Goal: Task Accomplishment & Management: Manage account settings

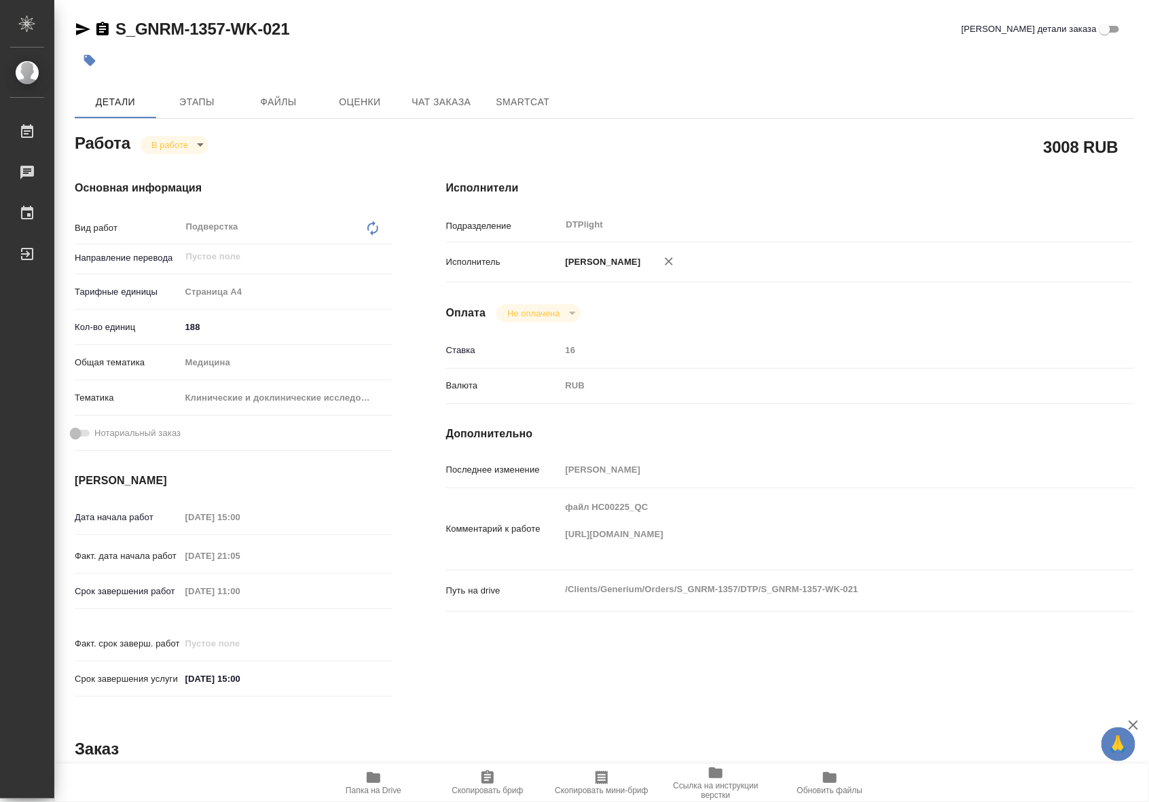
click at [375, 793] on span "Папка на Drive" at bounding box center [374, 791] width 56 height 10
click at [164, 147] on body "🙏 .cls-1 fill:#fff; AWATERA Riianova Anna Работы 0 Чаты График Выйти S_GNRM-135…" at bounding box center [574, 401] width 1149 height 802
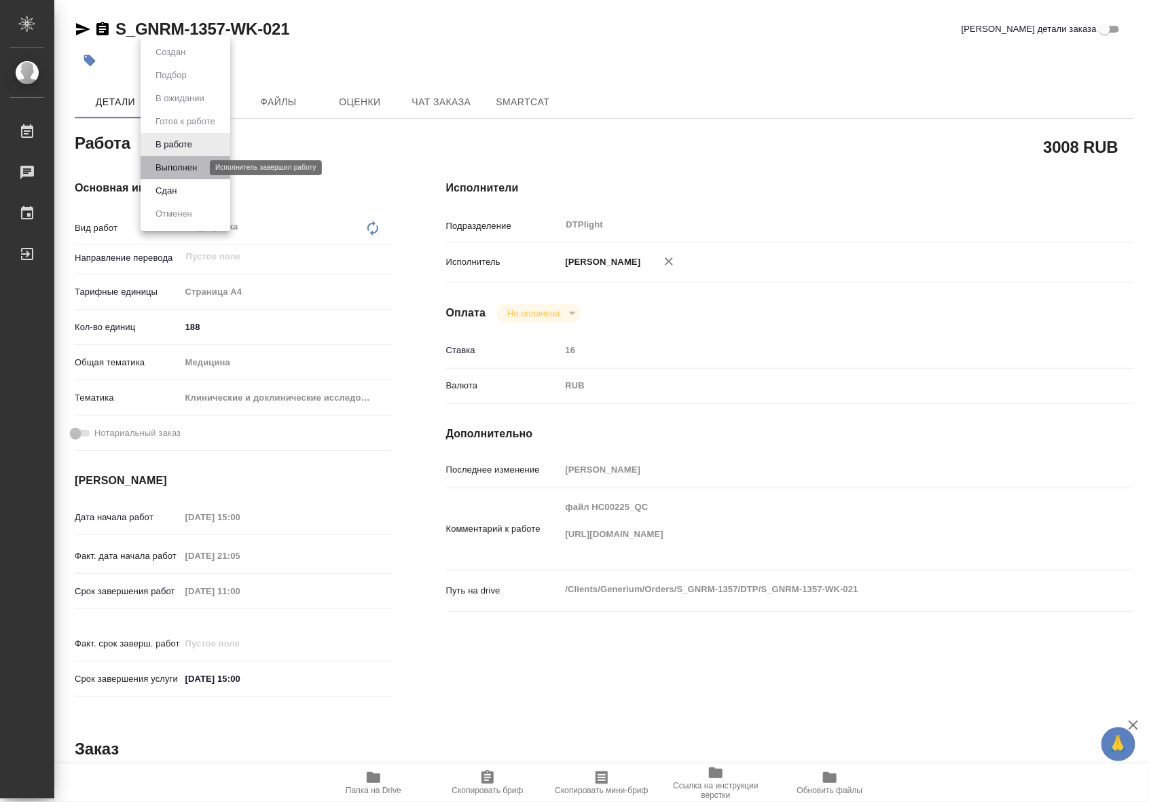
click at [168, 171] on button "Выполнен" at bounding box center [177, 167] width 50 height 15
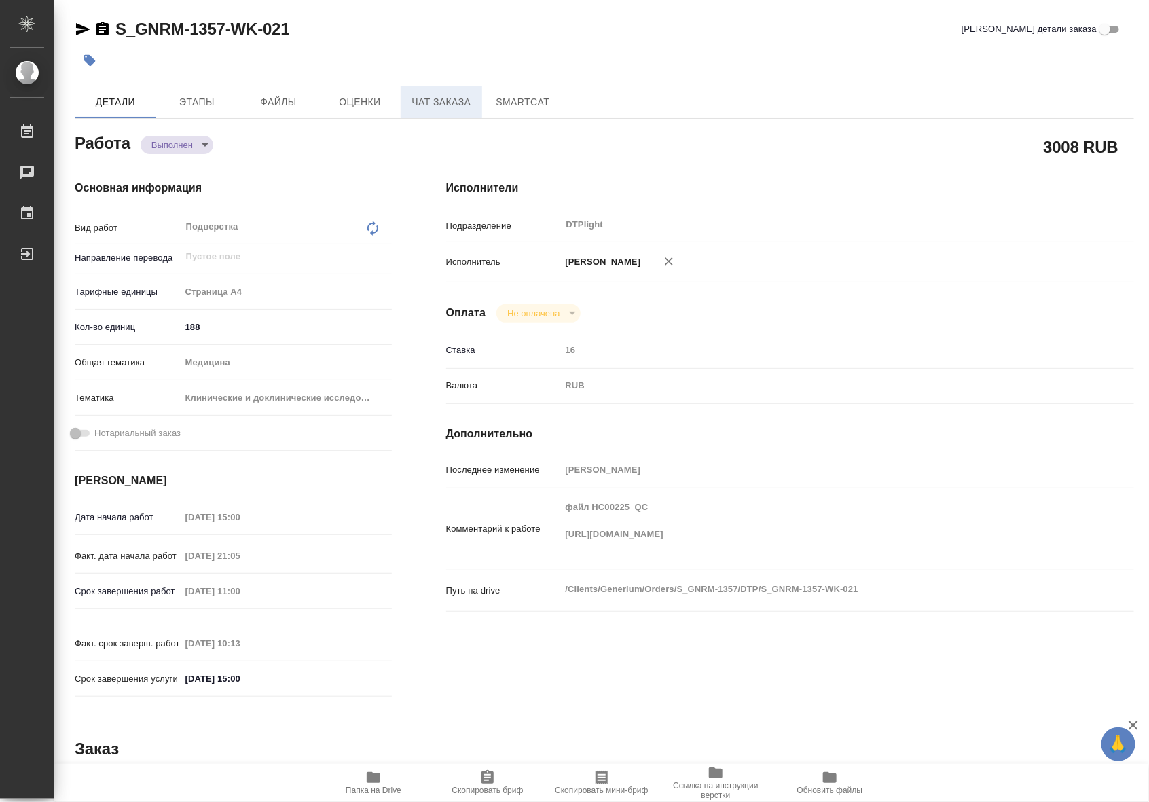
click at [445, 96] on span "Чат заказа" at bounding box center [441, 102] width 65 height 17
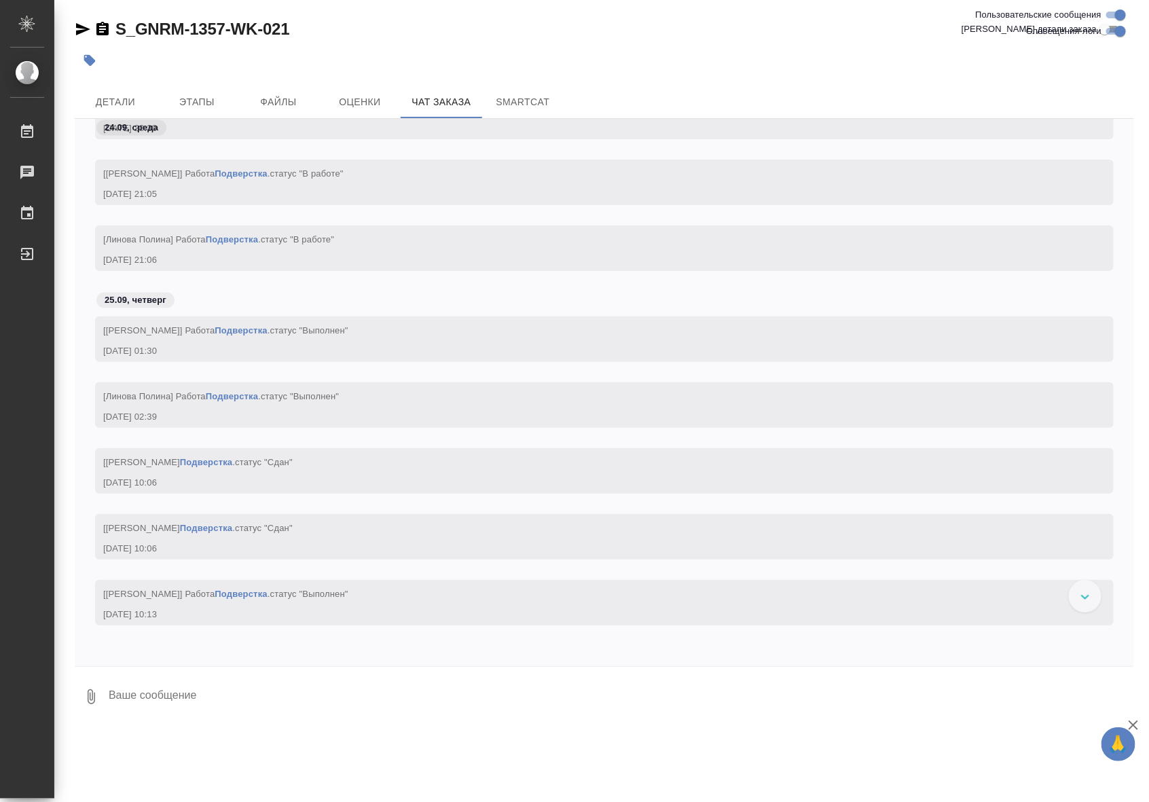
scroll to position [186644, 0]
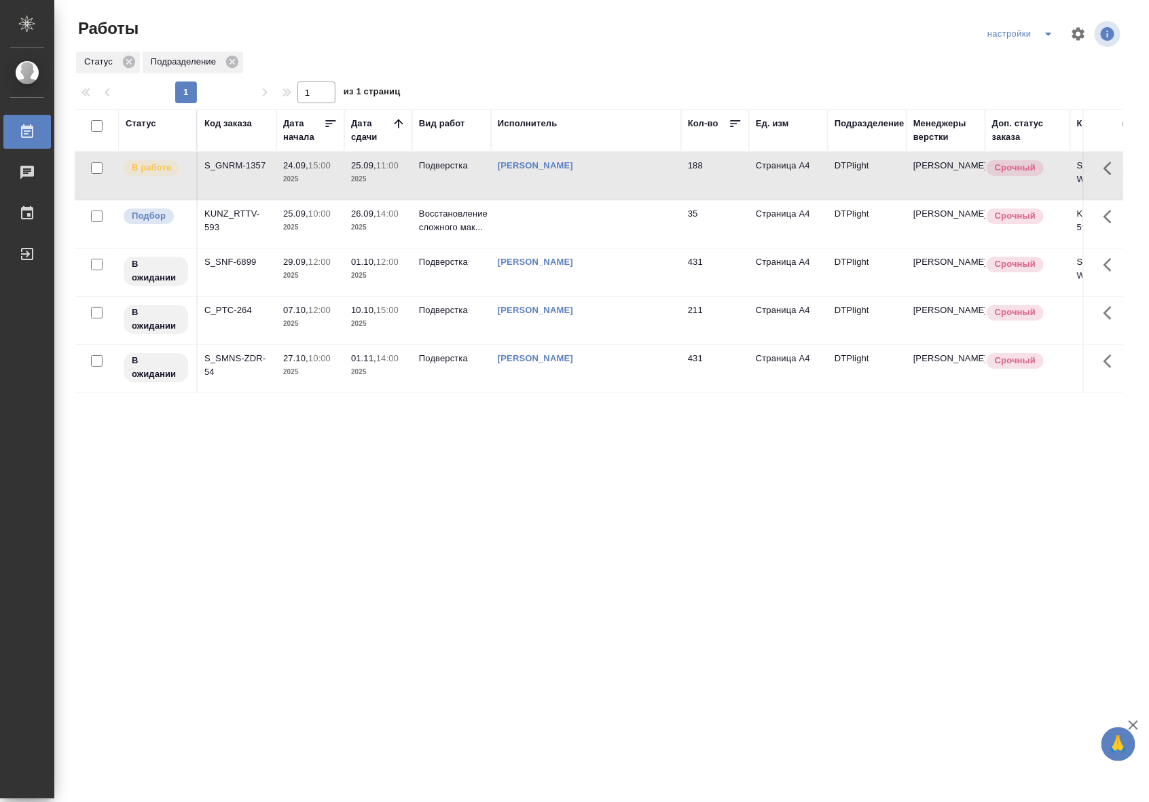
click at [440, 205] on td "Восстановление сложного мак..." at bounding box center [451, 224] width 79 height 48
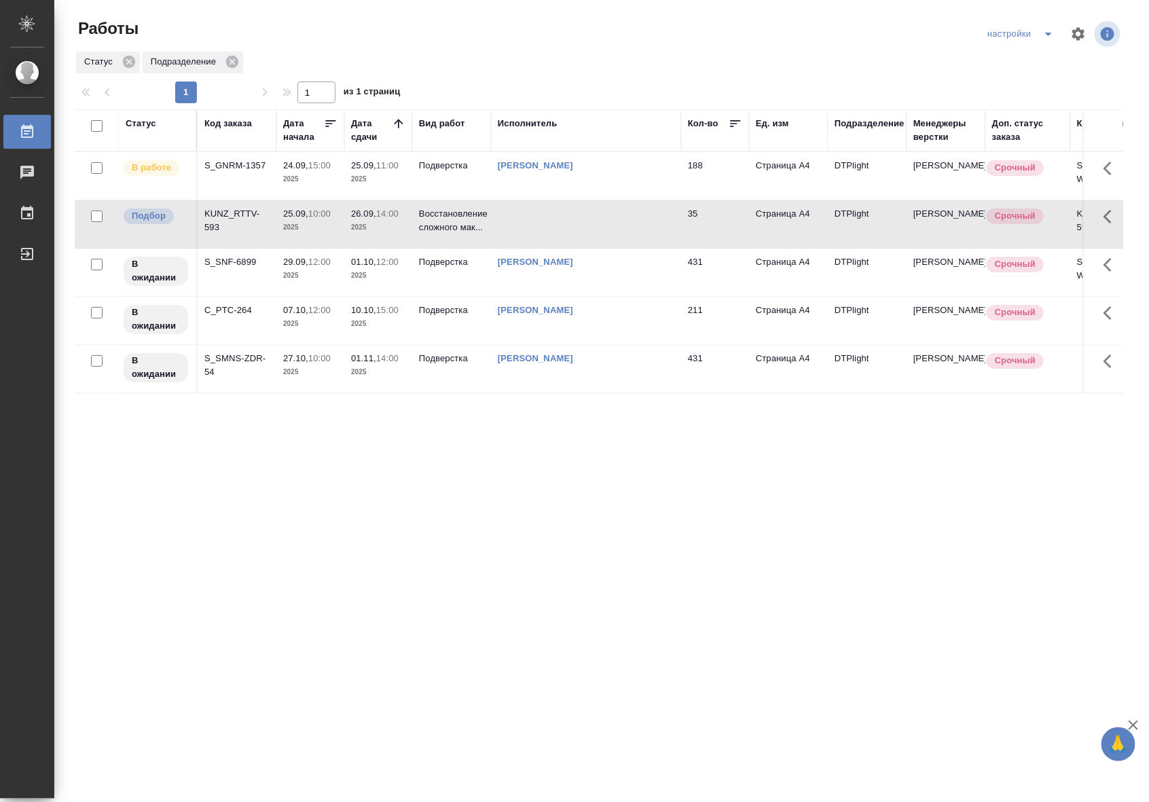
click at [440, 205] on td "Восстановление сложного мак..." at bounding box center [451, 224] width 79 height 48
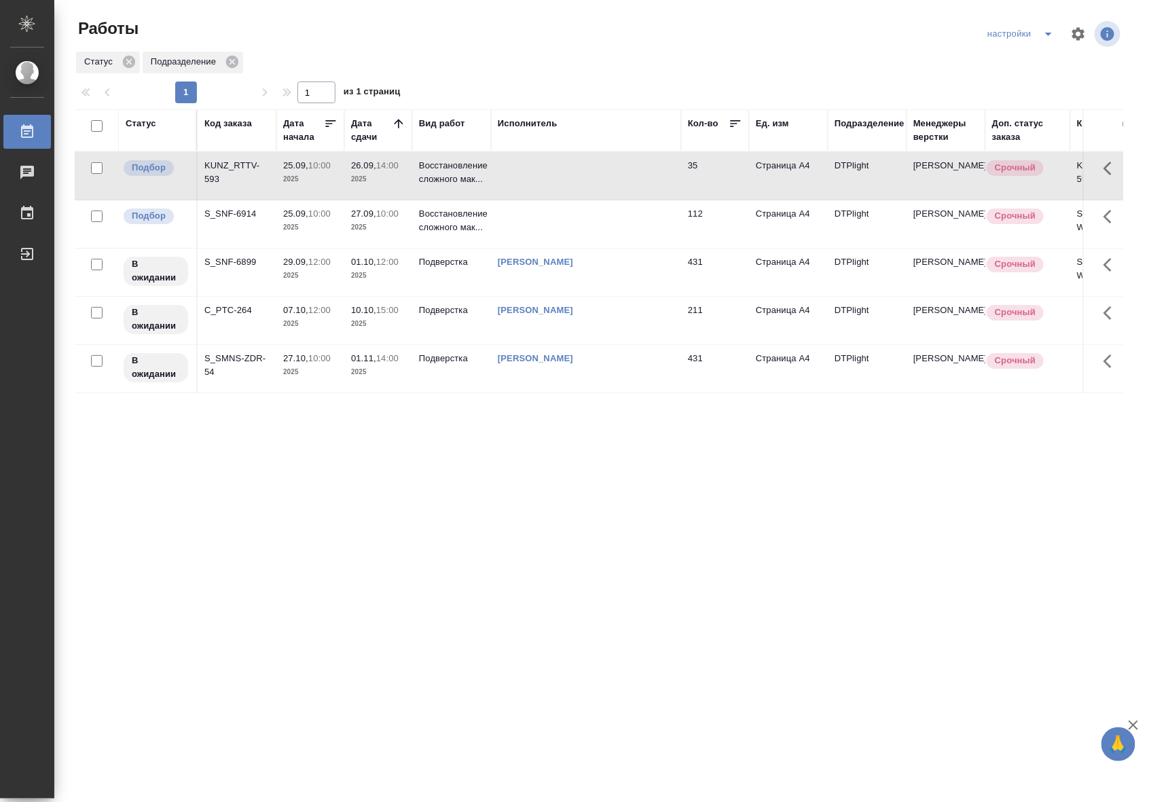
click at [607, 216] on td at bounding box center [586, 224] width 190 height 48
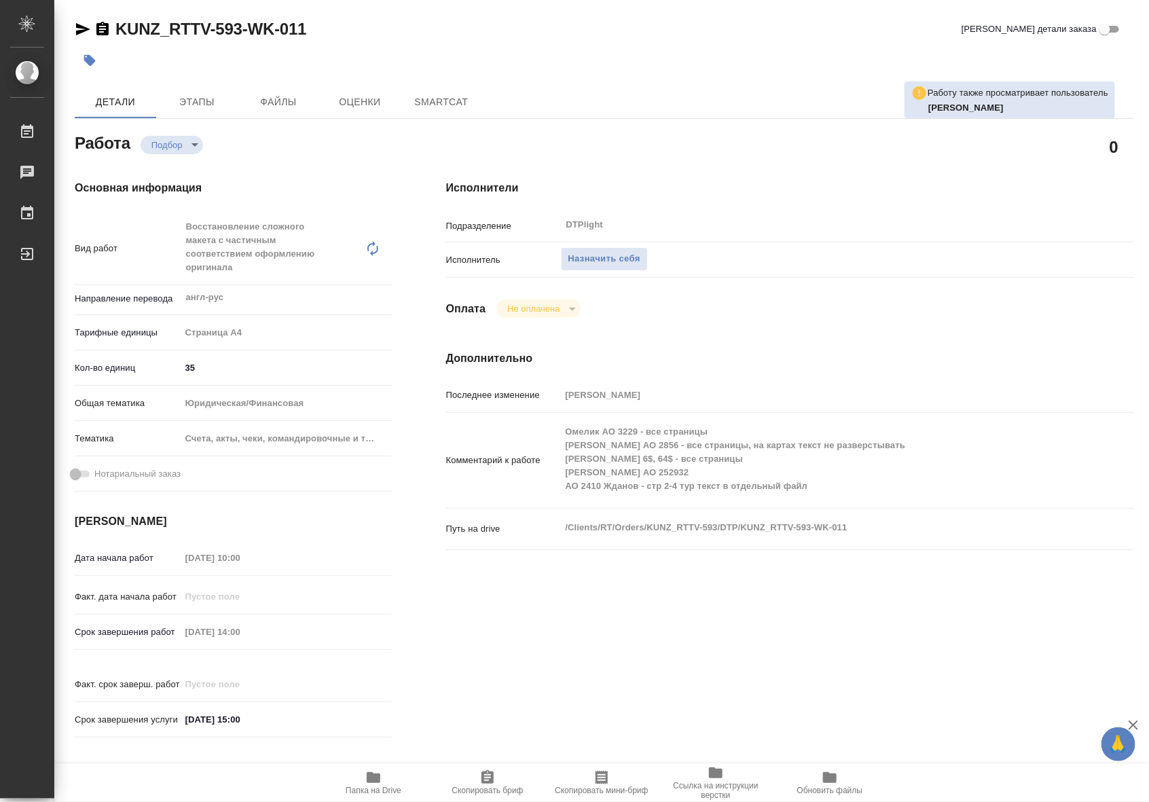
type textarea "x"
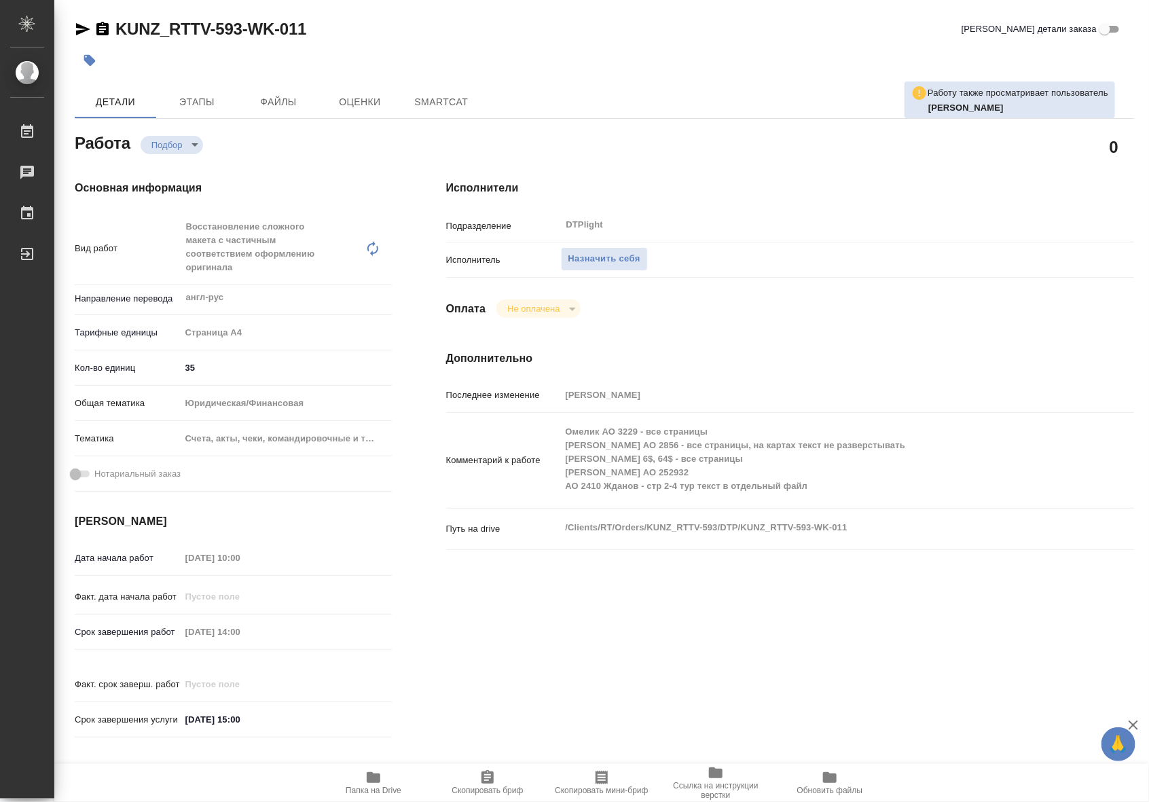
type textarea "x"
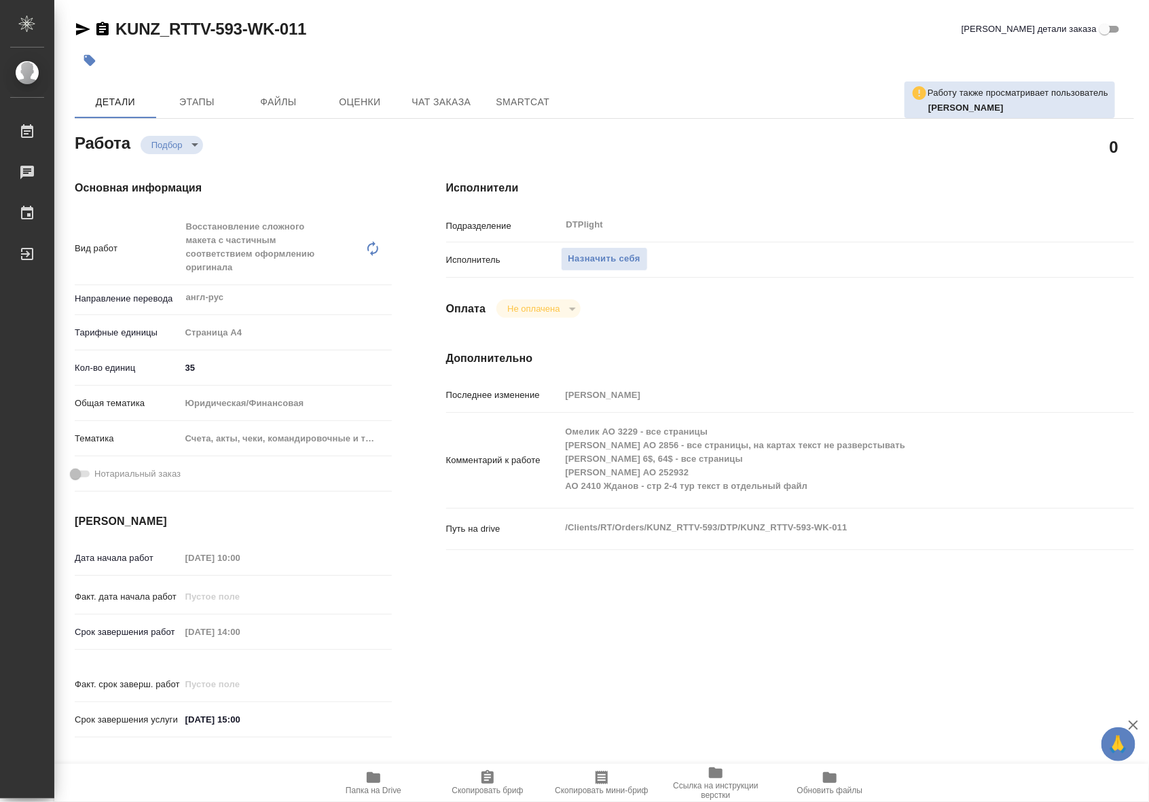
type textarea "x"
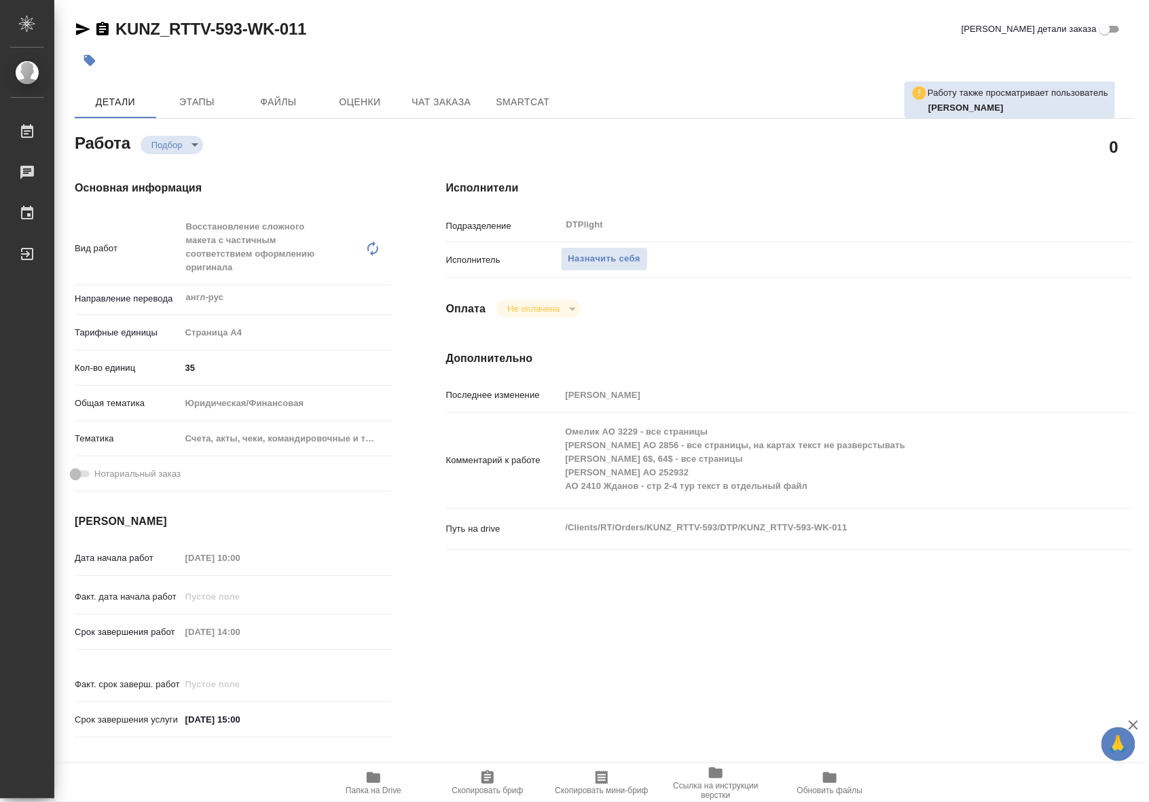
type textarea "x"
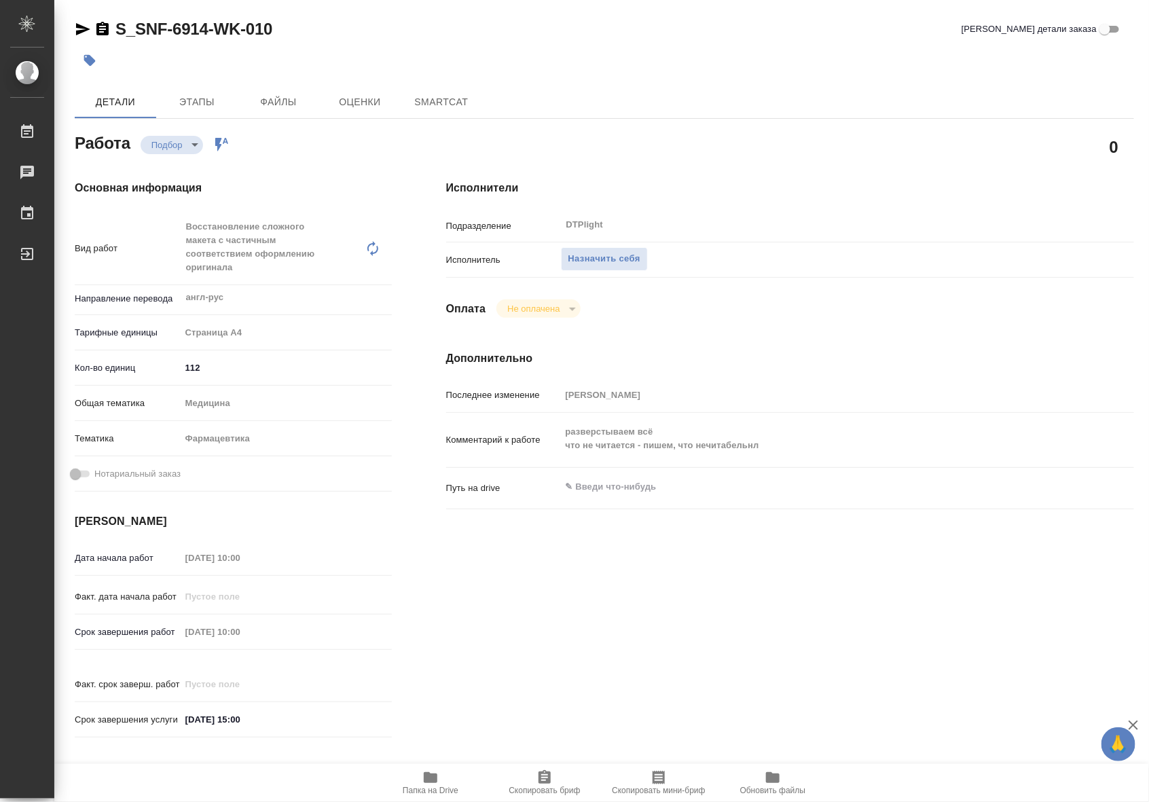
type textarea "x"
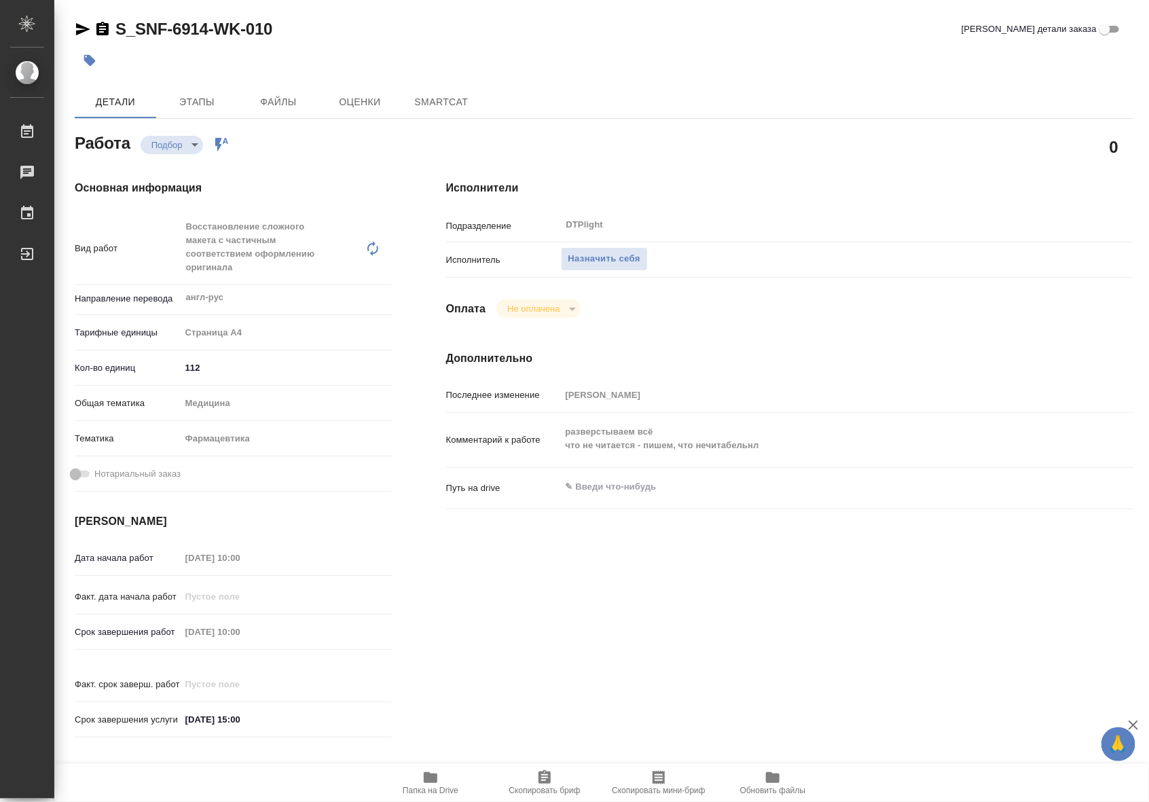
type textarea "x"
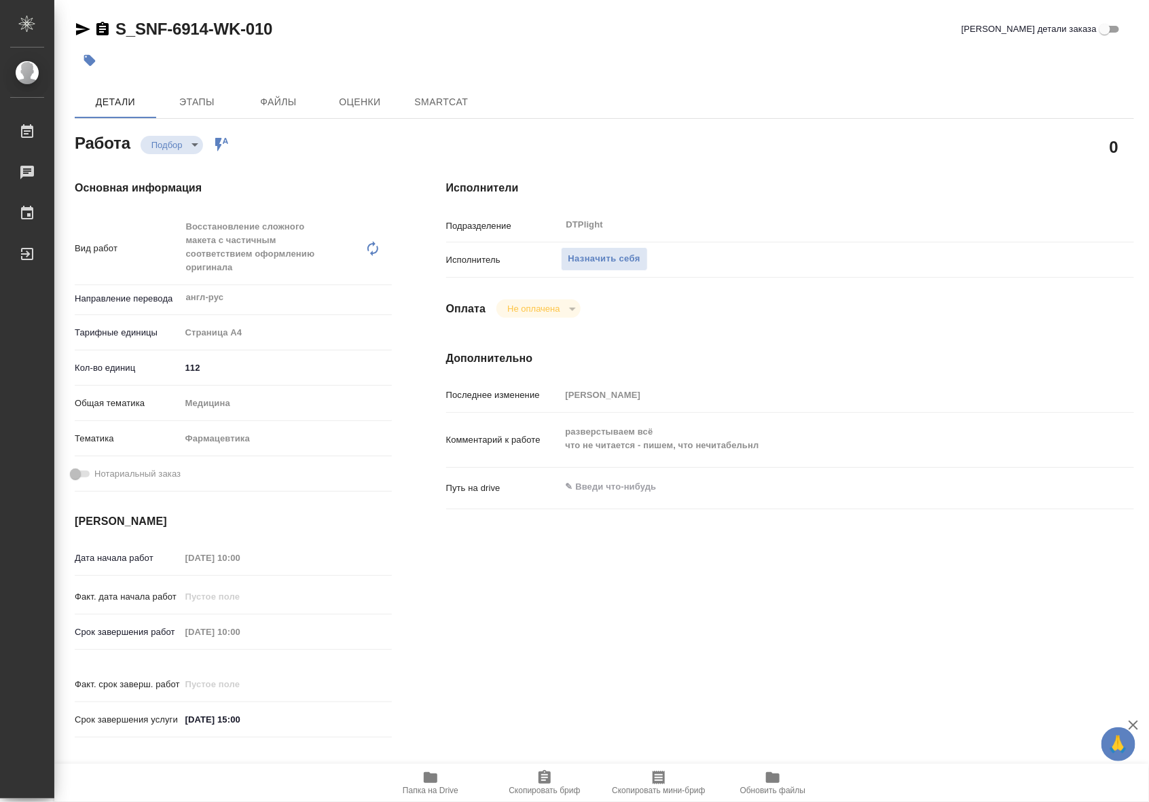
type textarea "x"
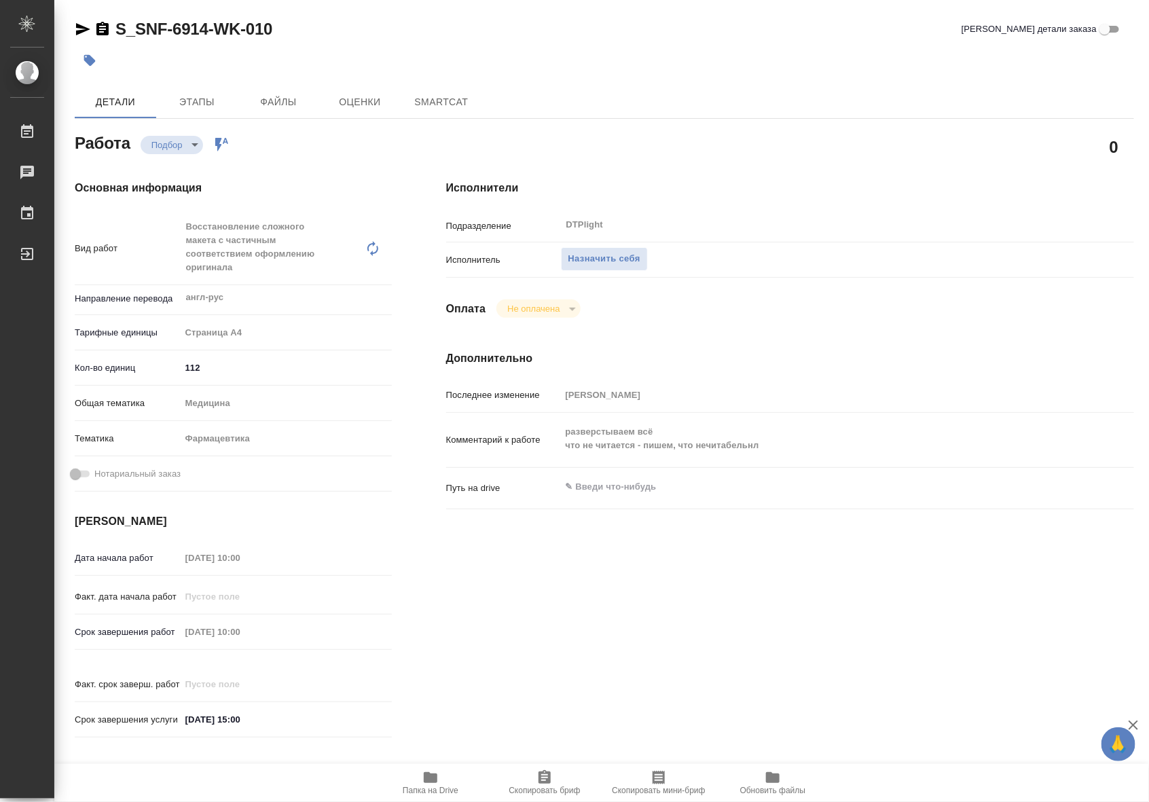
type textarea "x"
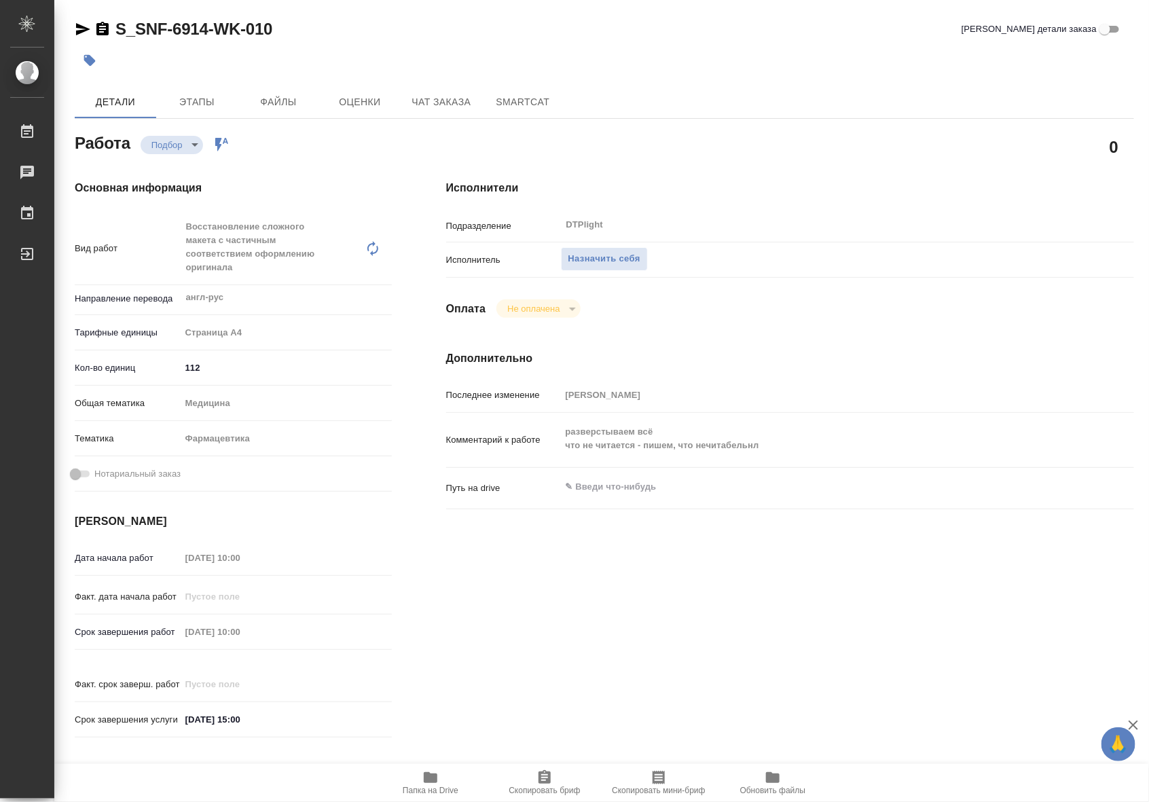
type textarea "x"
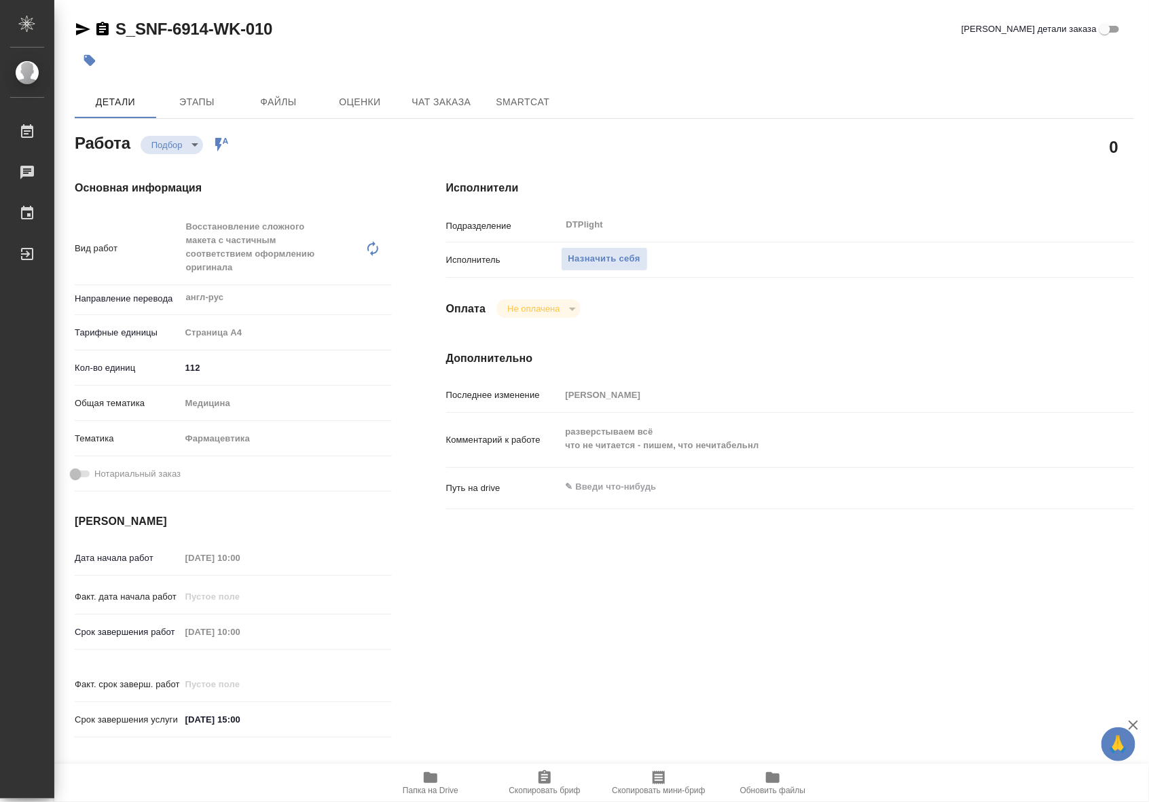
click at [446, 788] on span "Папка на Drive" at bounding box center [431, 791] width 56 height 10
type textarea "x"
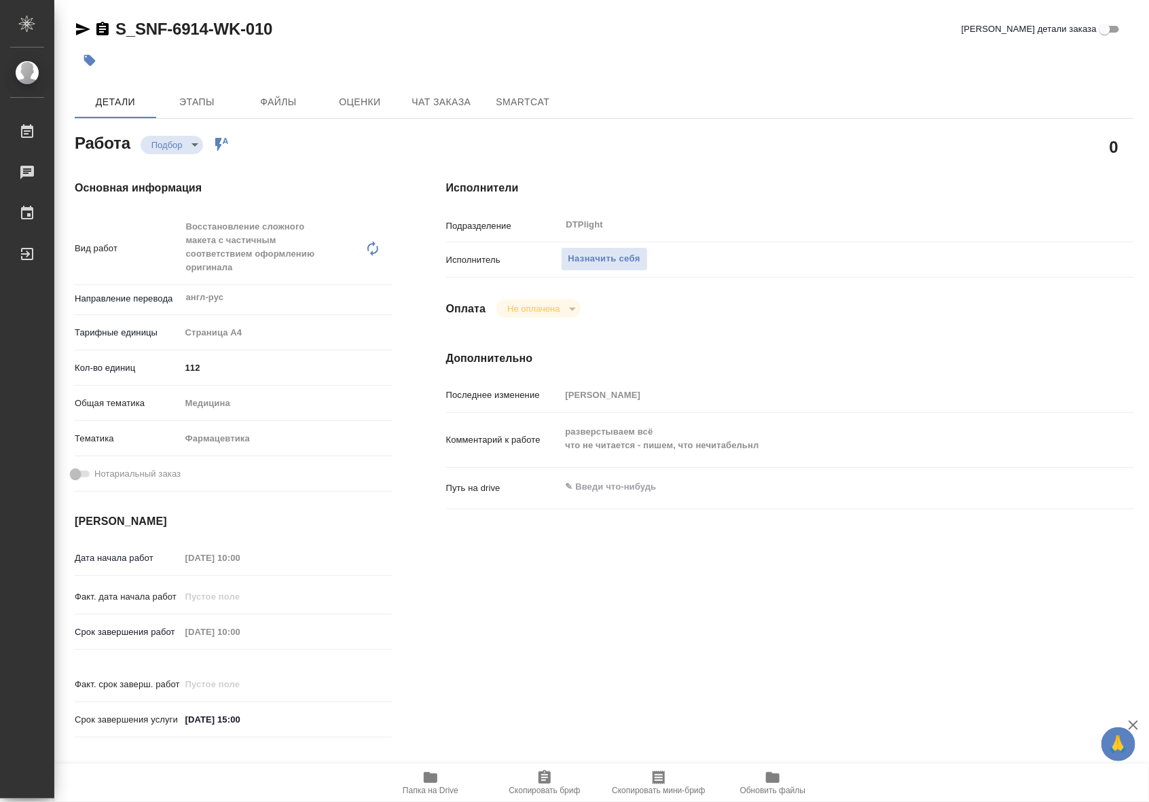
type textarea "x"
click at [425, 785] on span "Папка на Drive" at bounding box center [431, 783] width 98 height 26
click at [632, 252] on span "Назначить себя" at bounding box center [605, 259] width 72 height 16
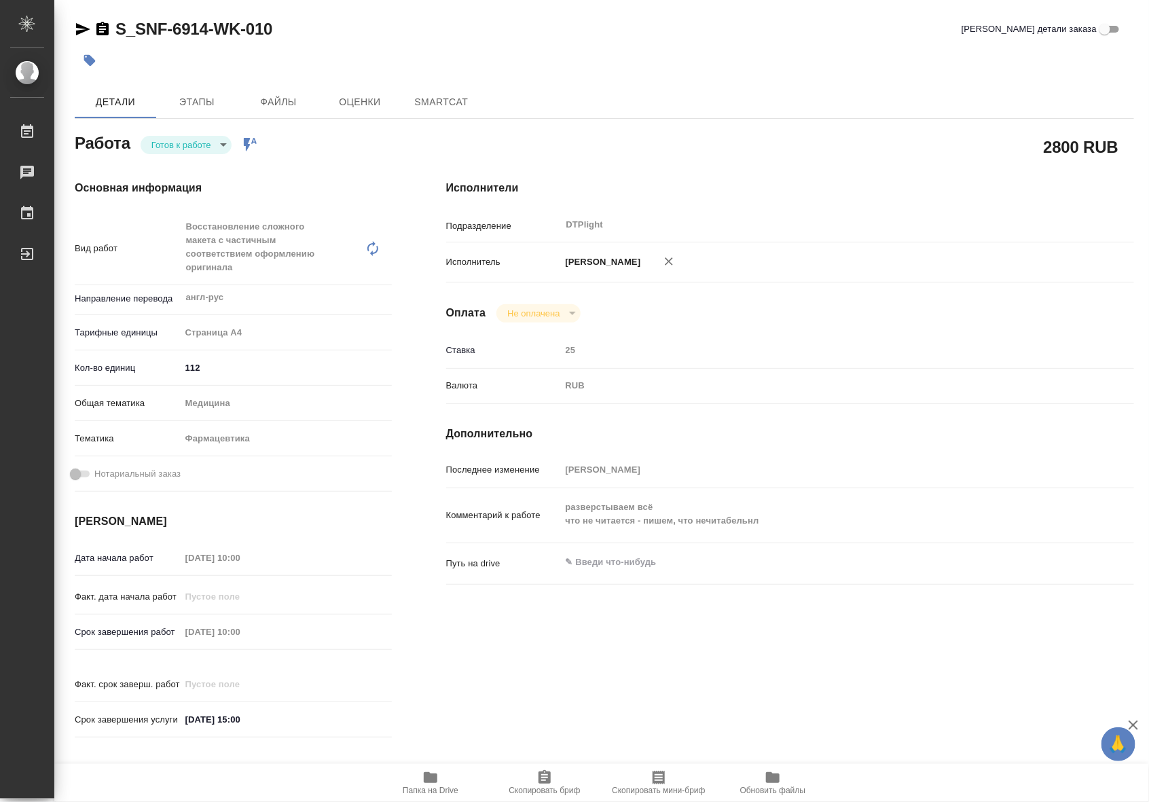
type textarea "x"
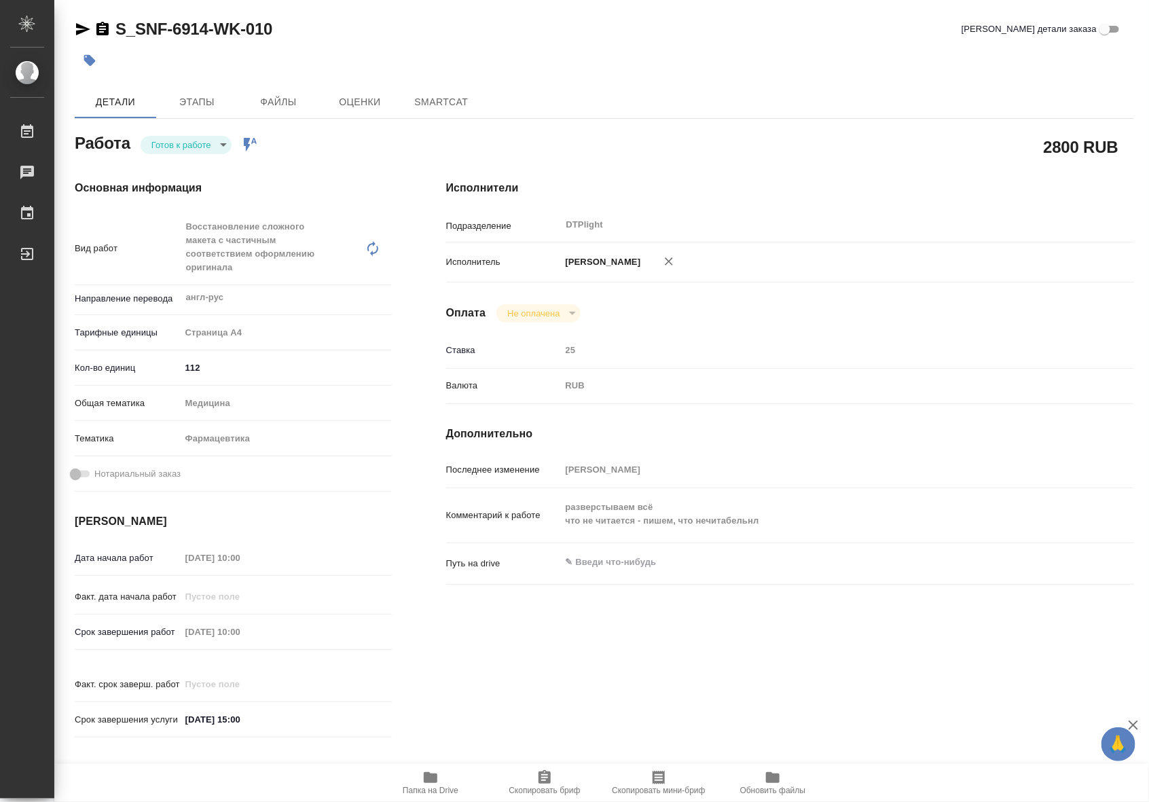
type textarea "x"
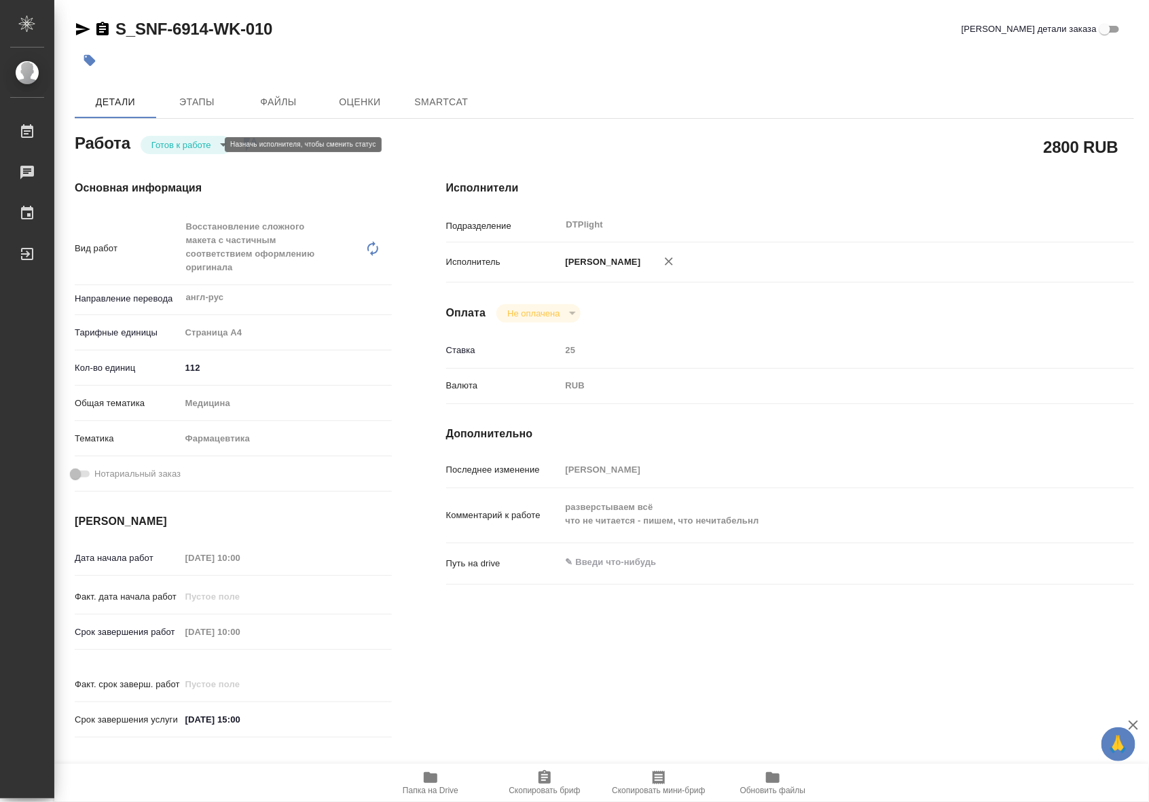
click at [178, 148] on body "🙏 .cls-1 fill:#fff; AWATERA Riianova [PERSON_NAME] Чаты График Выйти S_SNF-6914…" at bounding box center [574, 401] width 1149 height 802
type textarea "x"
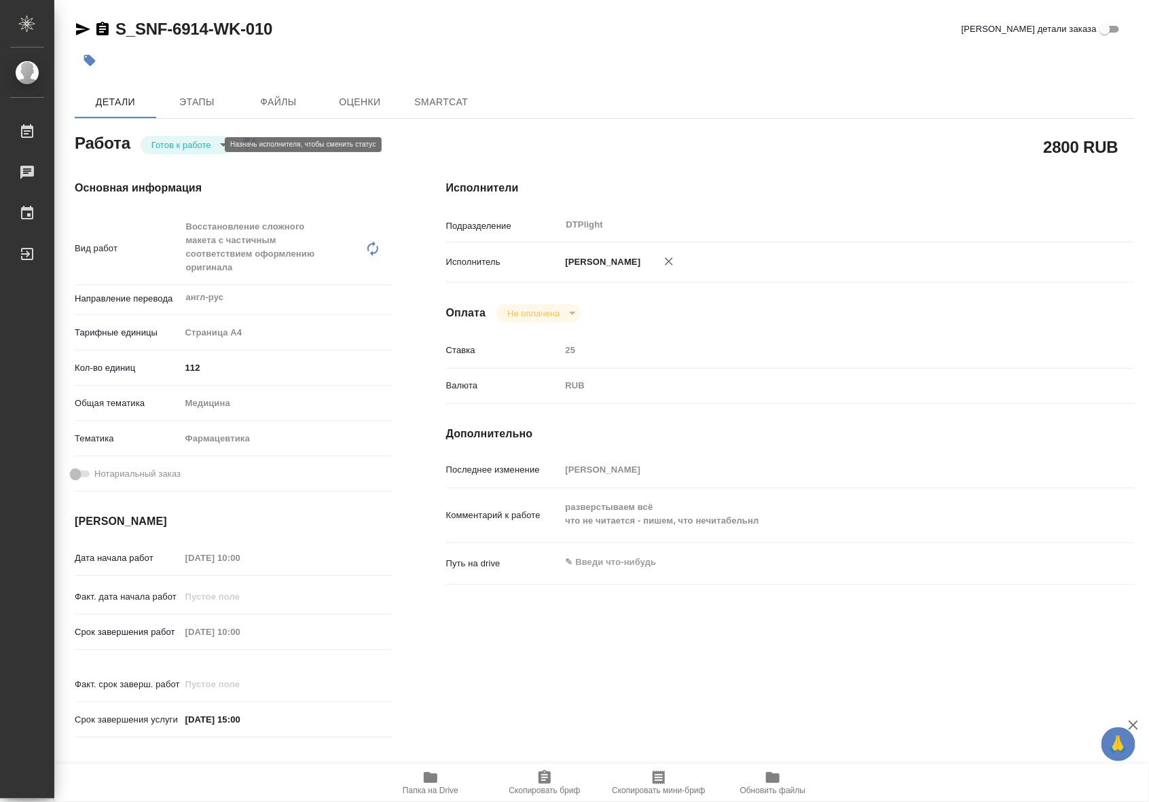
type textarea "x"
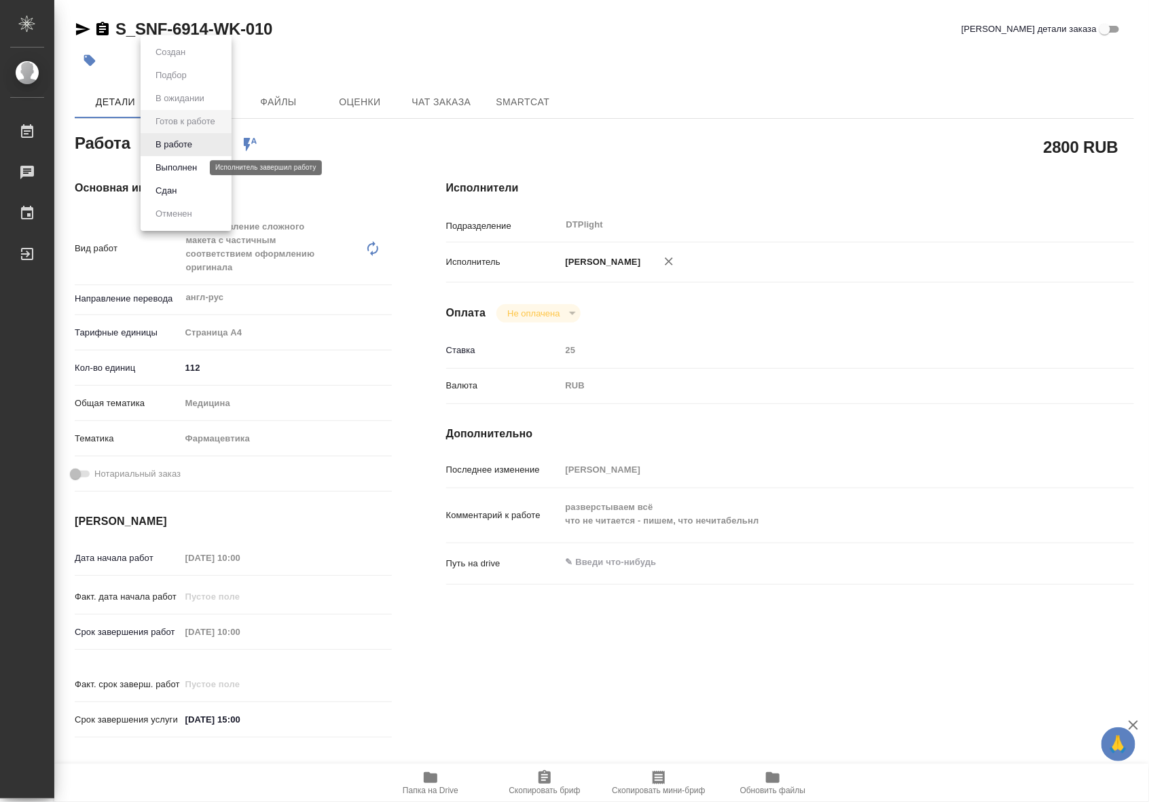
type textarea "x"
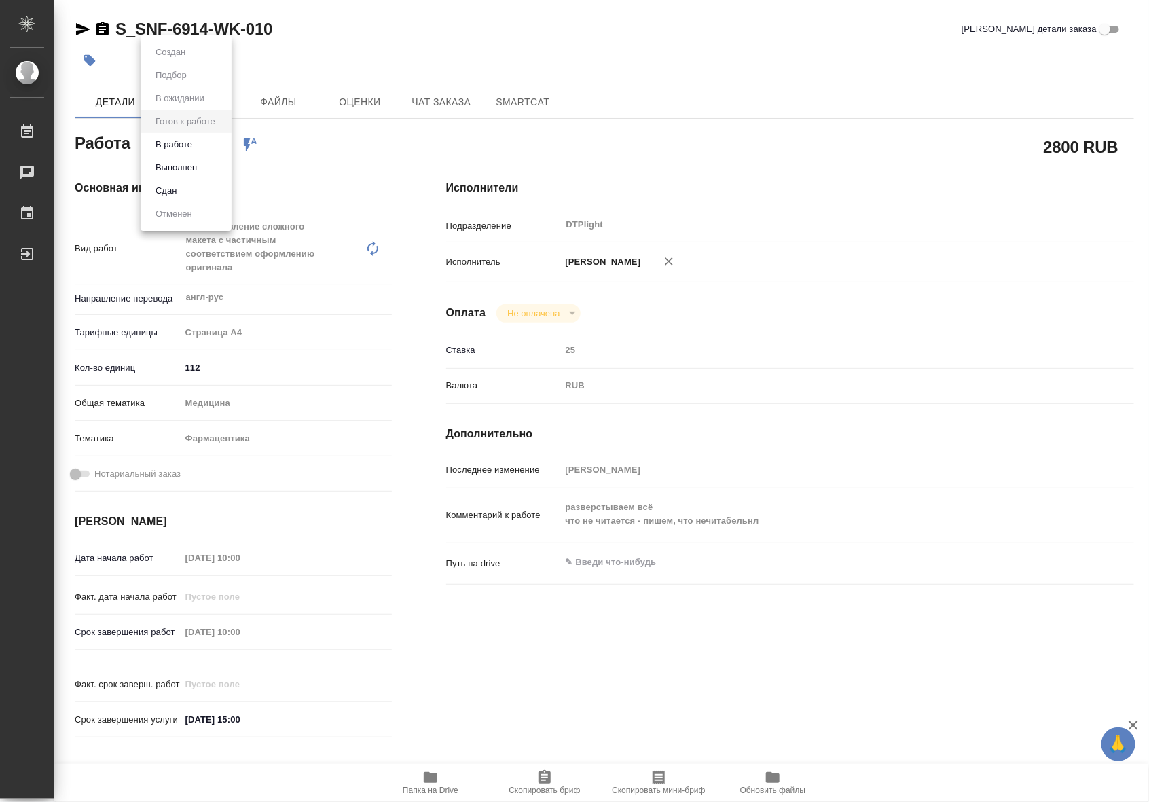
click at [185, 153] on li "В работе" at bounding box center [186, 144] width 91 height 23
type textarea "x"
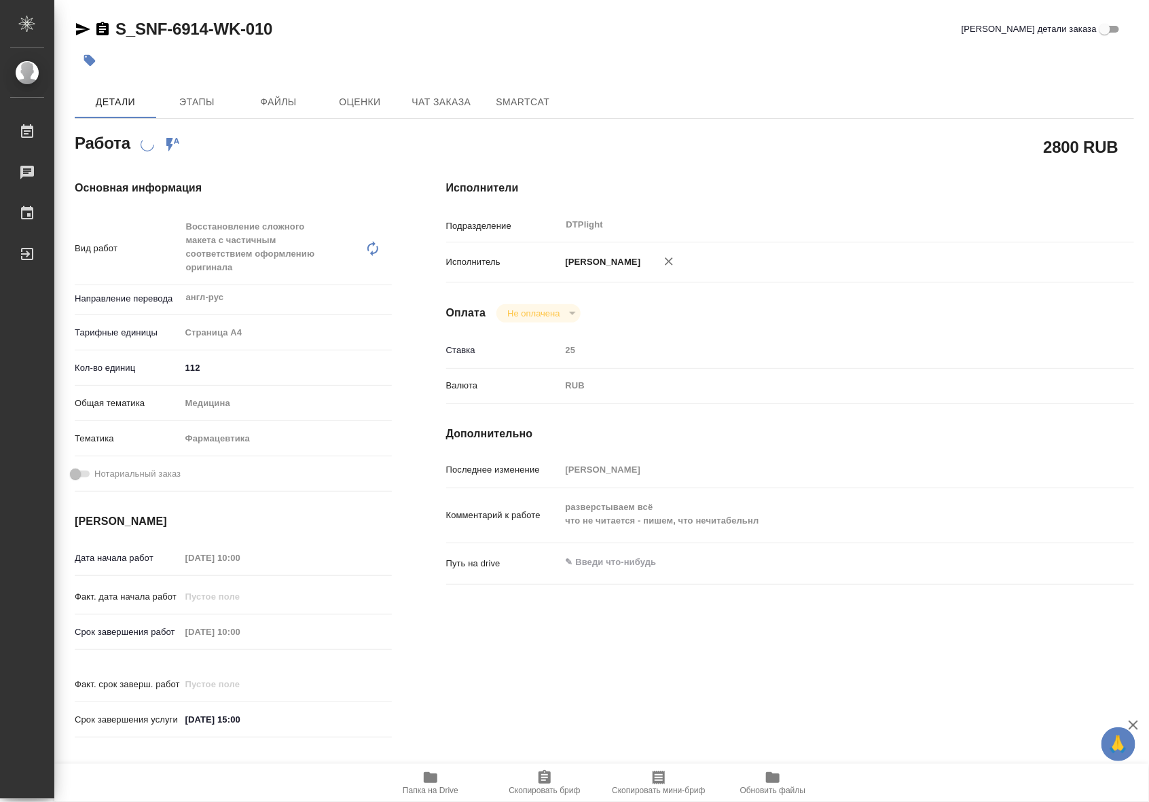
type textarea "x"
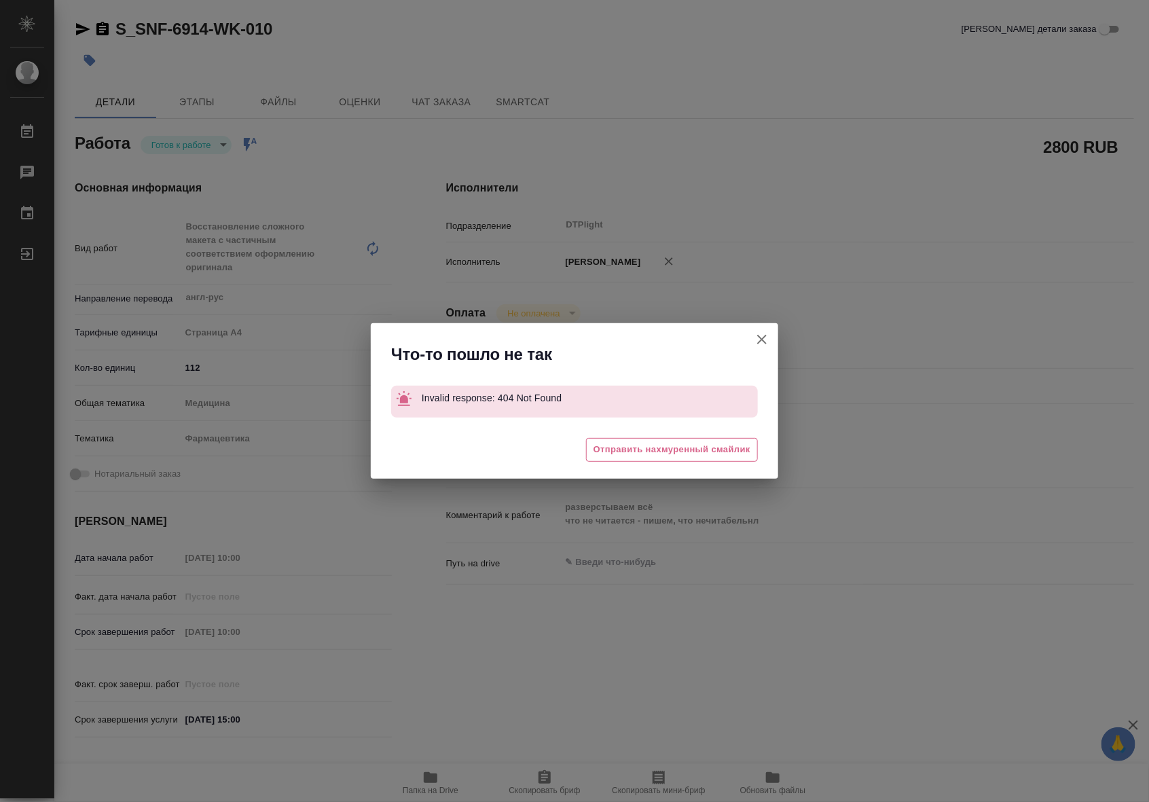
type textarea "x"
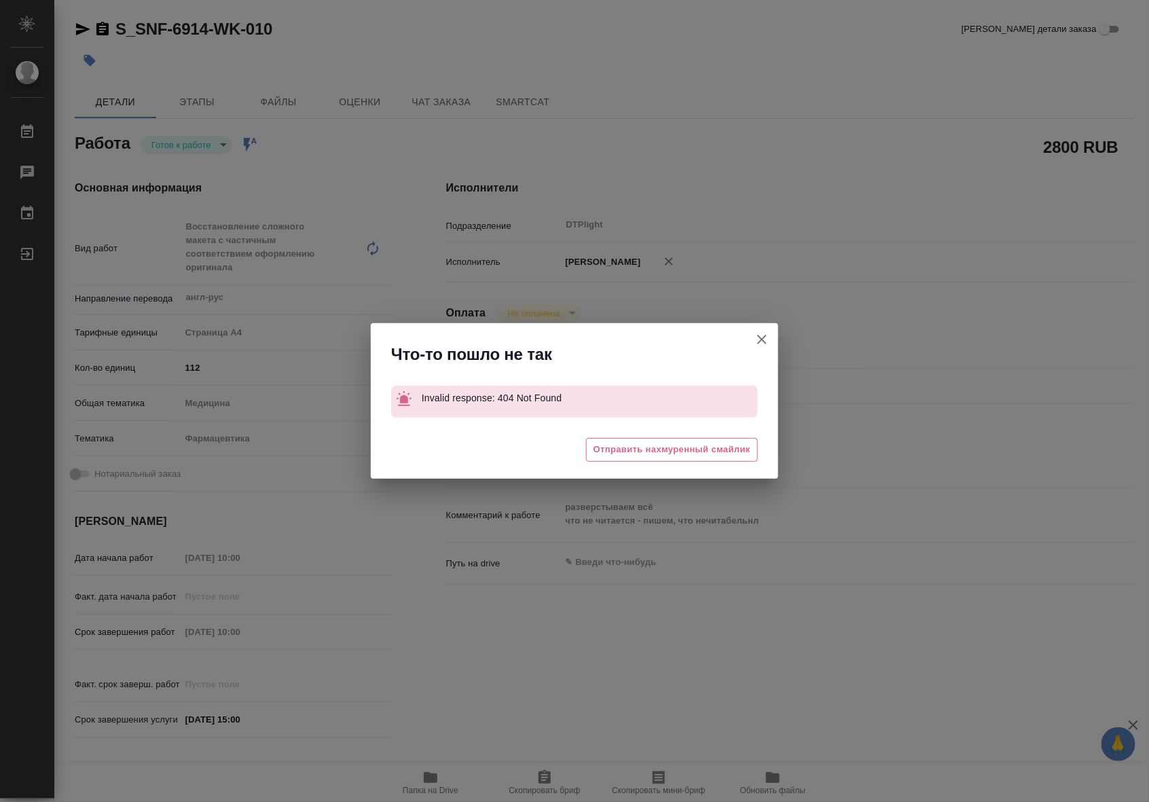
type textarea "x"
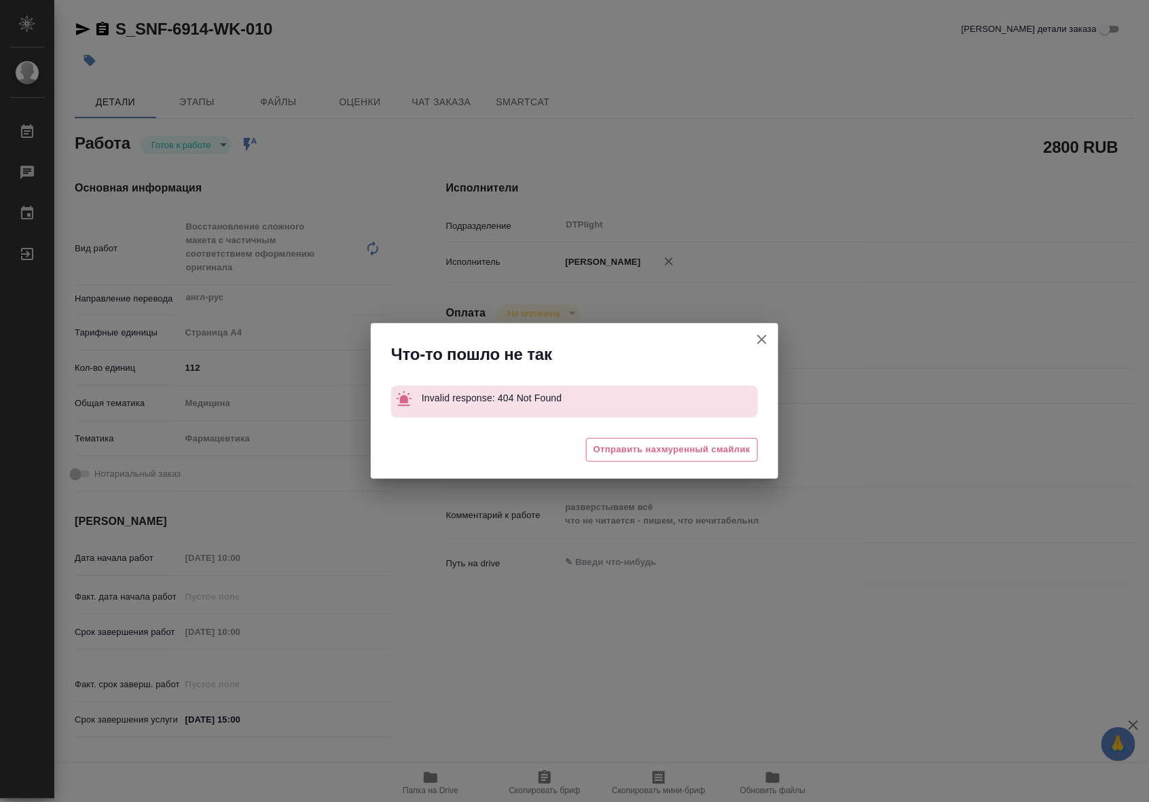
type textarea "x"
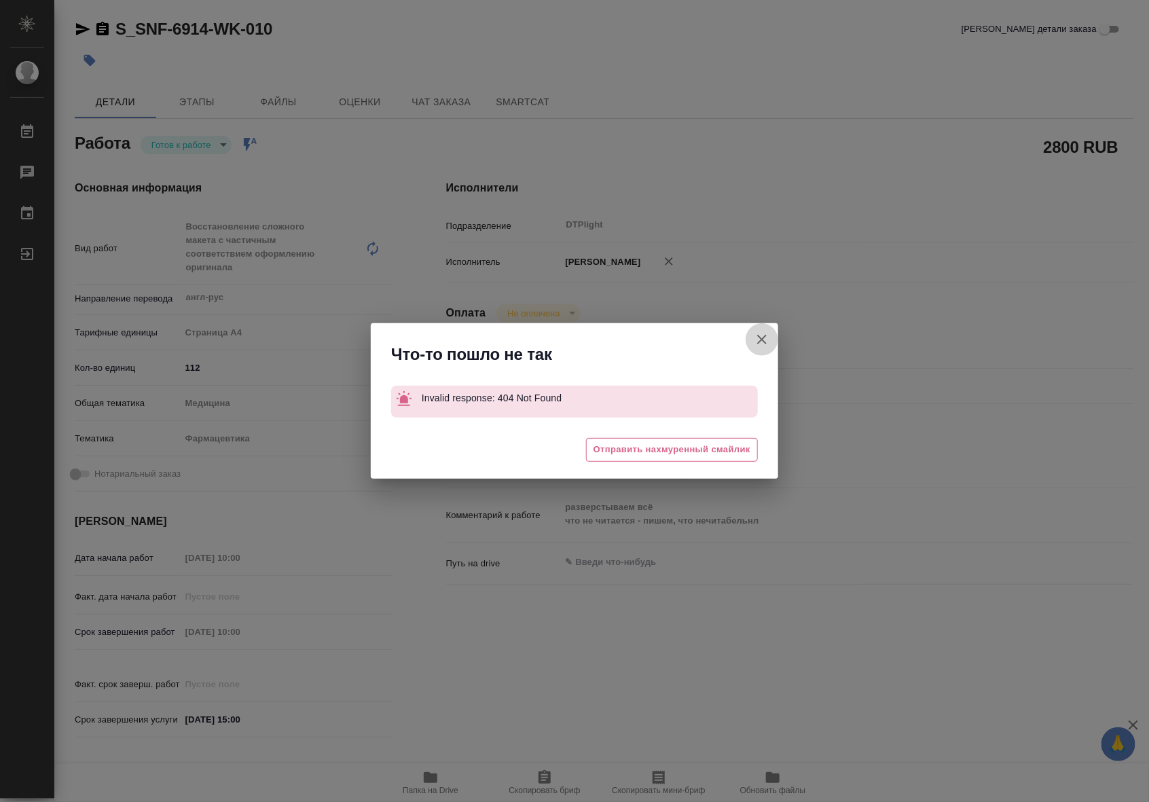
click at [753, 334] on button "Кратко детали заказа" at bounding box center [762, 339] width 33 height 33
type textarea "x"
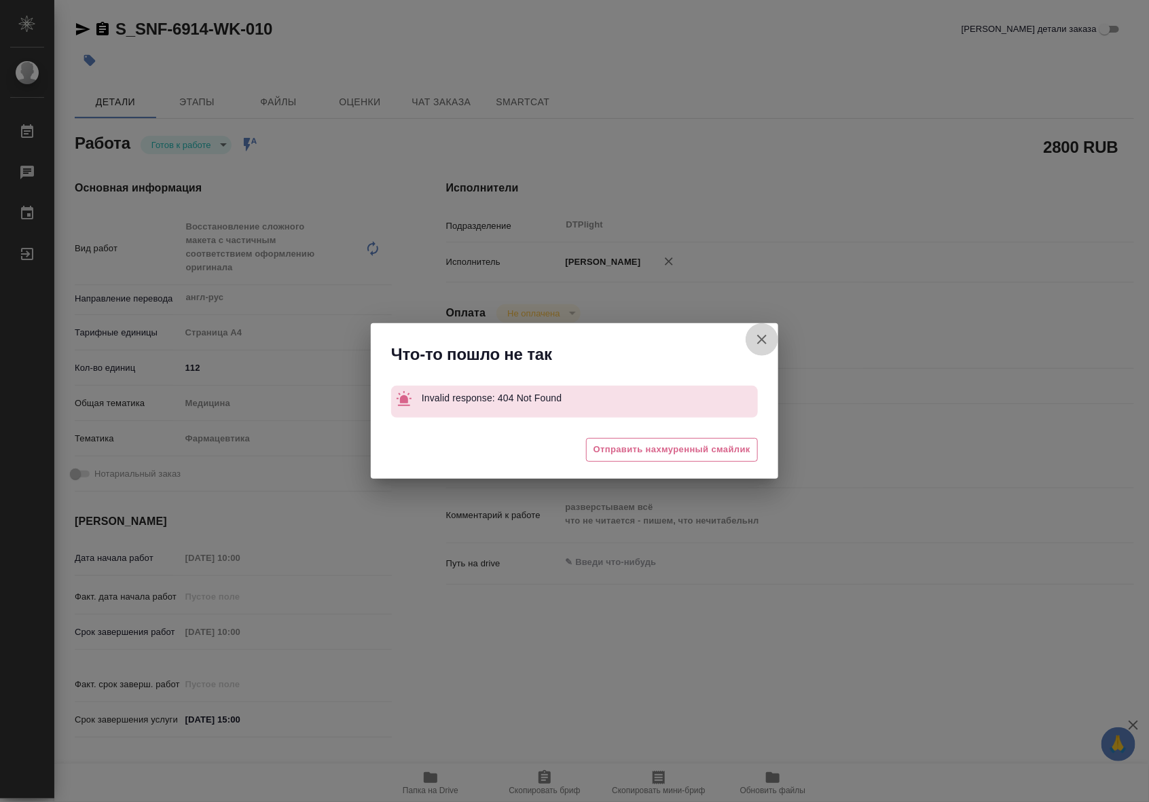
type textarea "x"
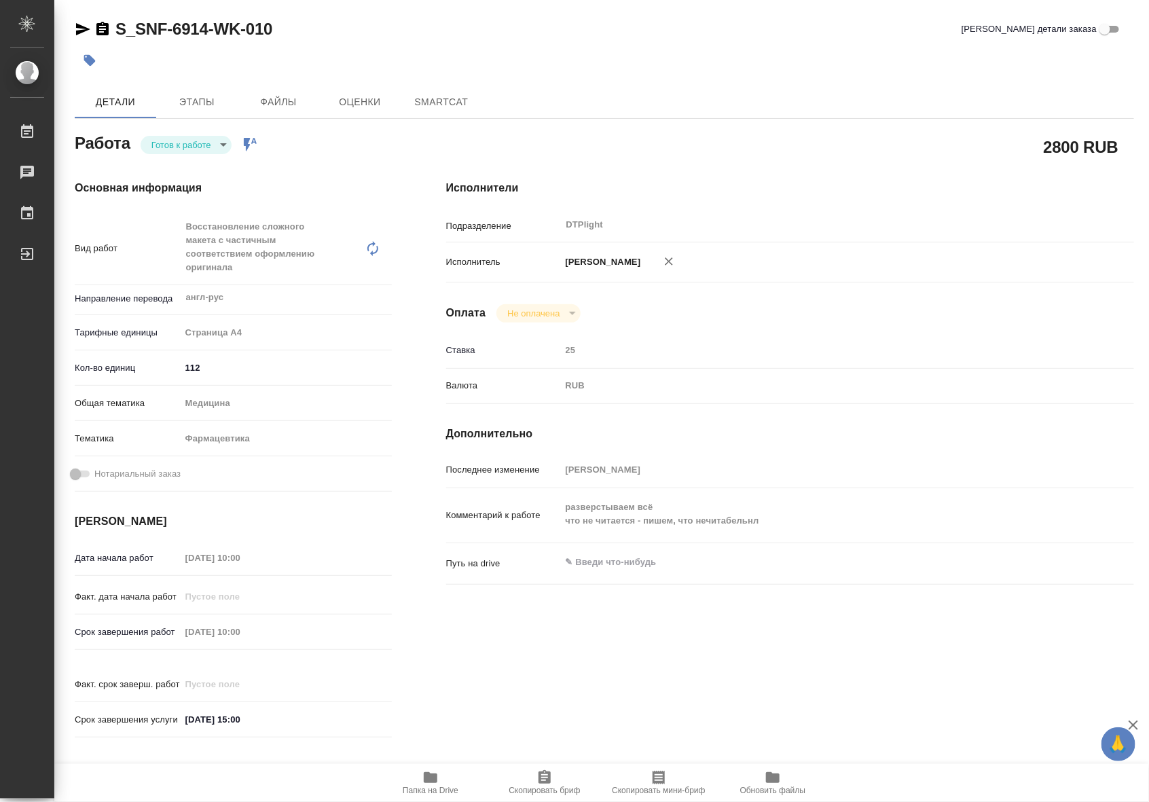
type textarea "x"
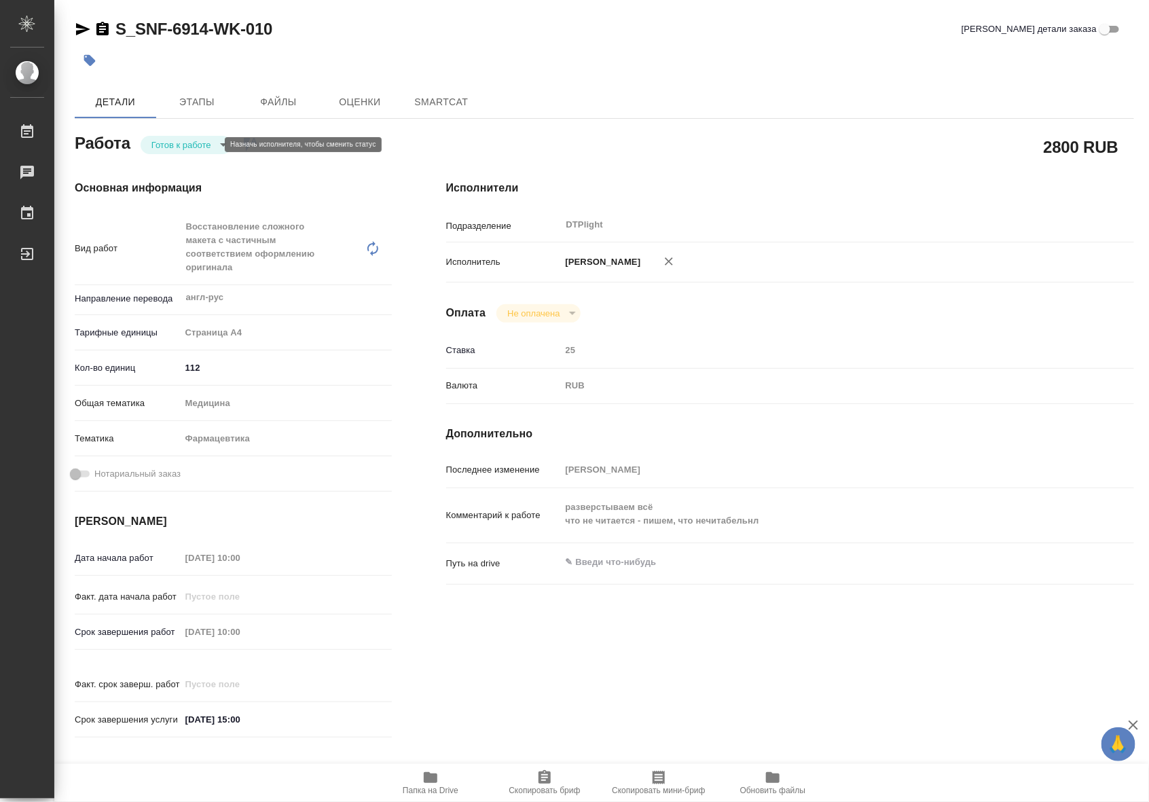
type textarea "x"
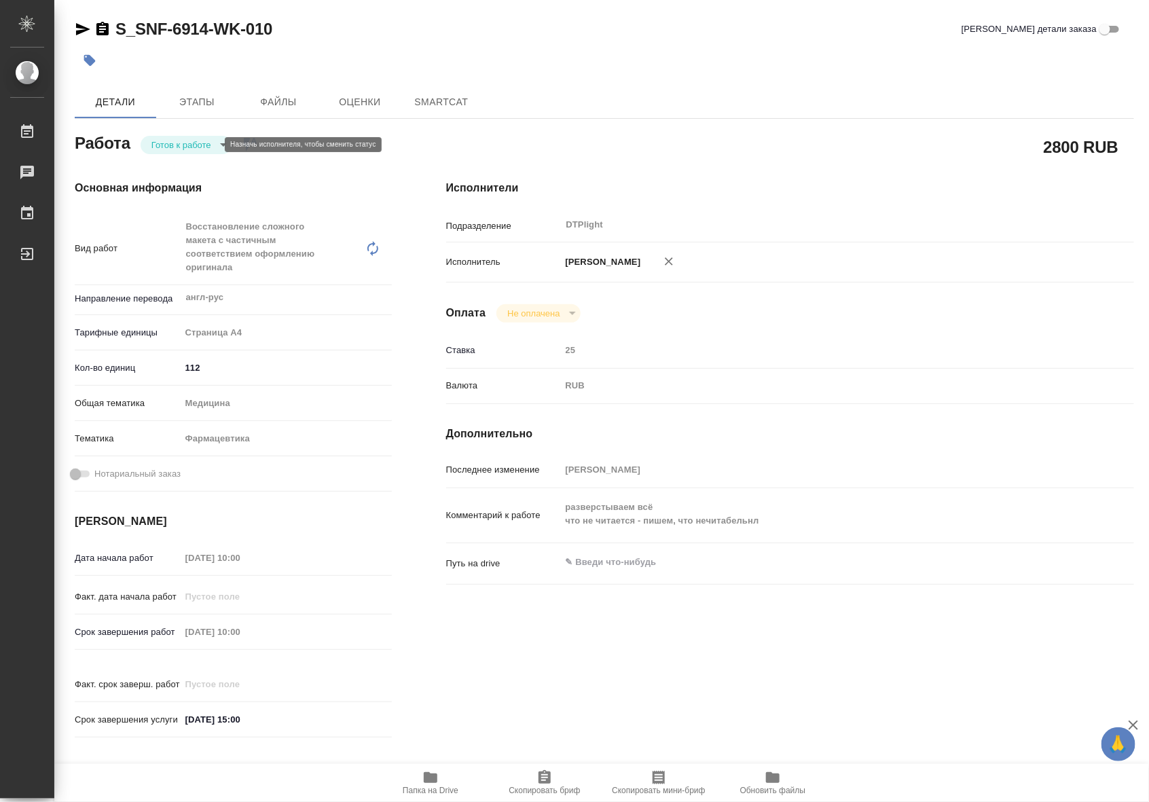
type textarea "x"
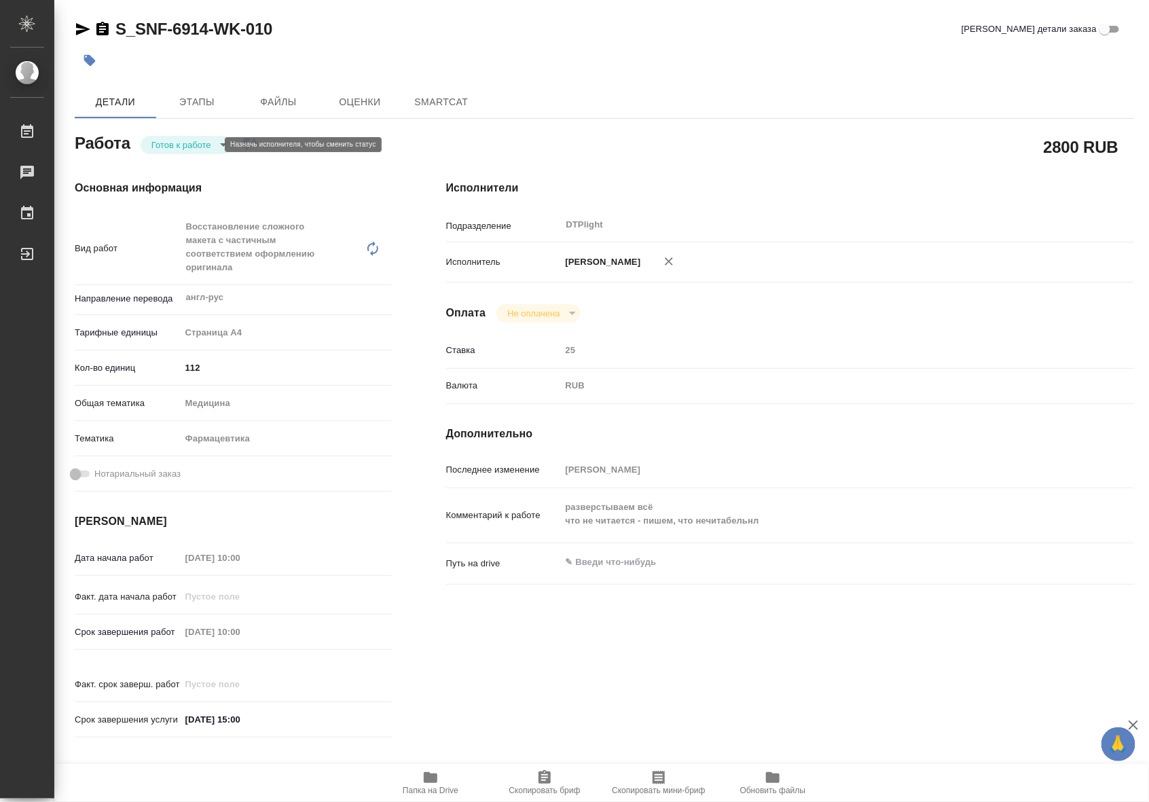
type textarea "x"
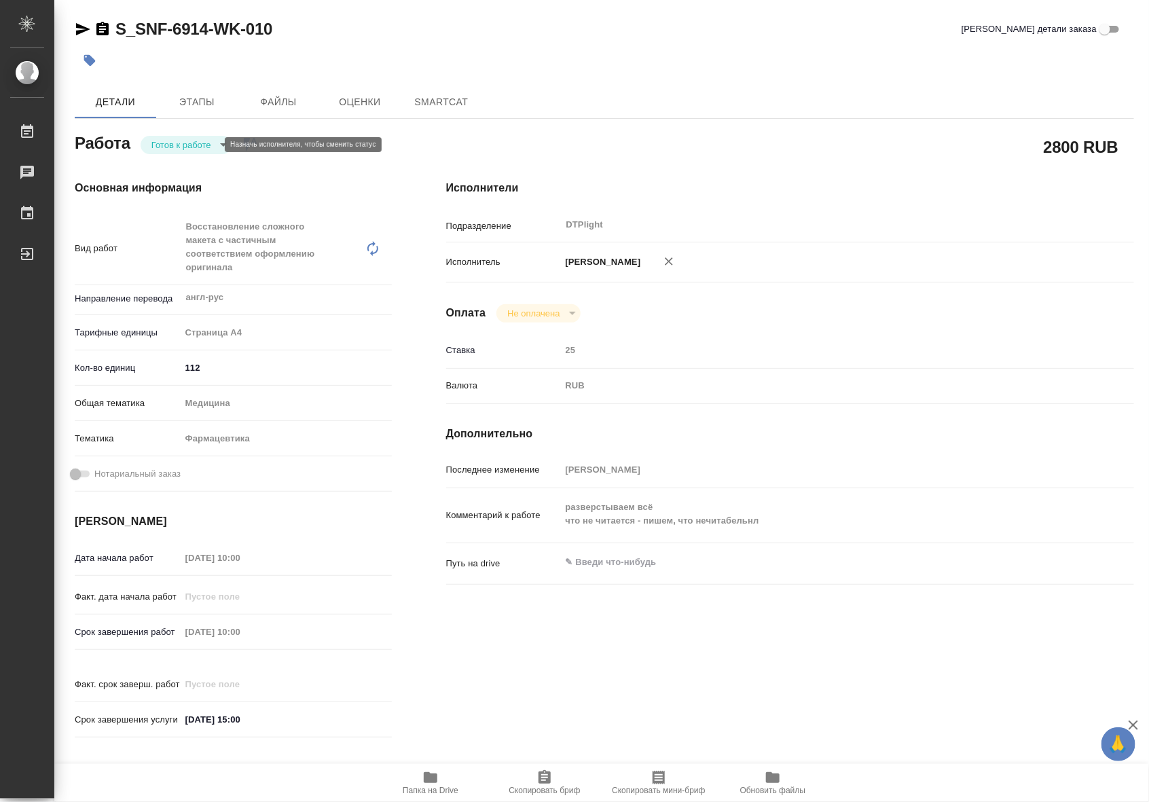
type textarea "x"
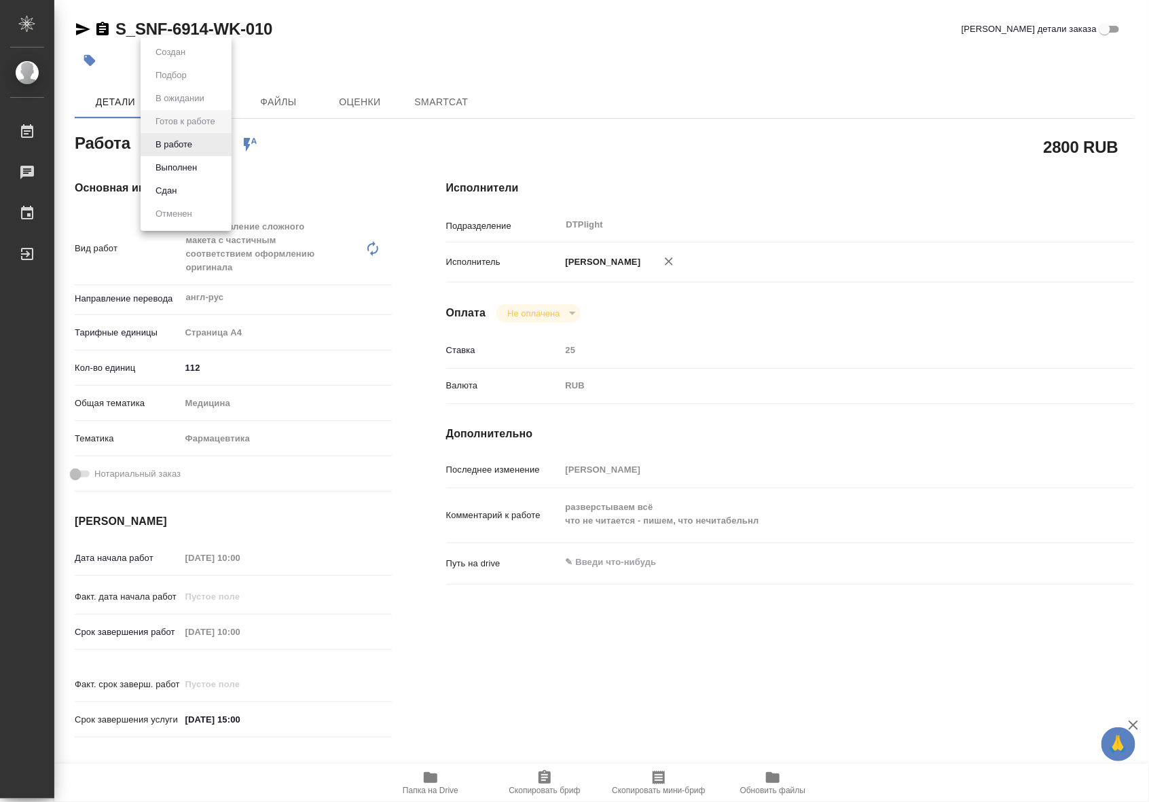
click at [190, 148] on body "🙏 .cls-1 fill:#fff; AWATERA Riianova Anna Работы Чаты График Выйти S_SNF-6914-W…" at bounding box center [574, 401] width 1149 height 802
type textarea "x"
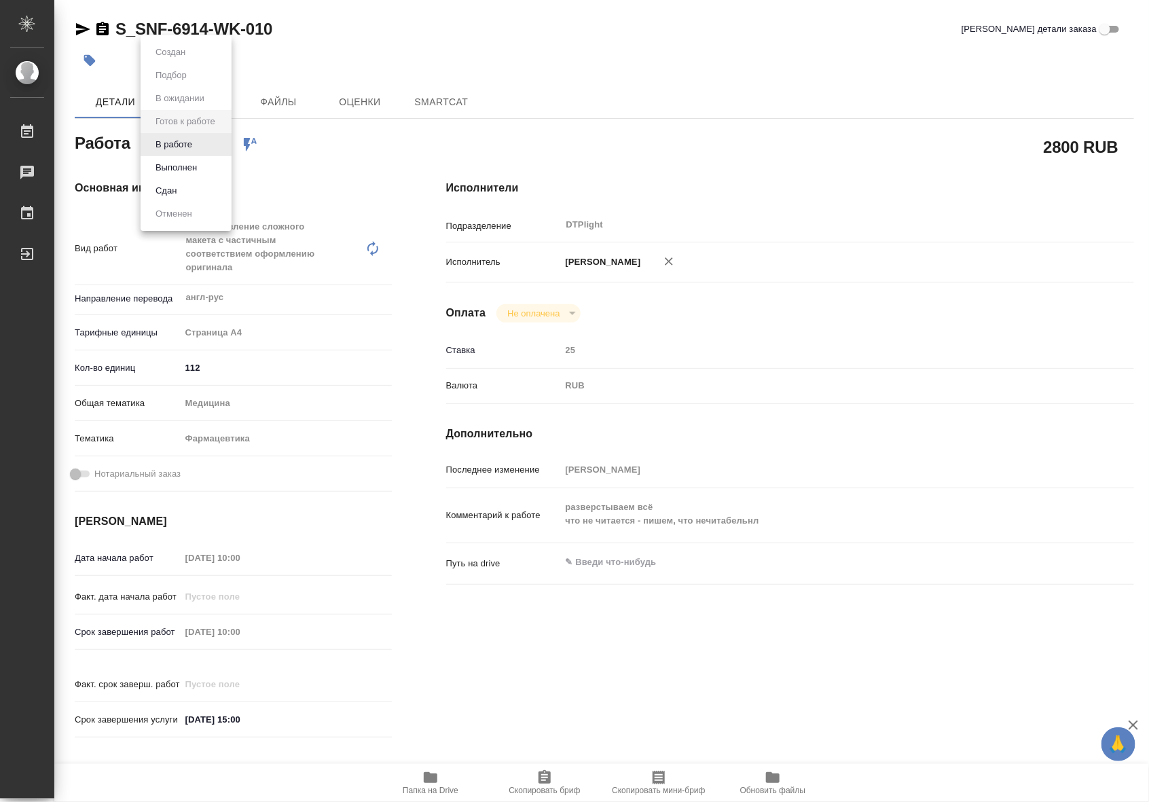
type textarea "x"
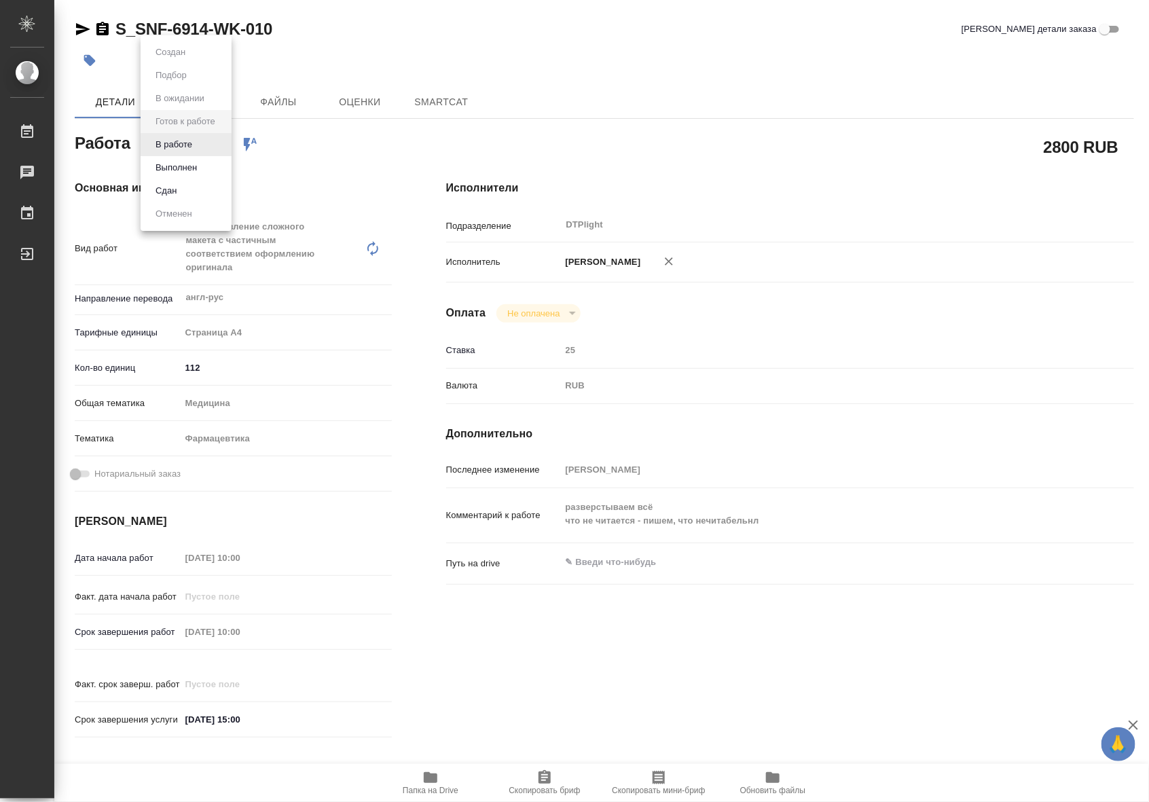
type textarea "x"
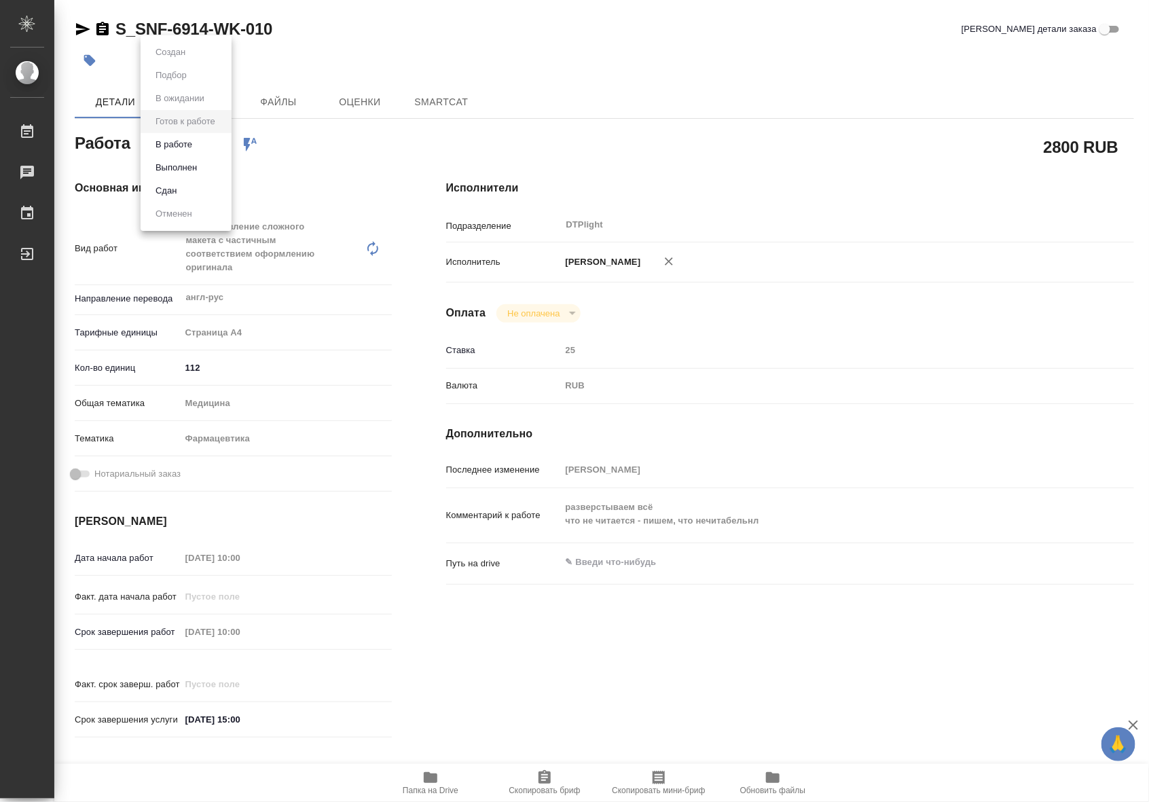
type textarea "x"
click at [187, 151] on button "В работе" at bounding box center [174, 144] width 45 height 15
type textarea "x"
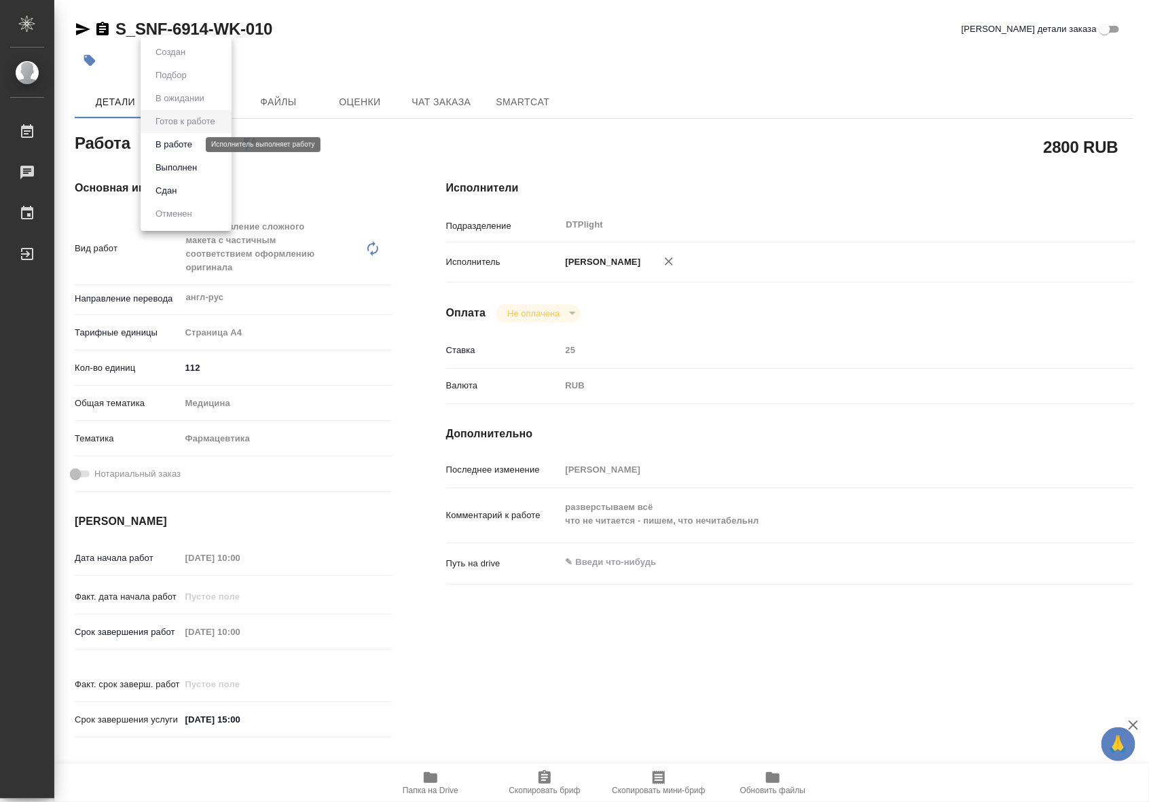
type textarea "x"
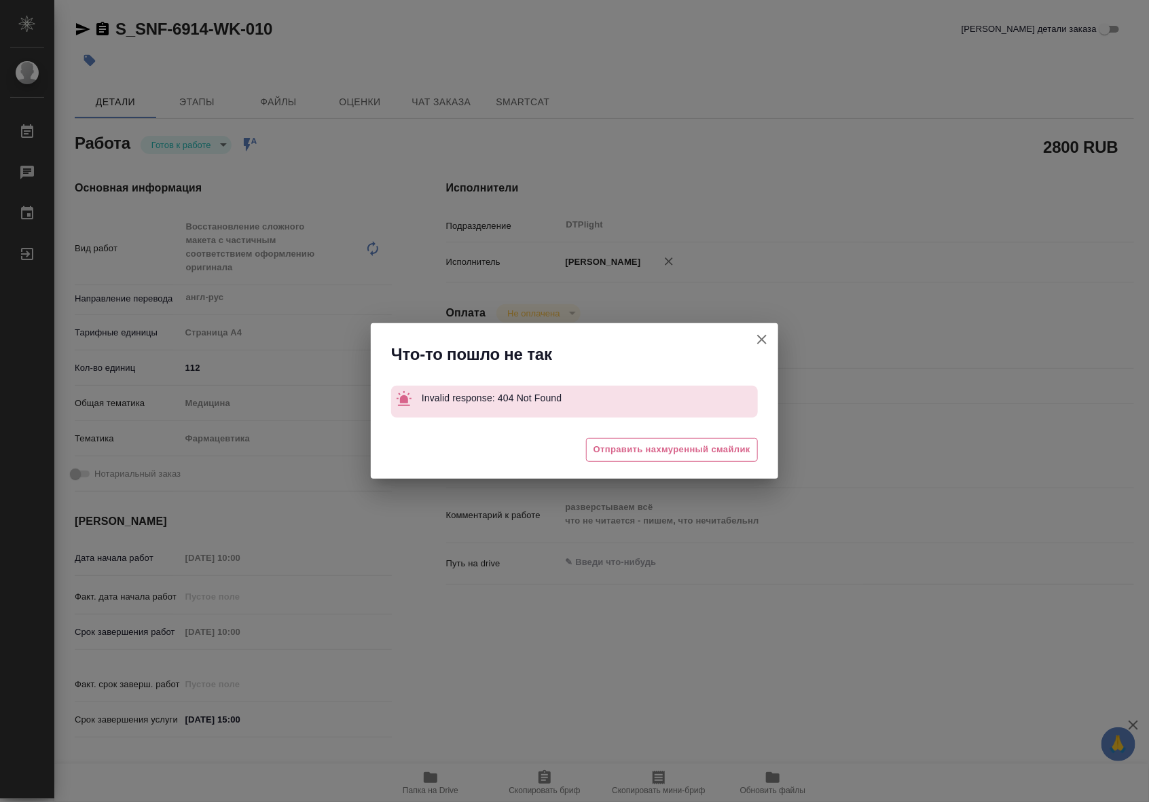
type textarea "x"
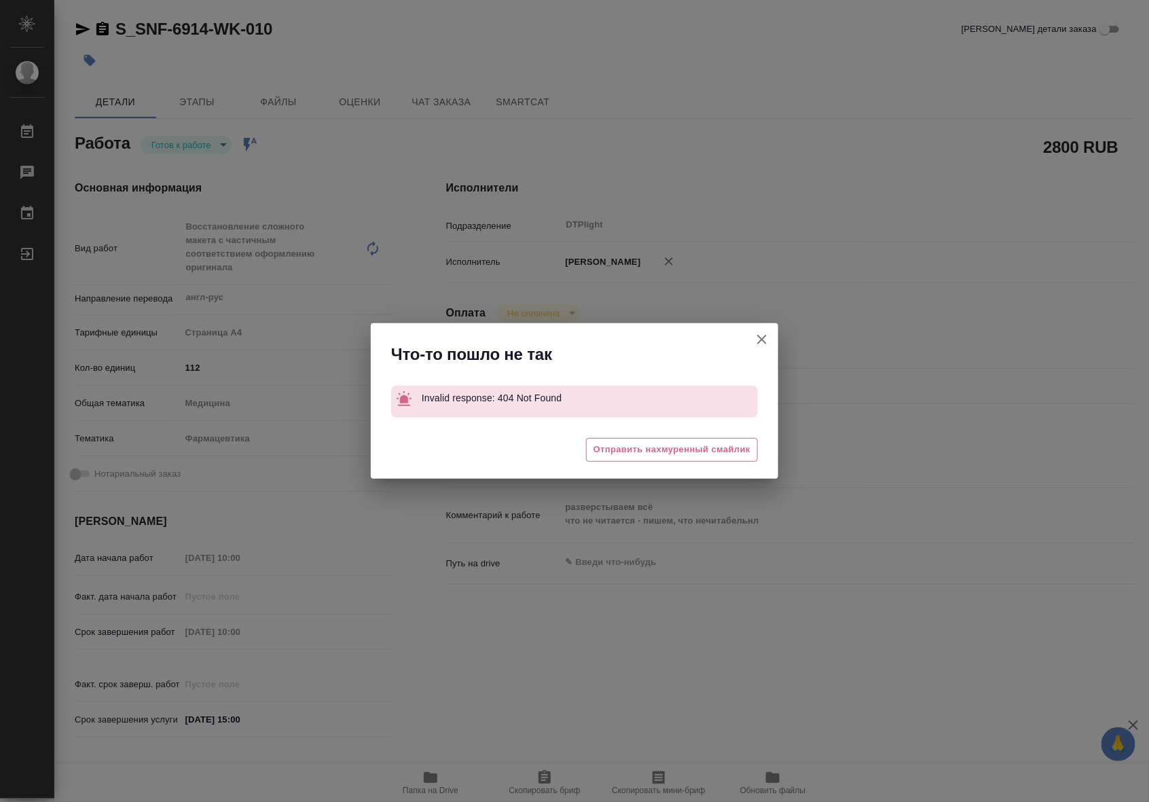
type textarea "x"
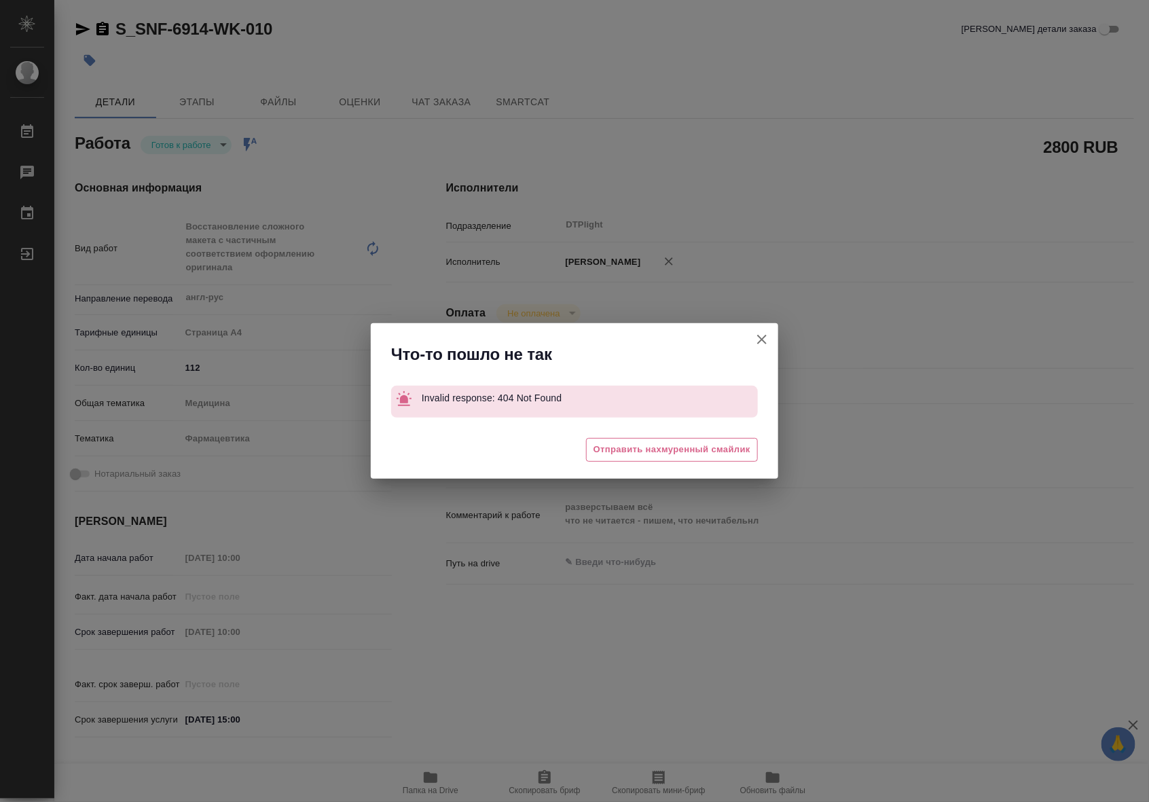
click at [763, 344] on icon "button" at bounding box center [762, 340] width 16 height 16
type textarea "x"
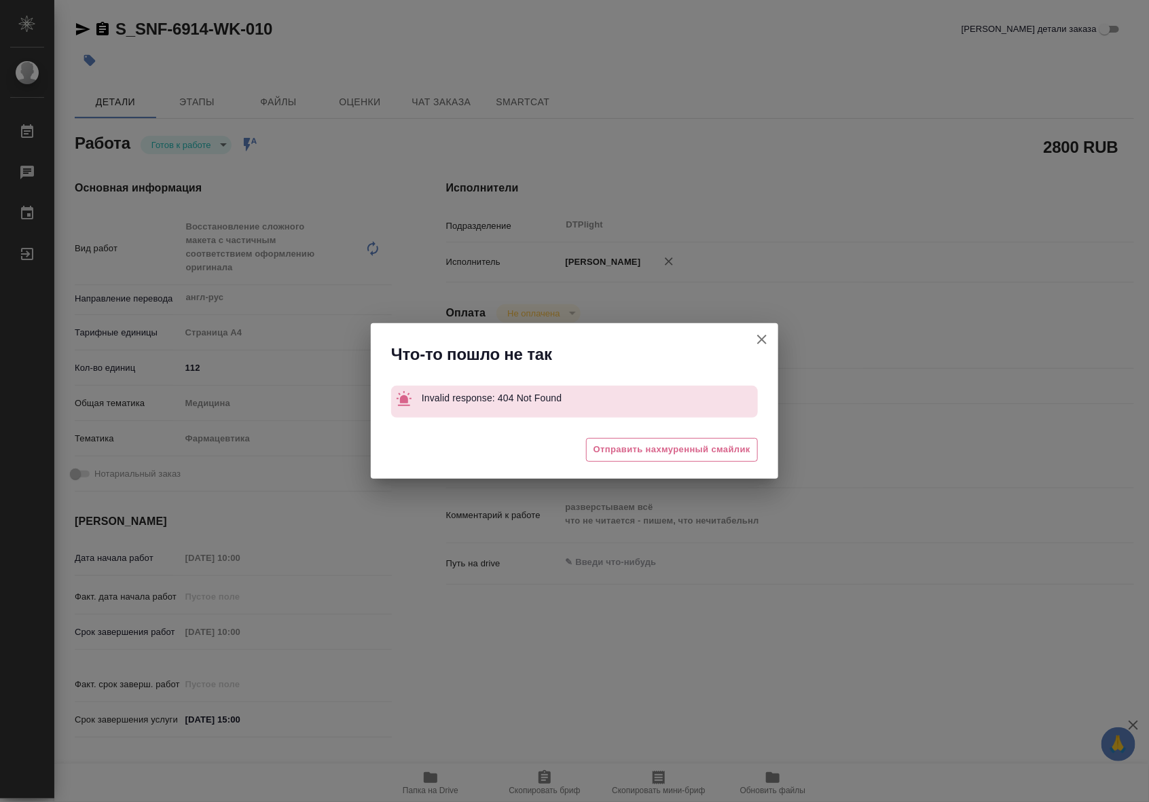
type textarea "x"
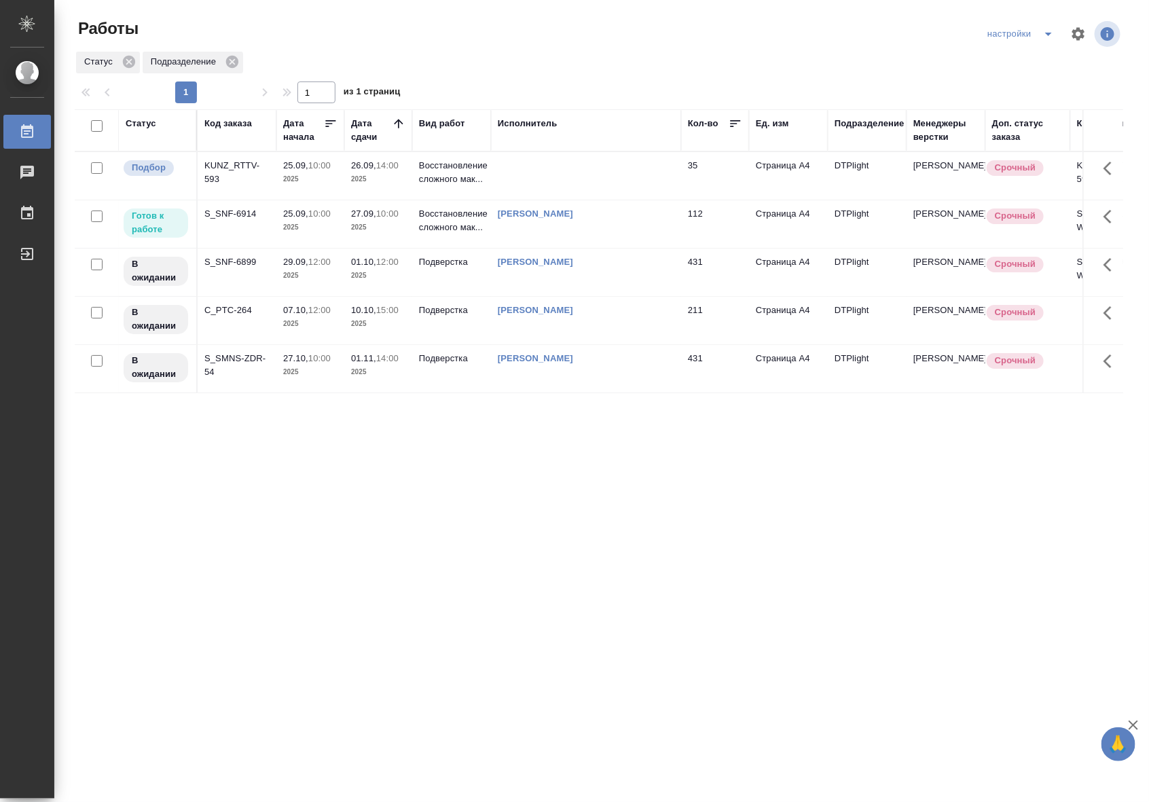
click at [382, 230] on p "2025" at bounding box center [378, 228] width 54 height 14
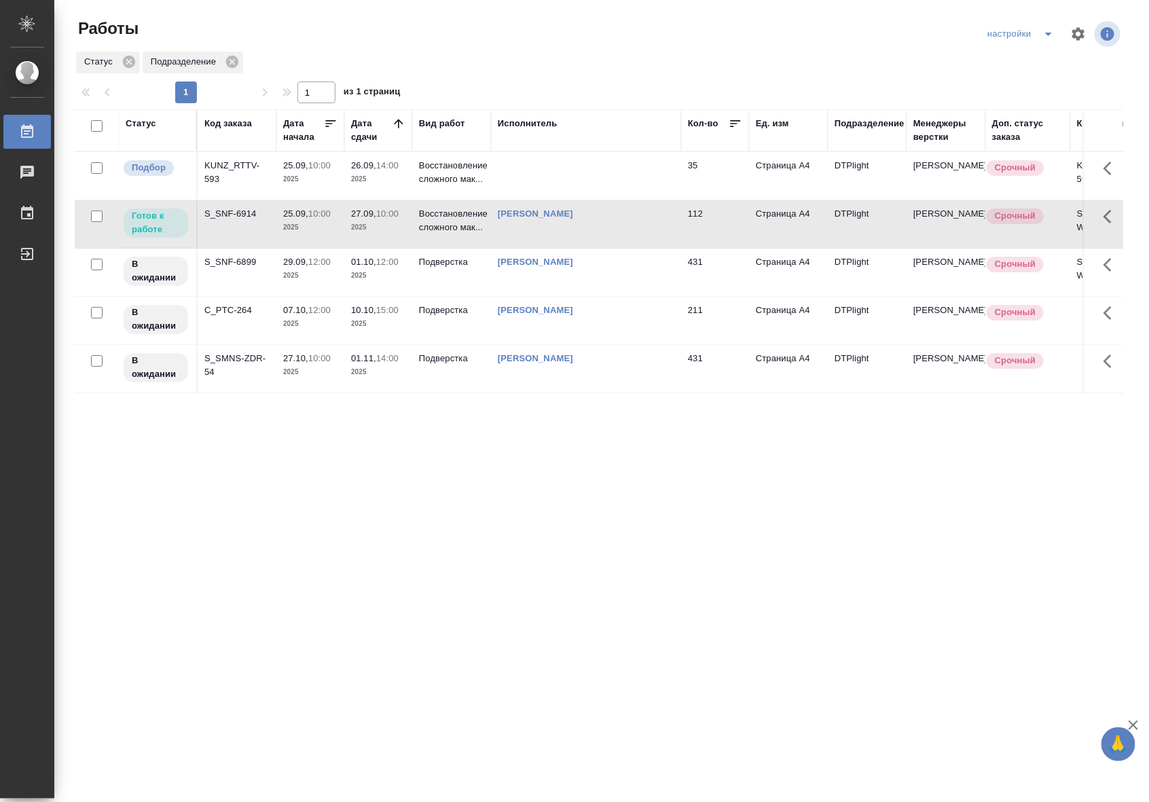
click at [382, 230] on p "2025" at bounding box center [378, 228] width 54 height 14
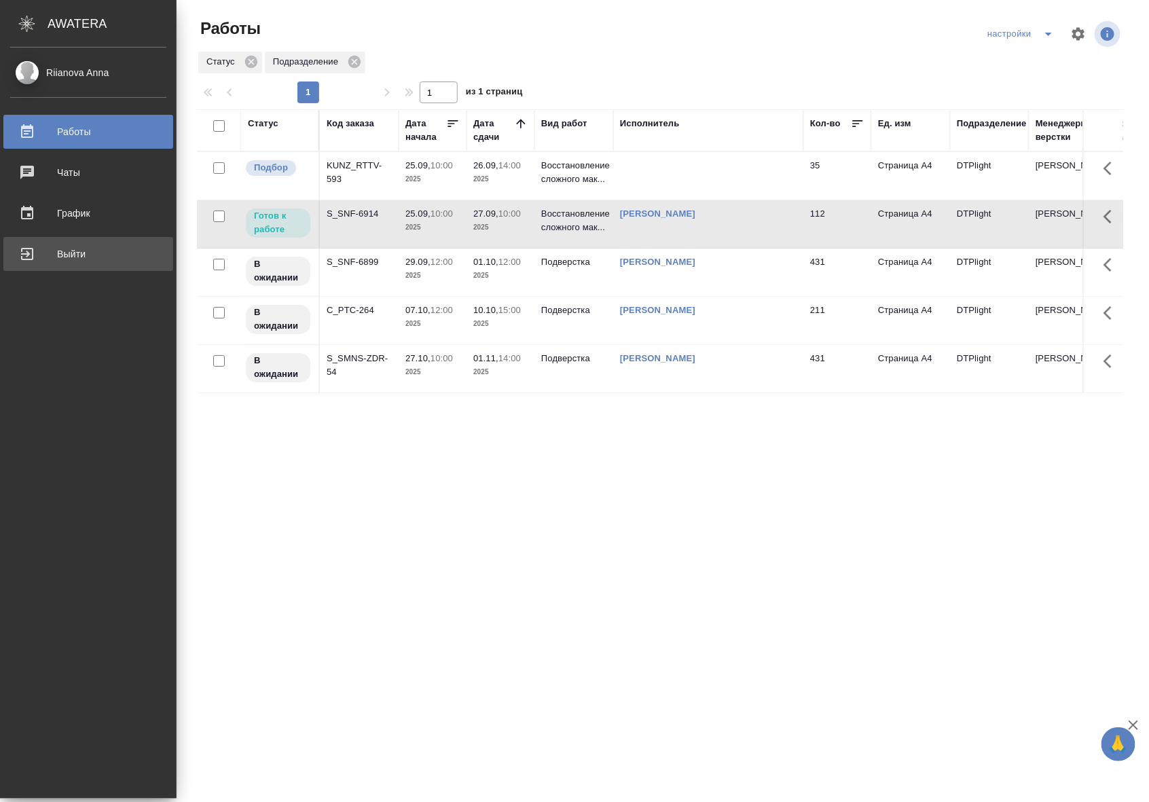
click at [38, 255] on div "Выйти" at bounding box center [88, 254] width 156 height 20
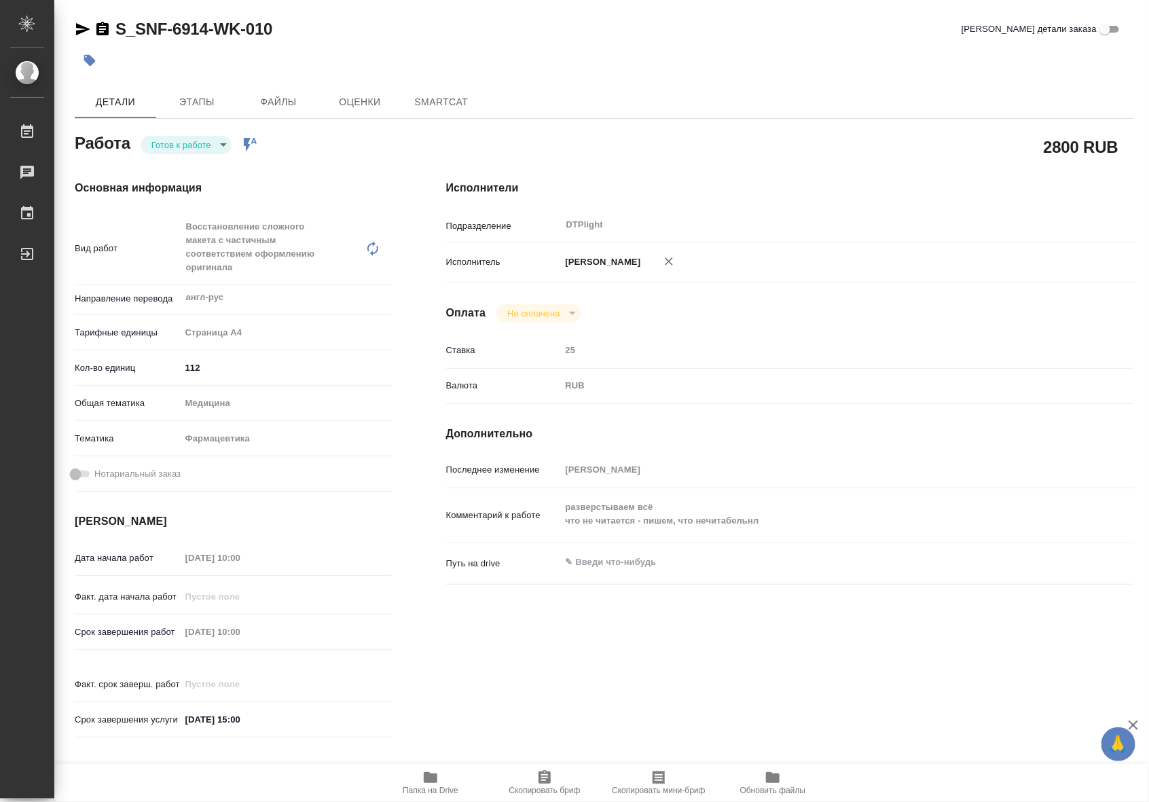
type textarea "x"
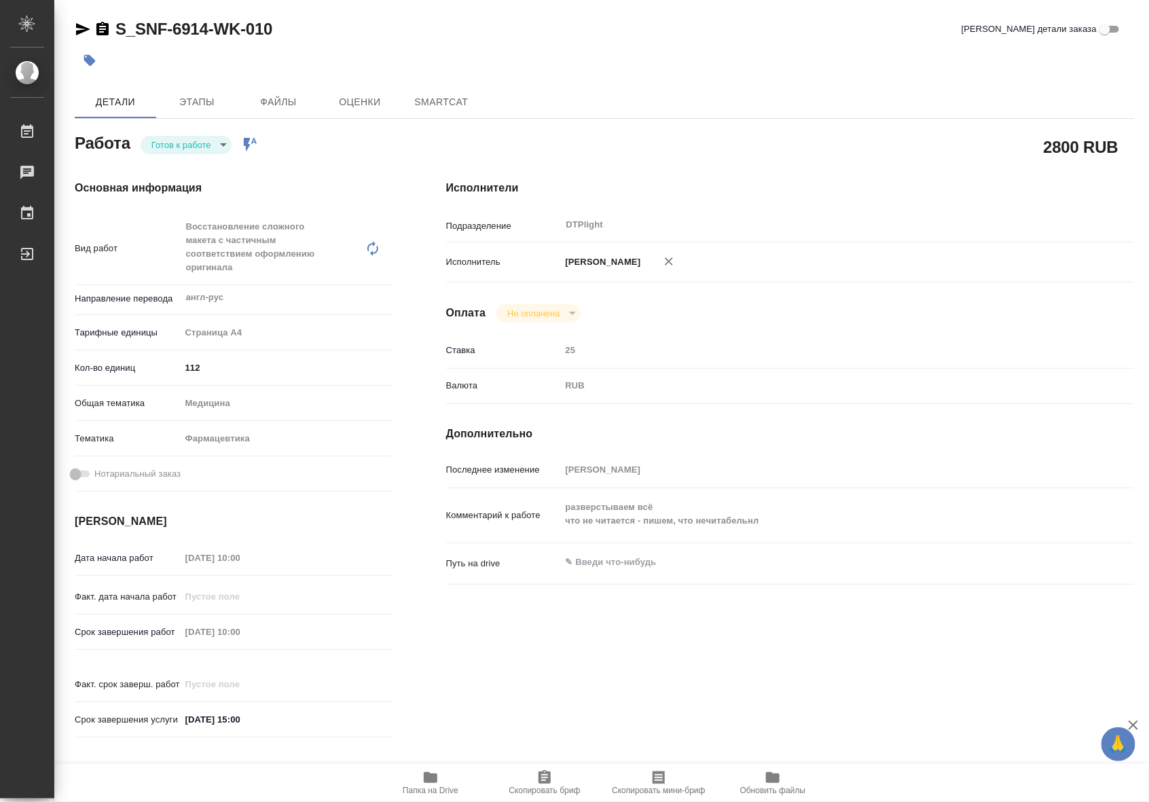
type textarea "x"
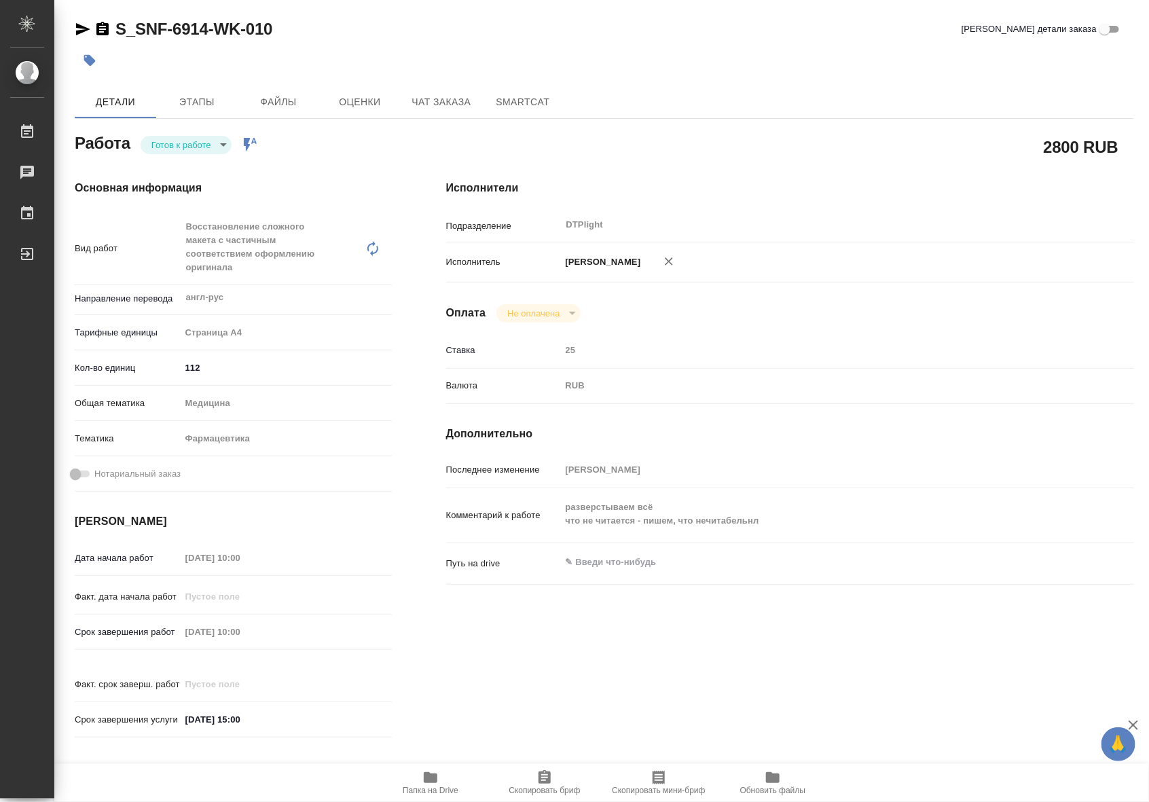
click at [216, 147] on body "🙏 .cls-1 fill:#fff; AWATERA Riianova Anna Работы Чаты График Выйти S_SNF-6914-W…" at bounding box center [574, 401] width 1149 height 802
type textarea "x"
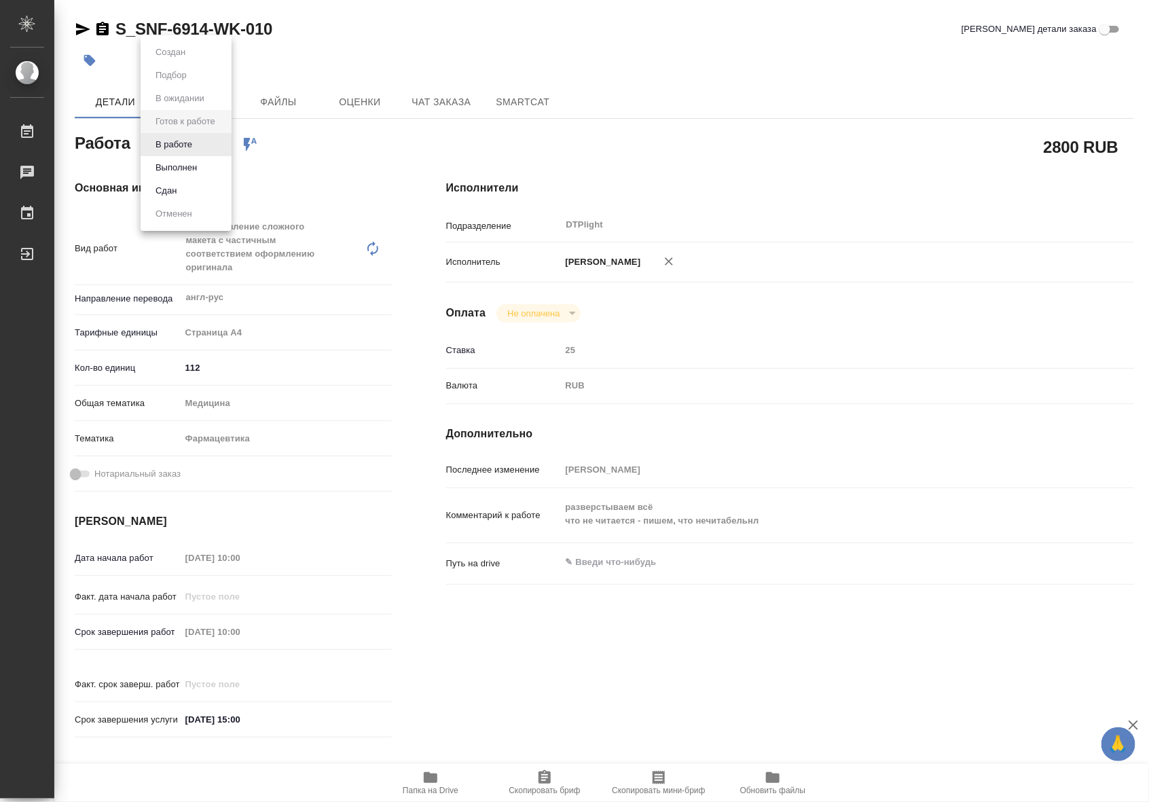
type textarea "x"
click at [202, 143] on li "В работе" at bounding box center [186, 144] width 91 height 23
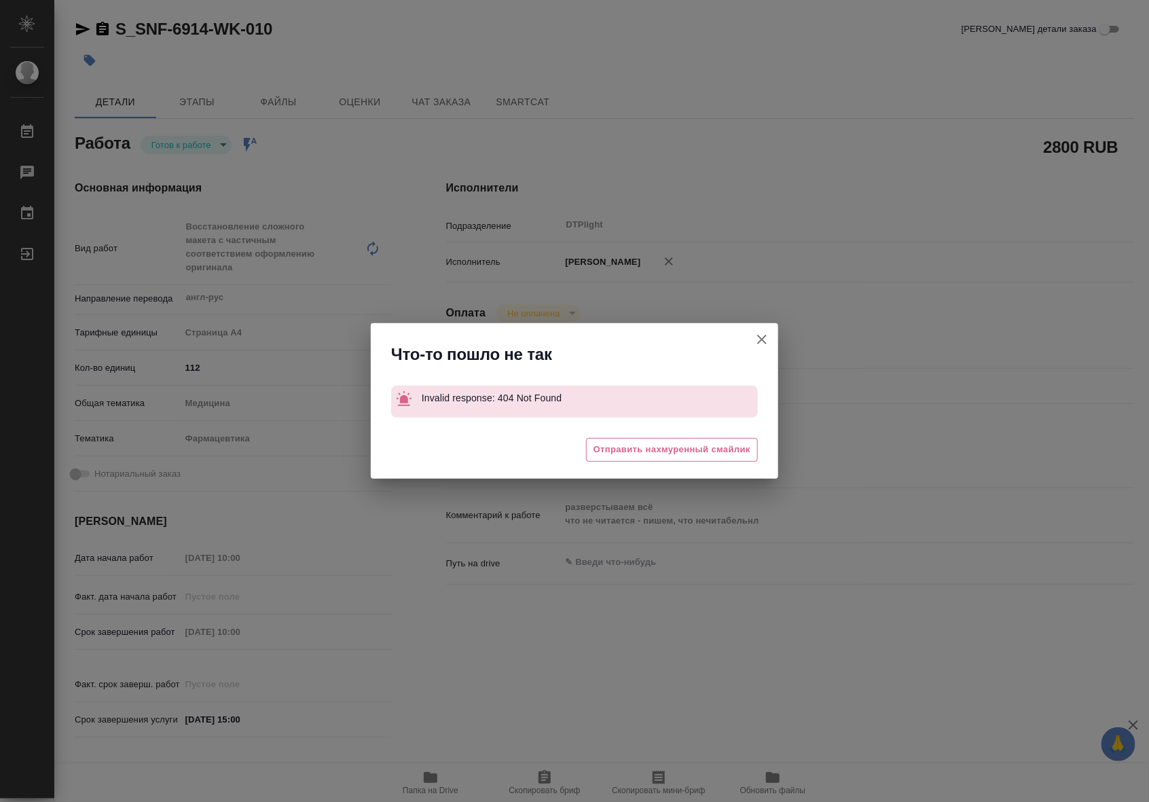
type textarea "x"
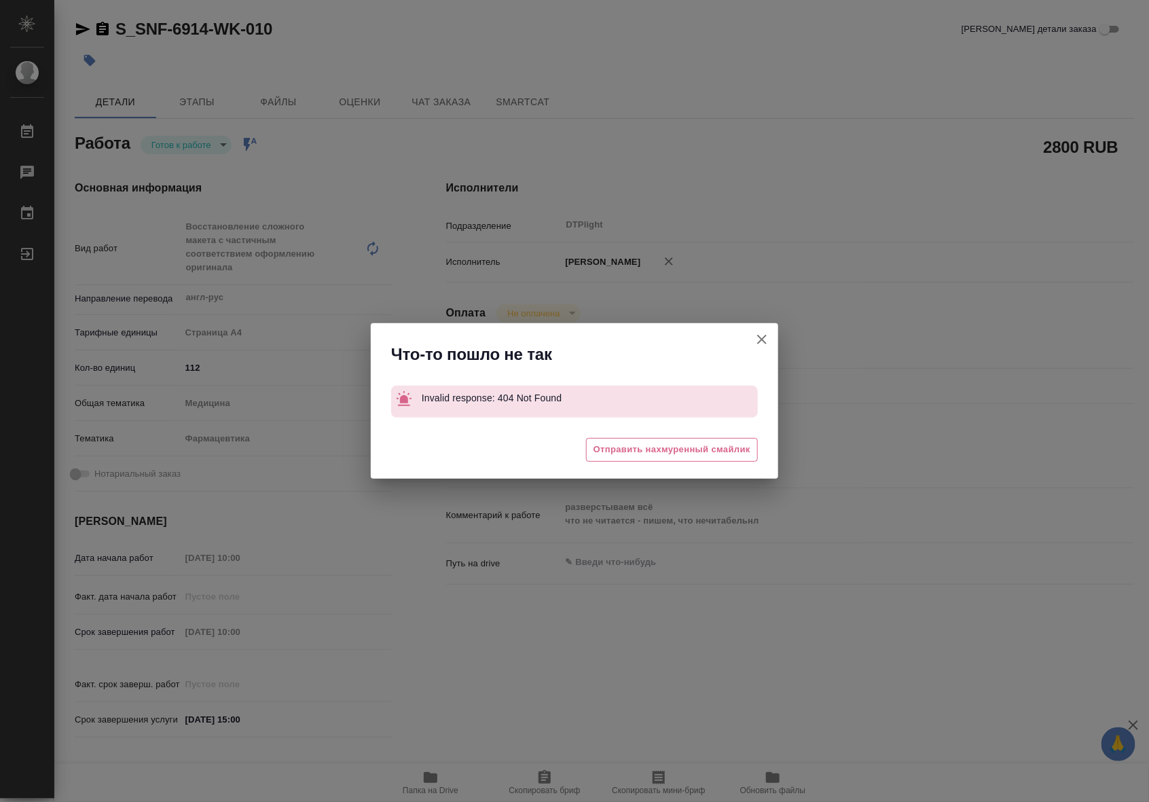
type textarea "x"
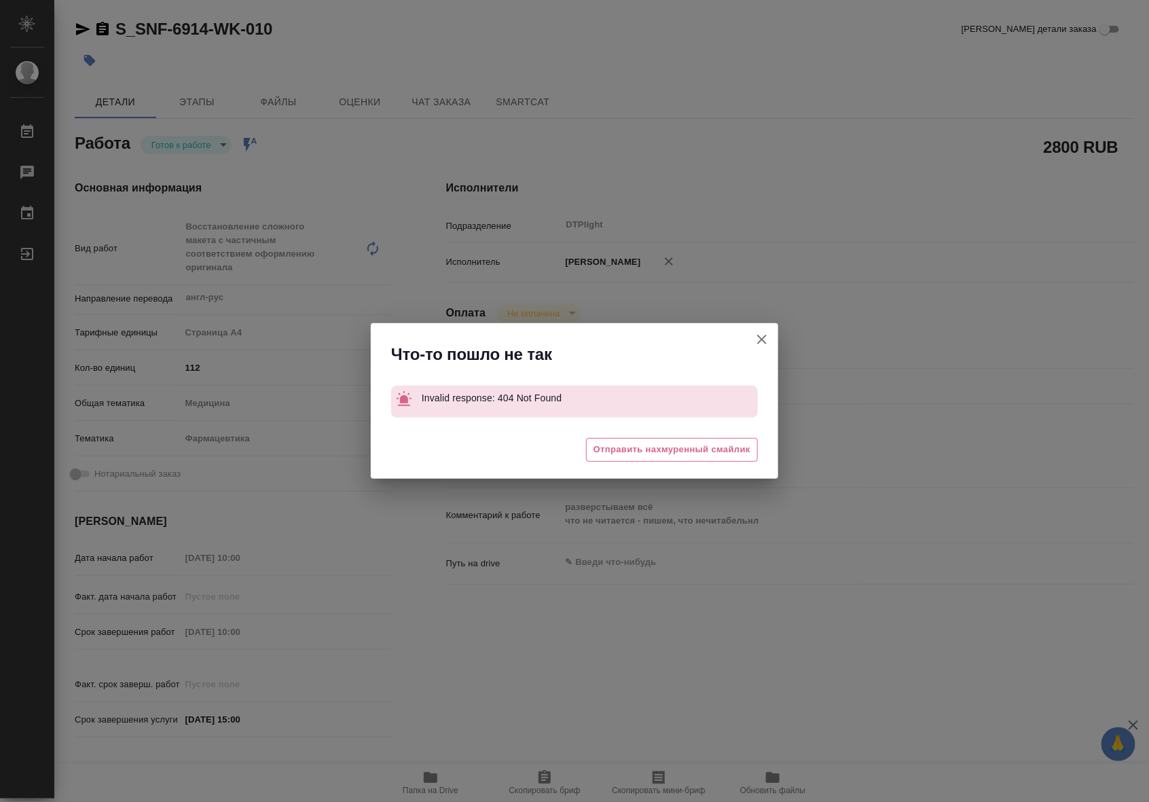
type textarea "x"
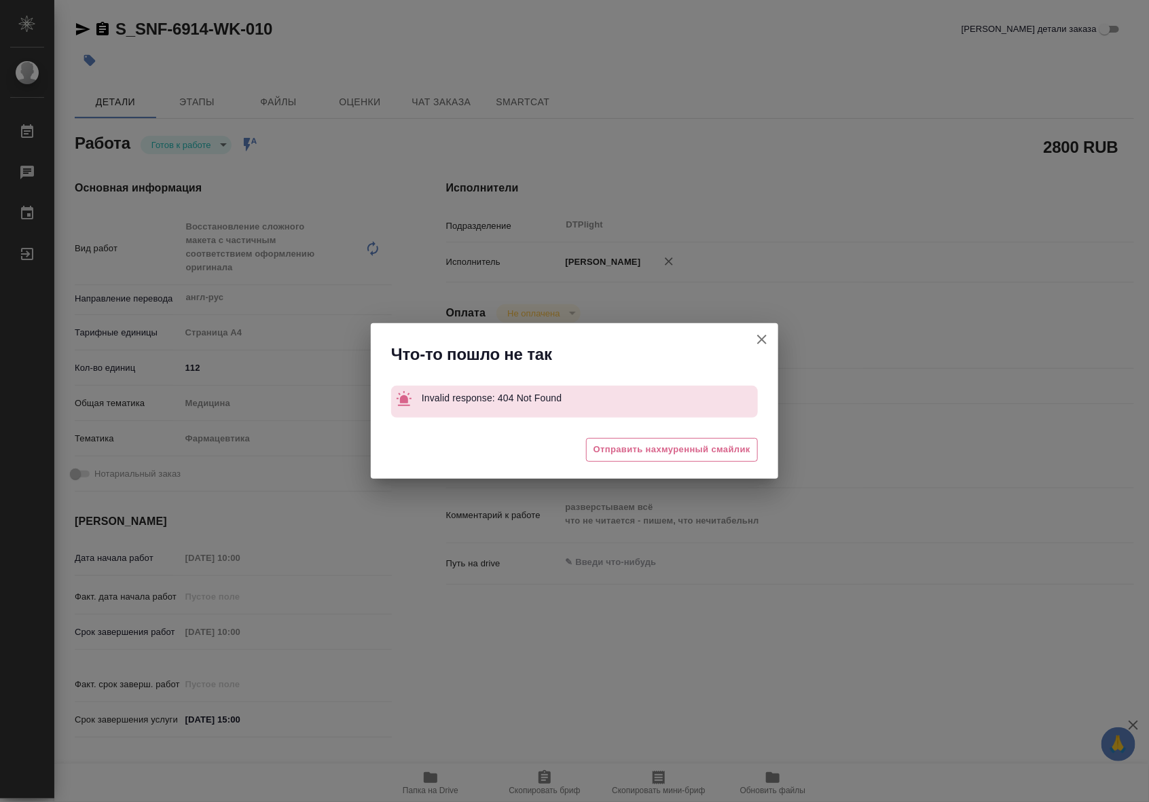
type textarea "x"
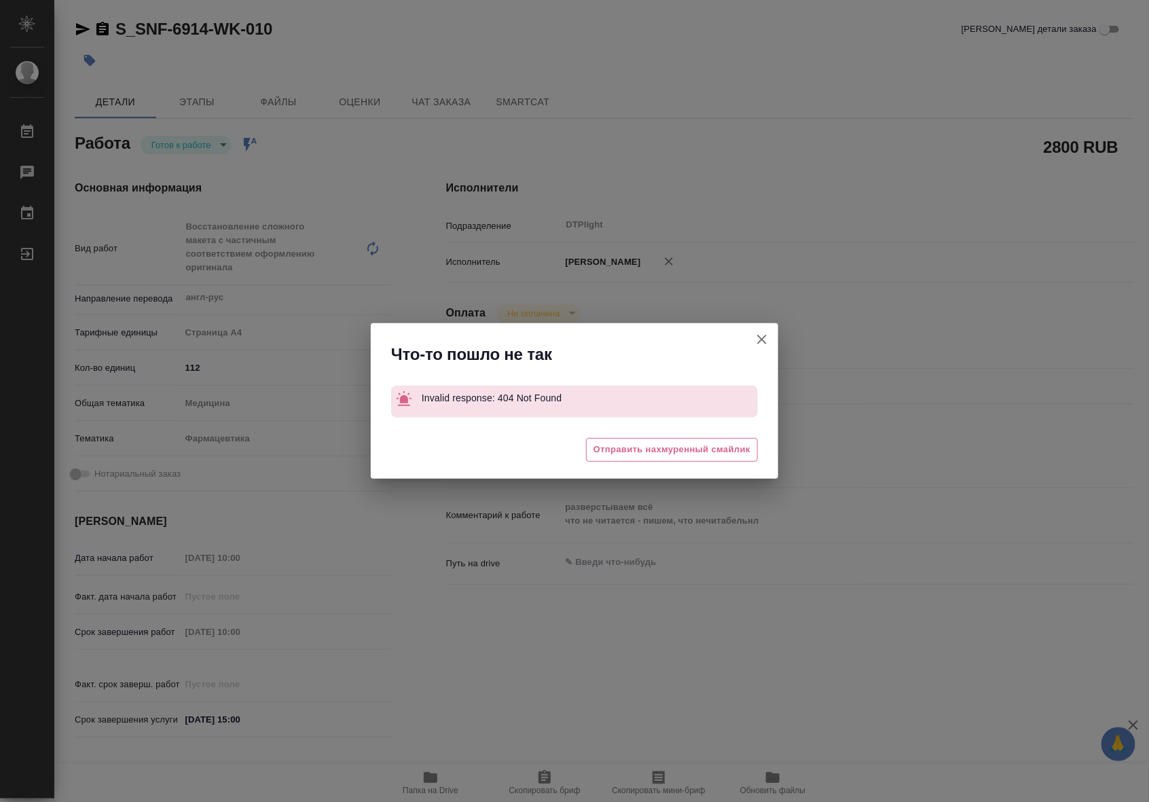
type textarea "x"
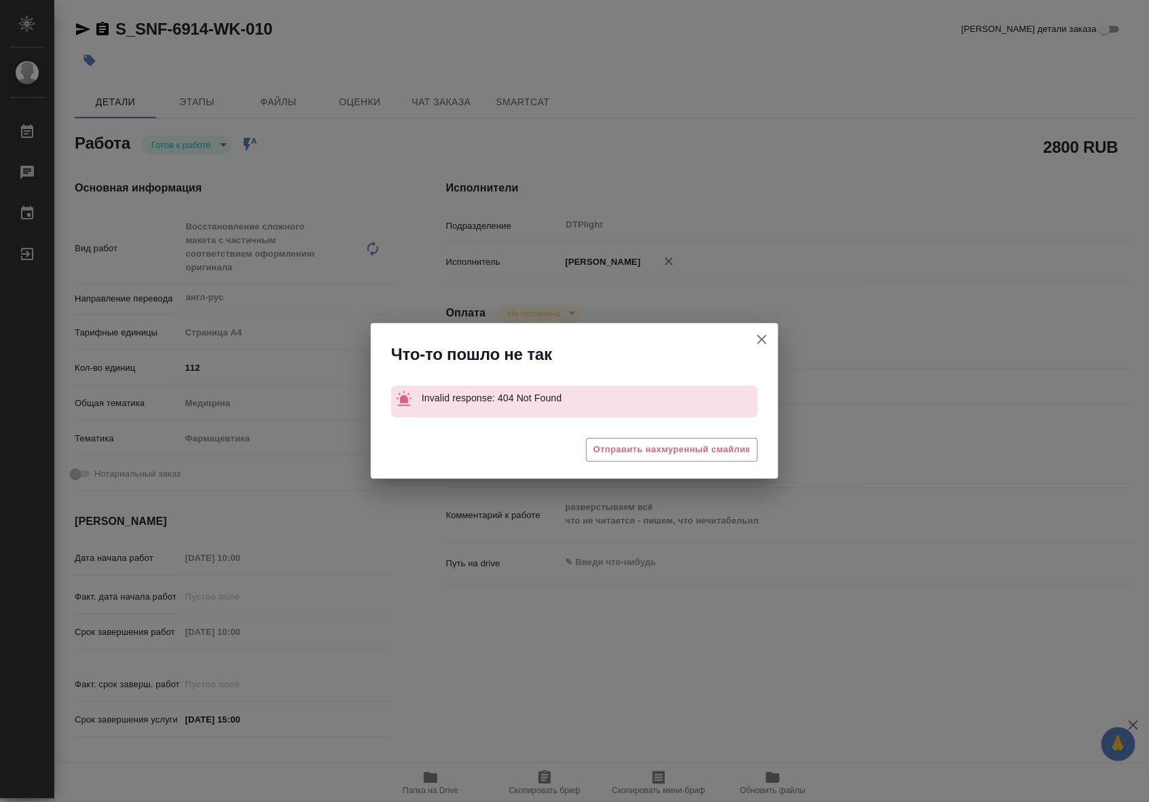
click at [765, 340] on icon "button" at bounding box center [762, 340] width 16 height 16
type textarea "x"
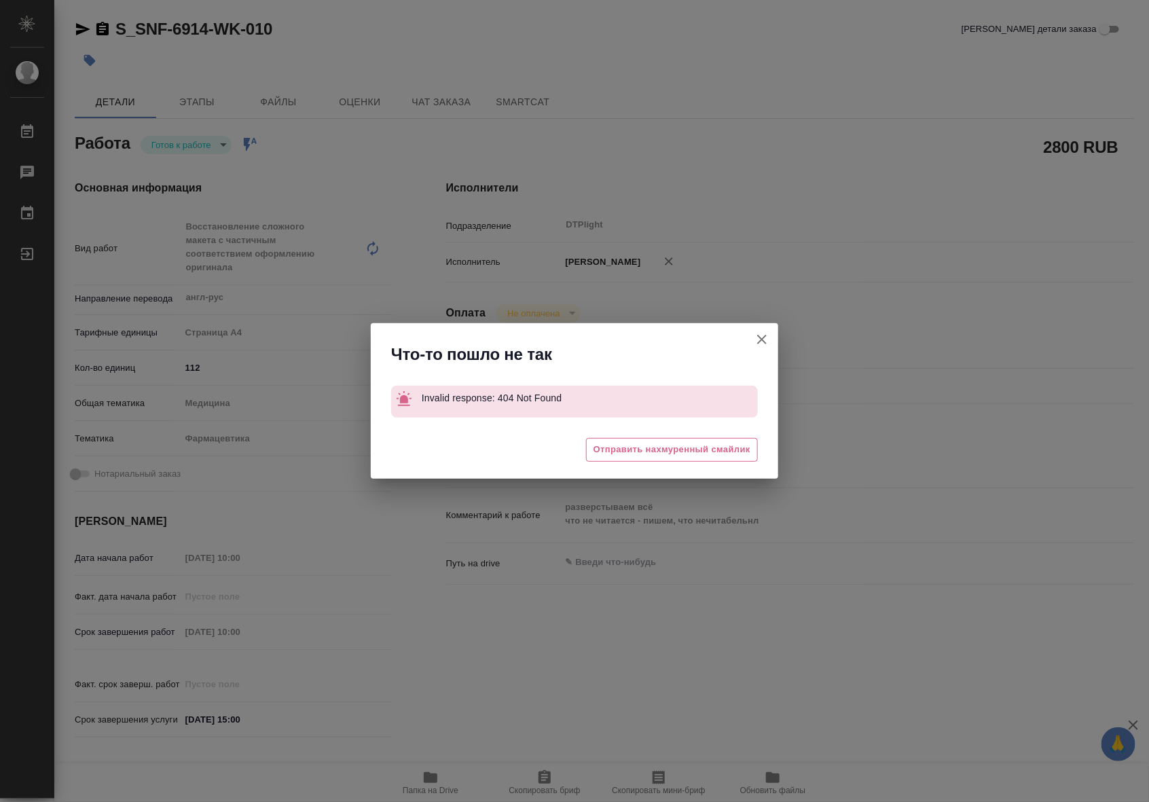
type textarea "x"
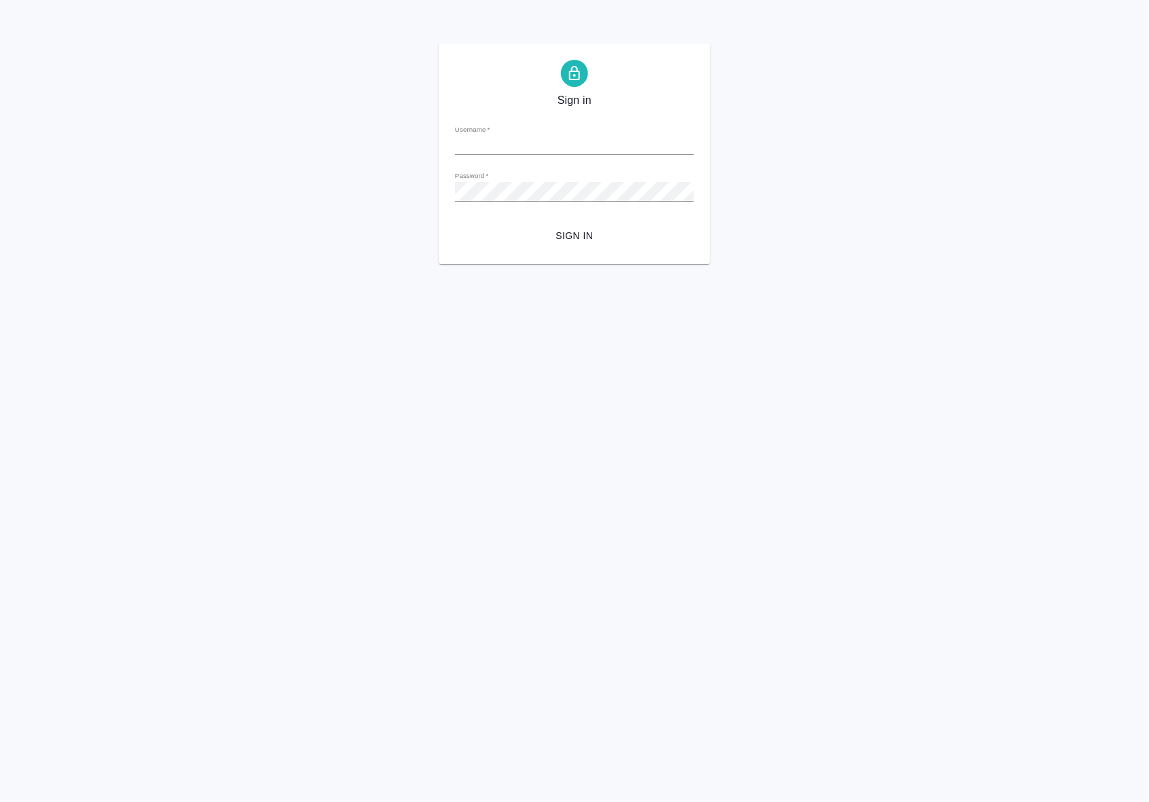
type input "[EMAIL_ADDRESS][DOMAIN_NAME]"
click at [576, 233] on span "Sign in" at bounding box center [574, 236] width 217 height 17
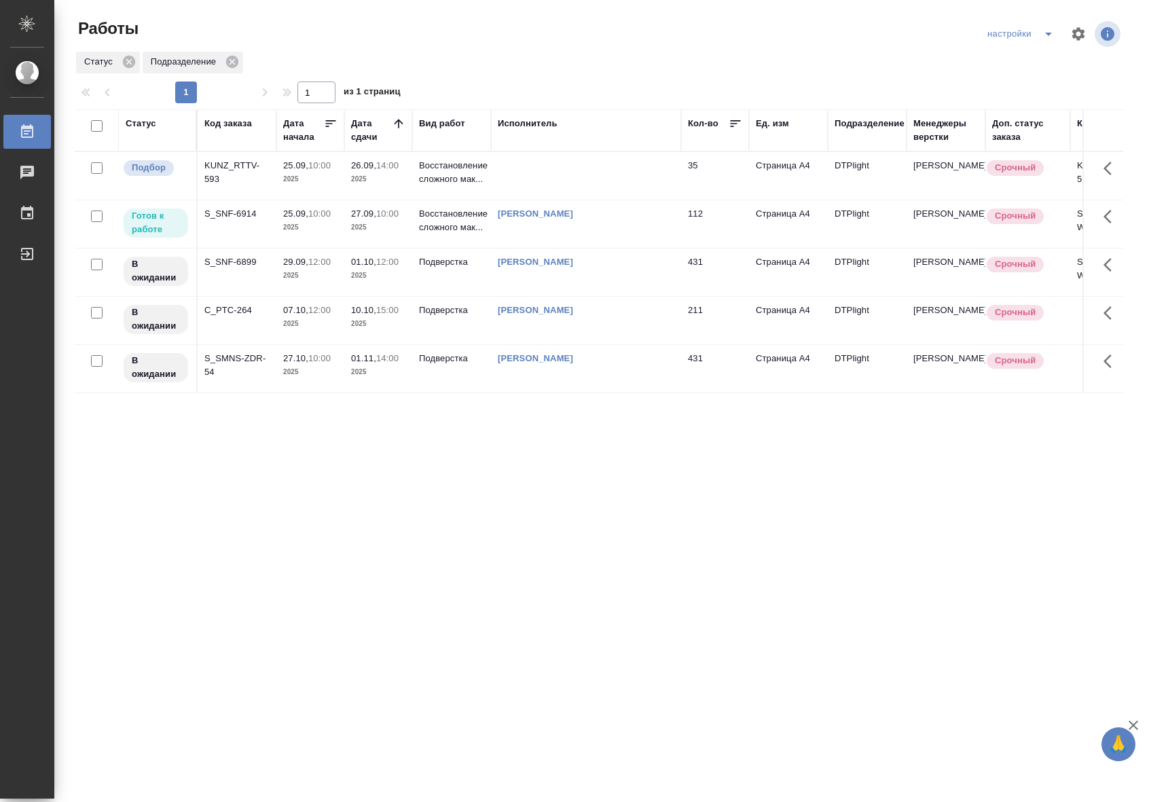
click at [315, 234] on p "2025" at bounding box center [310, 228] width 54 height 14
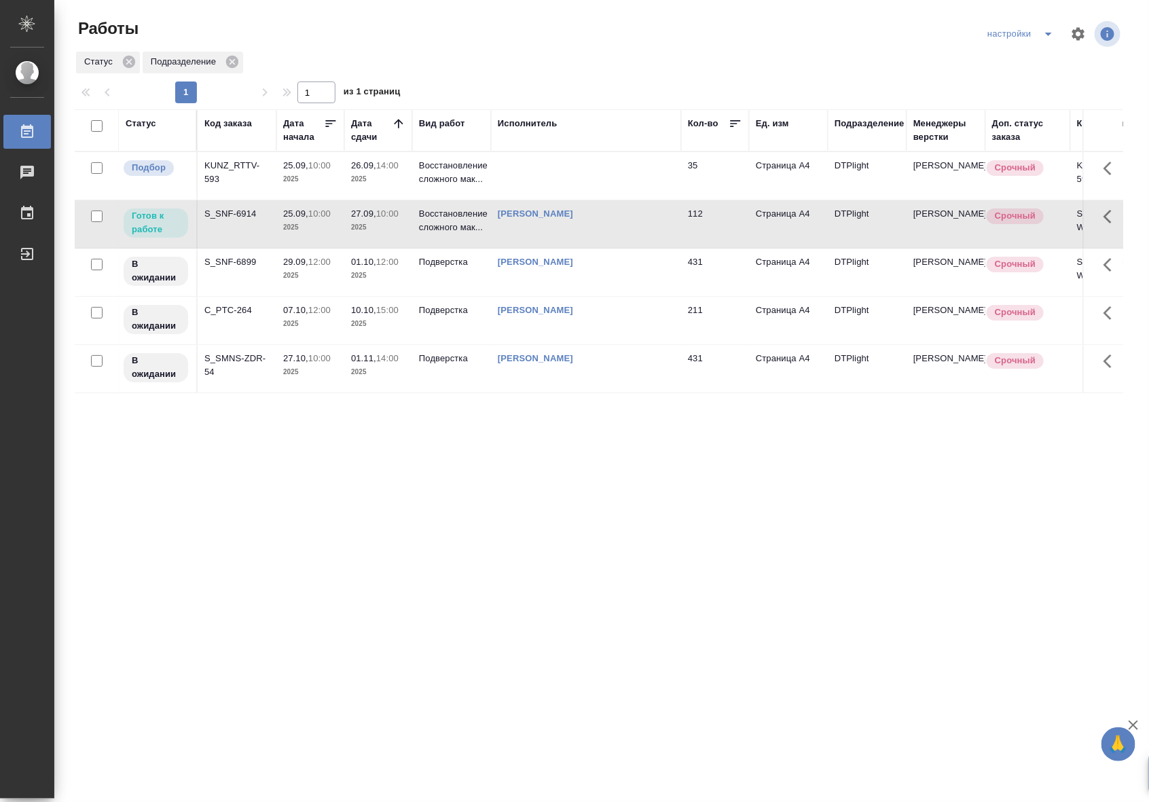
click at [299, 219] on span "25.09, 10:00" at bounding box center [310, 214] width 54 height 14
click at [27, 255] on div "Выйти" at bounding box center [10, 254] width 34 height 20
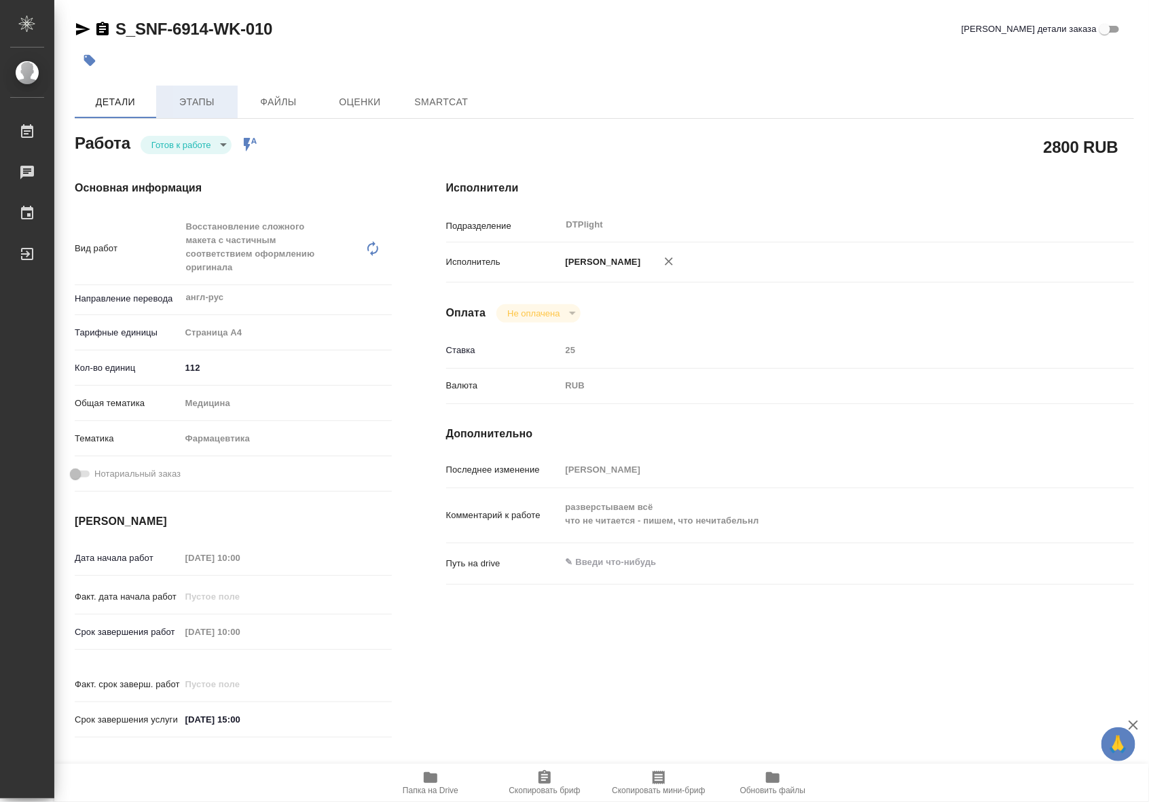
type textarea "x"
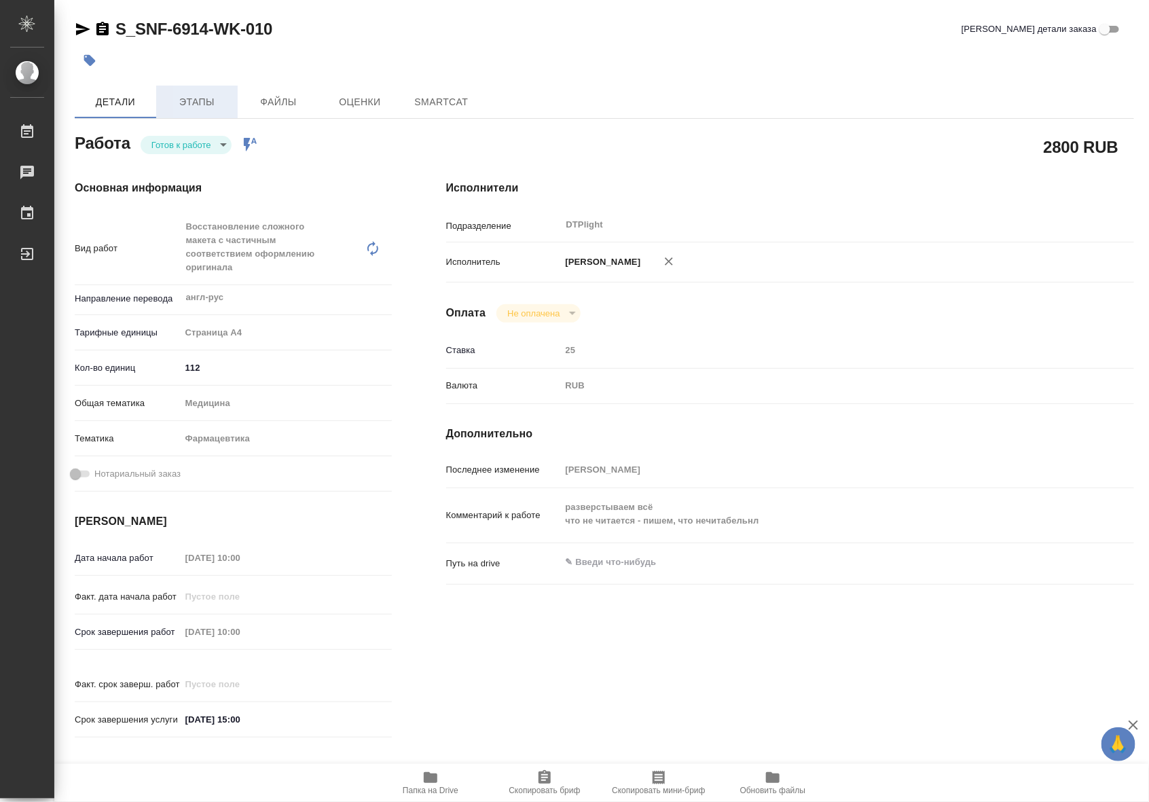
type textarea "x"
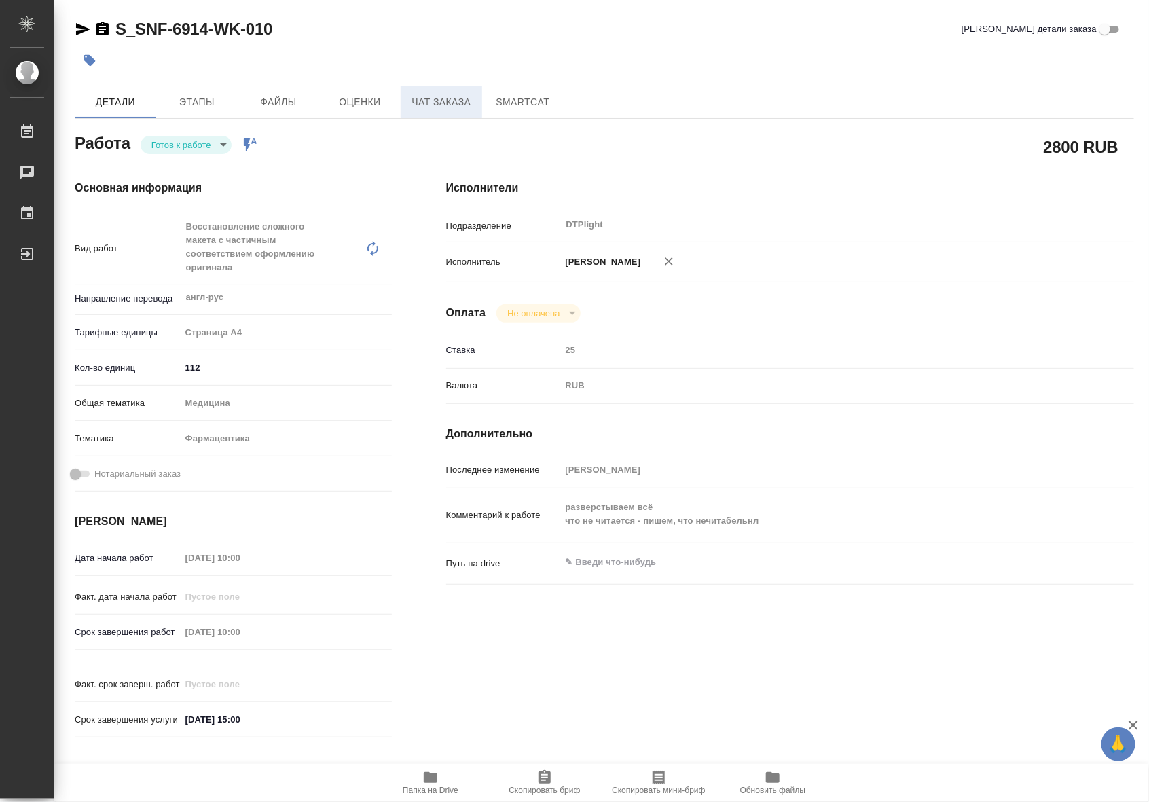
click at [442, 103] on span "Чат заказа" at bounding box center [441, 102] width 65 height 17
type textarea "x"
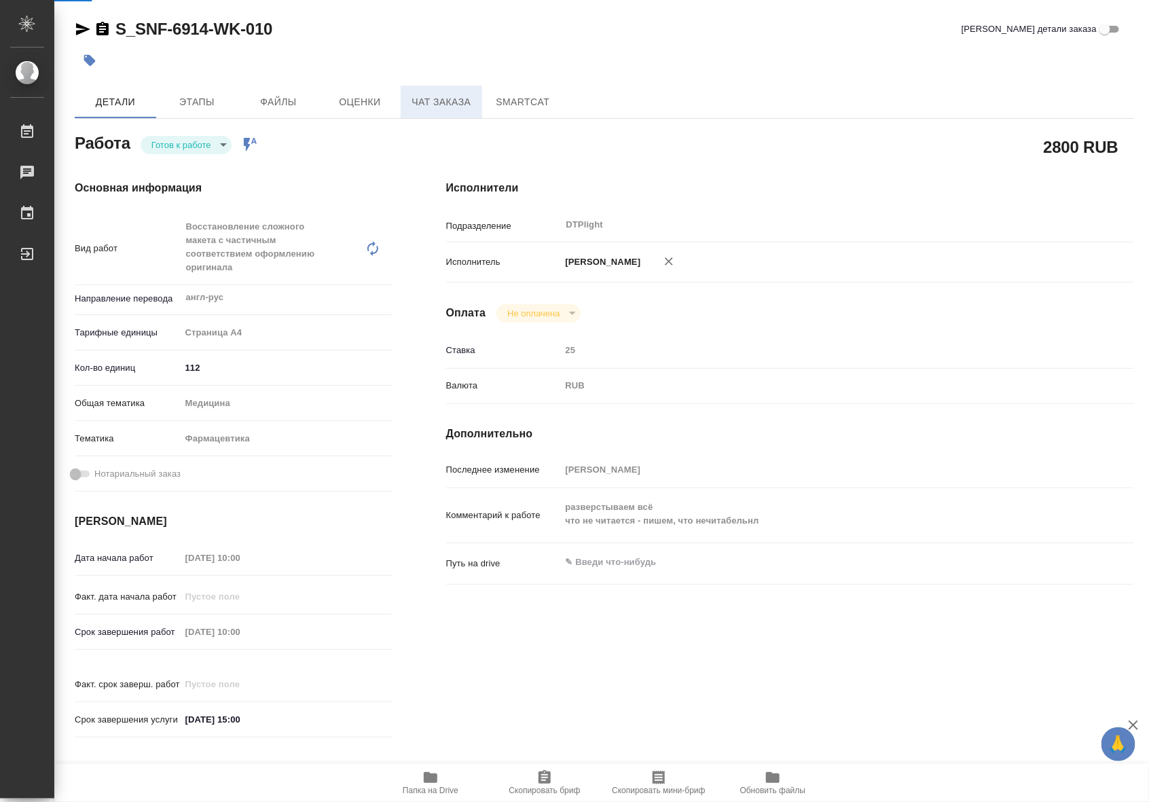
type textarea "x"
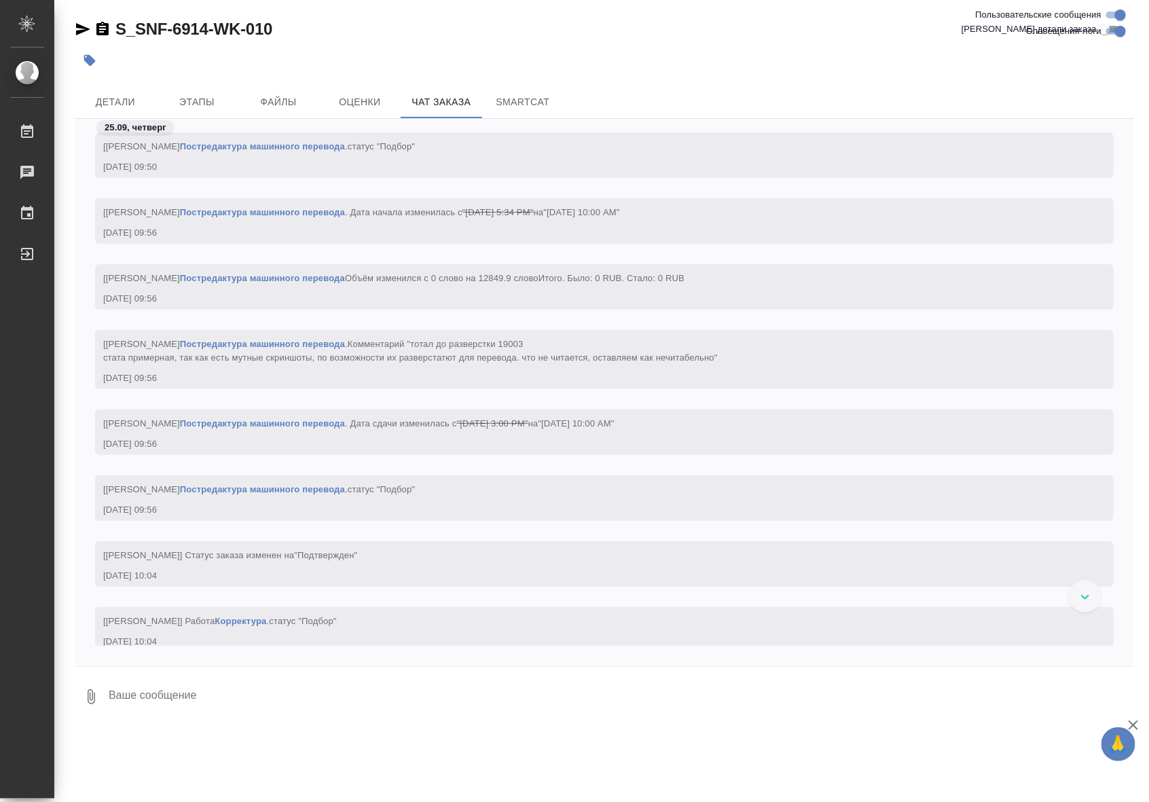
scroll to position [19173, 0]
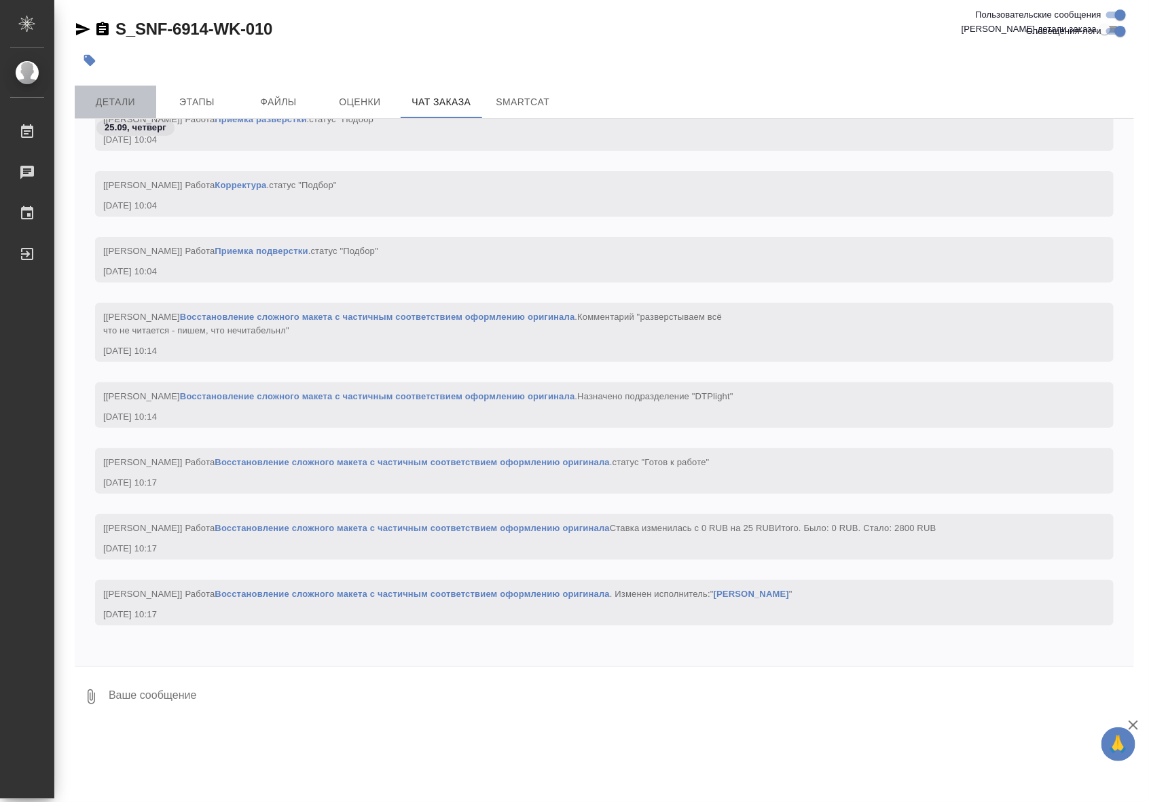
click at [130, 95] on span "Детали" at bounding box center [115, 102] width 65 height 17
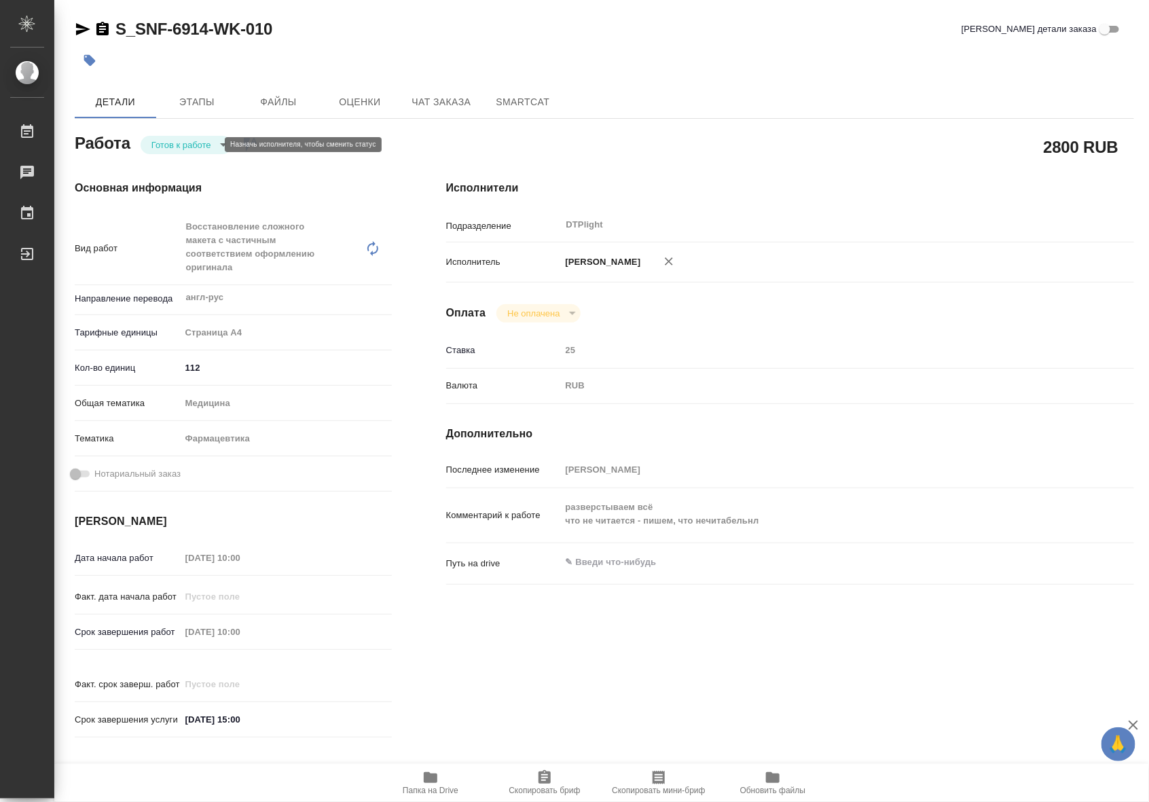
type textarea "x"
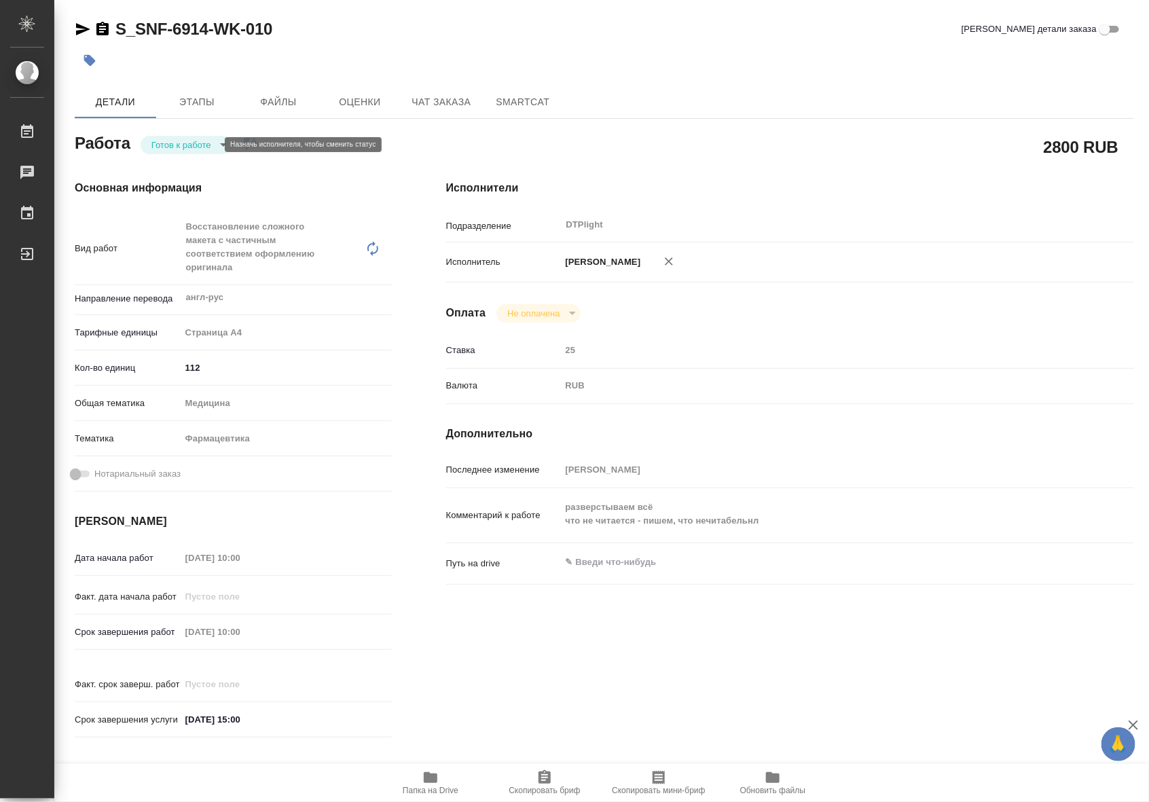
click at [201, 143] on body "🙏 .cls-1 fill:#fff; AWATERA Riianova Anna Работы 0 Чаты График Выйти S_SNF-6914…" at bounding box center [574, 401] width 1149 height 802
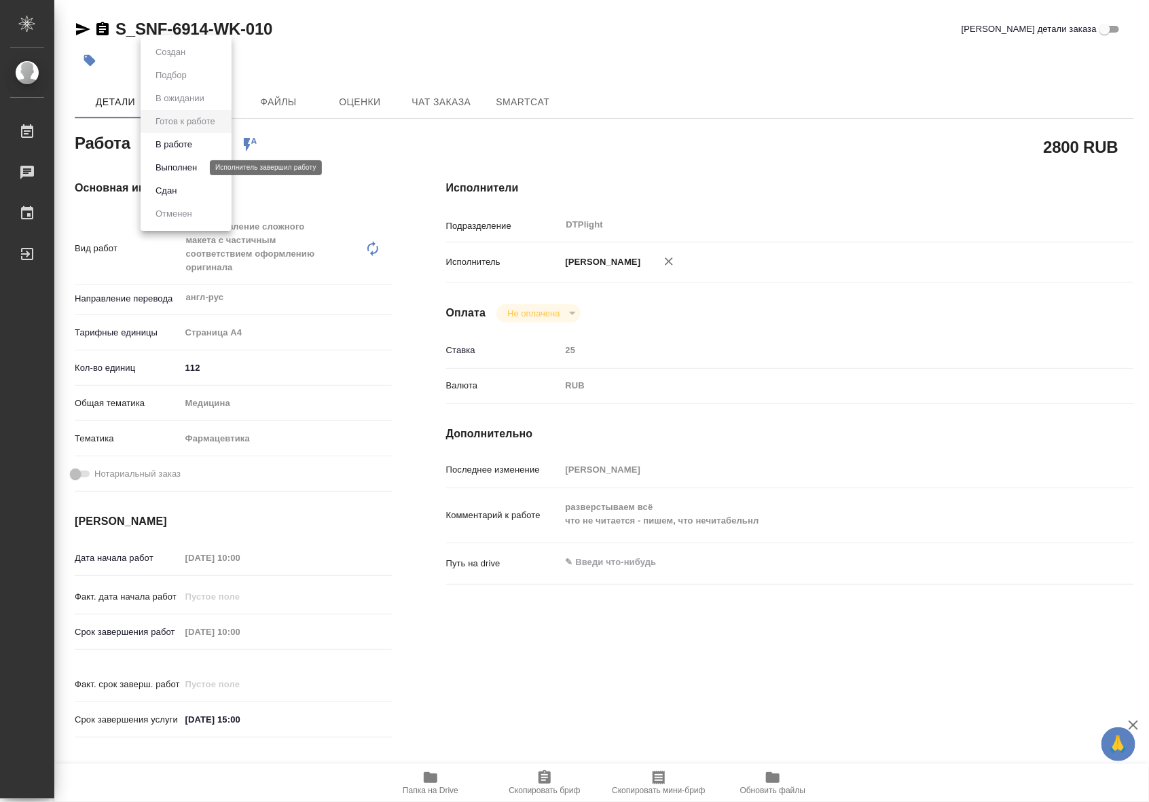
type textarea "x"
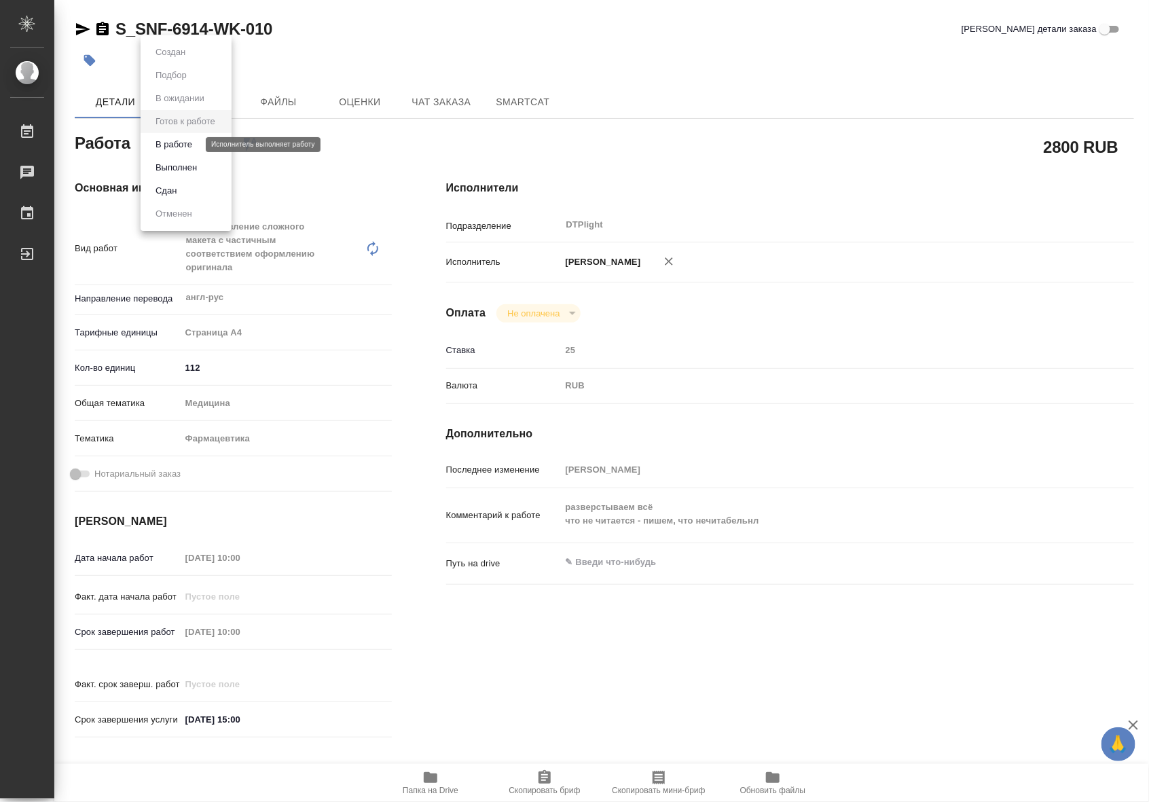
click at [191, 139] on button "В работе" at bounding box center [174, 144] width 45 height 15
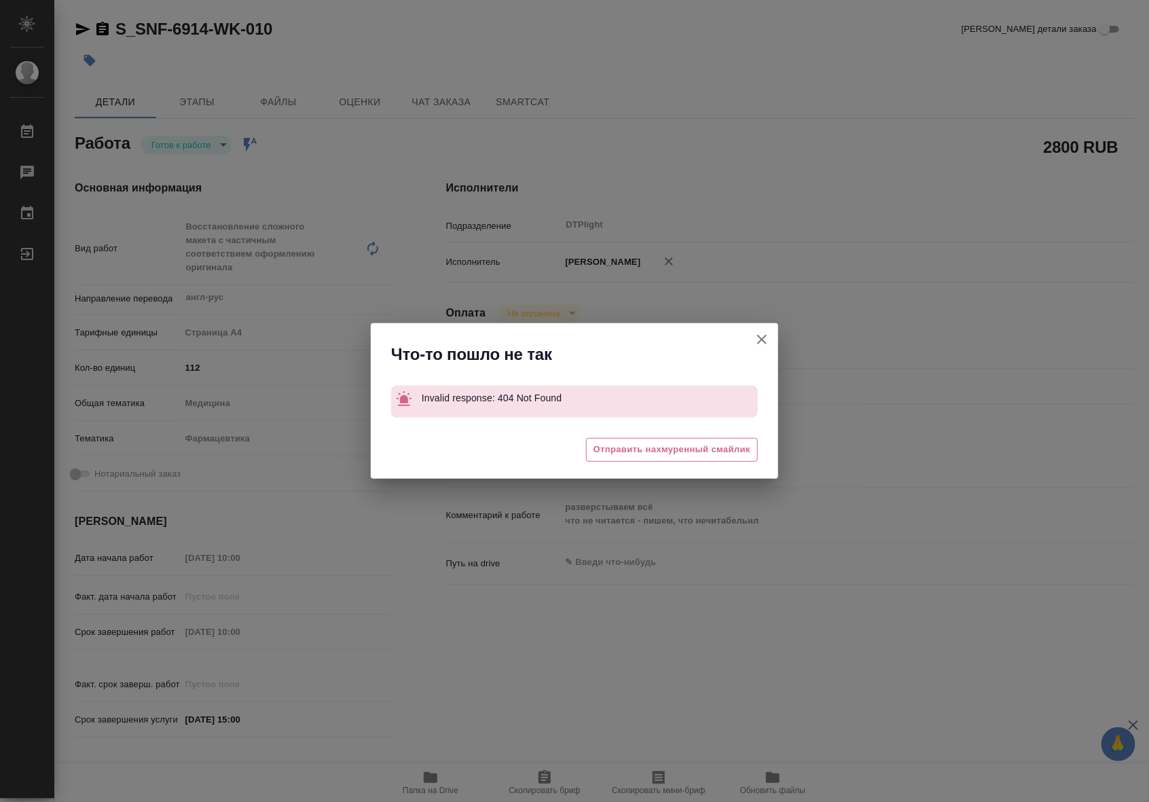
type textarea "x"
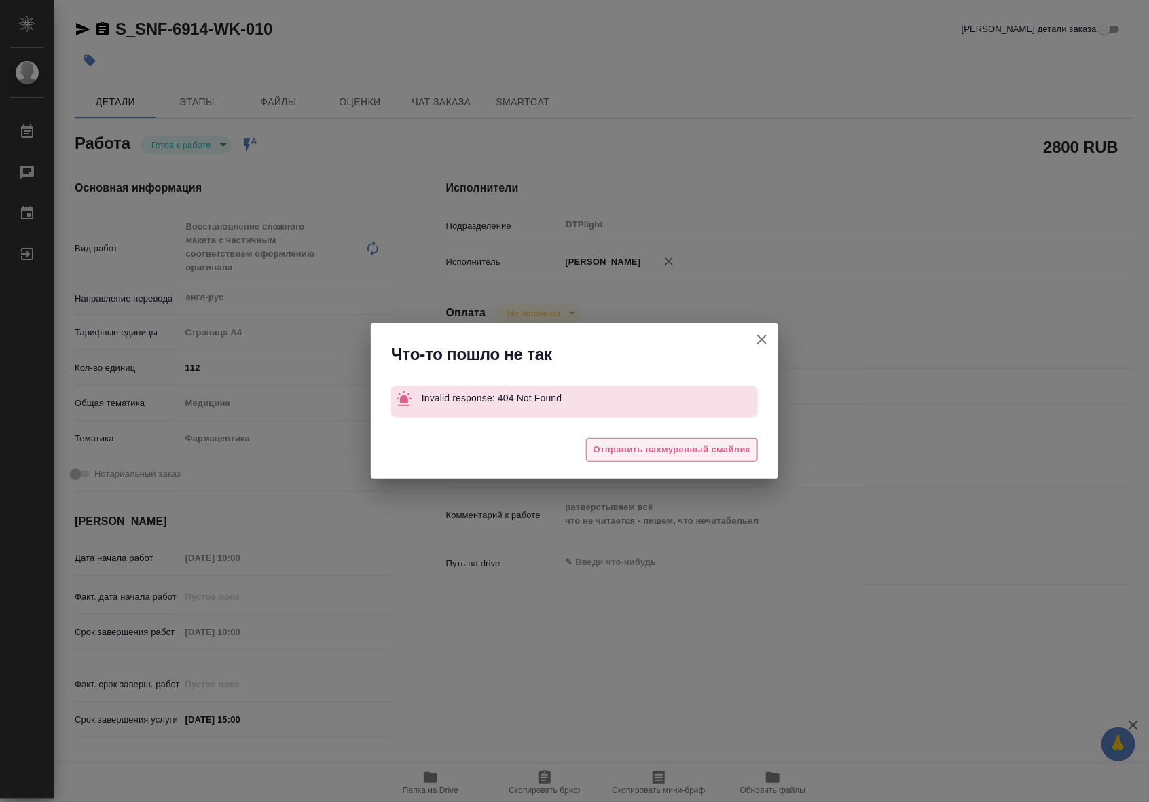
click at [639, 438] on button "Отправить нахмуренный смайлик" at bounding box center [672, 450] width 172 height 24
type textarea "x"
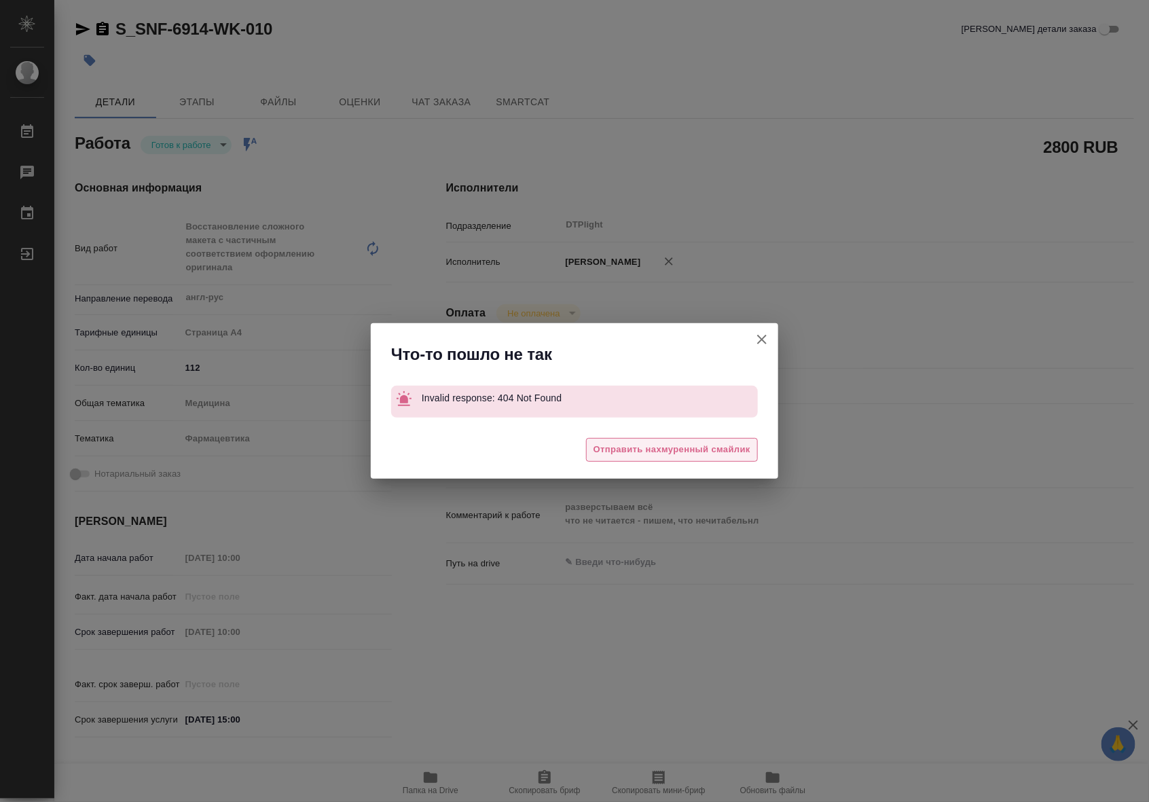
type textarea "x"
click at [645, 443] on span "Отправить нахмуренный смайлик" at bounding box center [672, 450] width 157 height 16
type textarea "x"
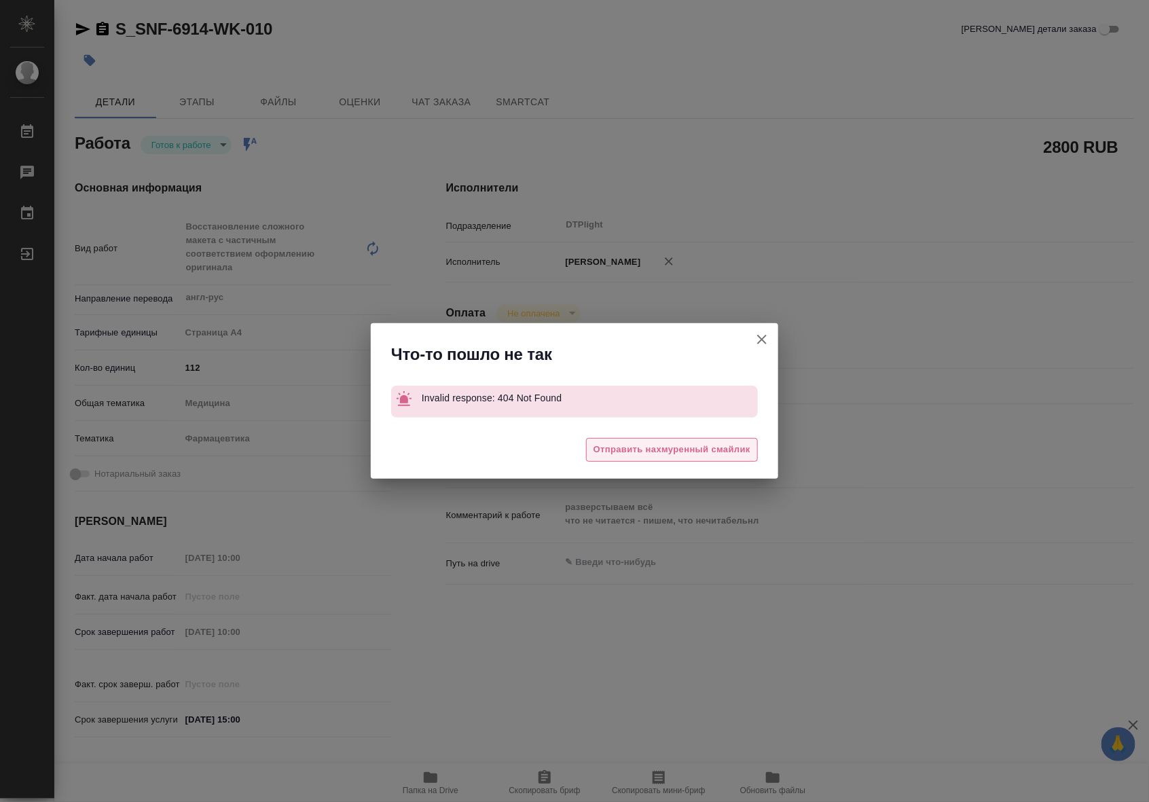
type textarea "x"
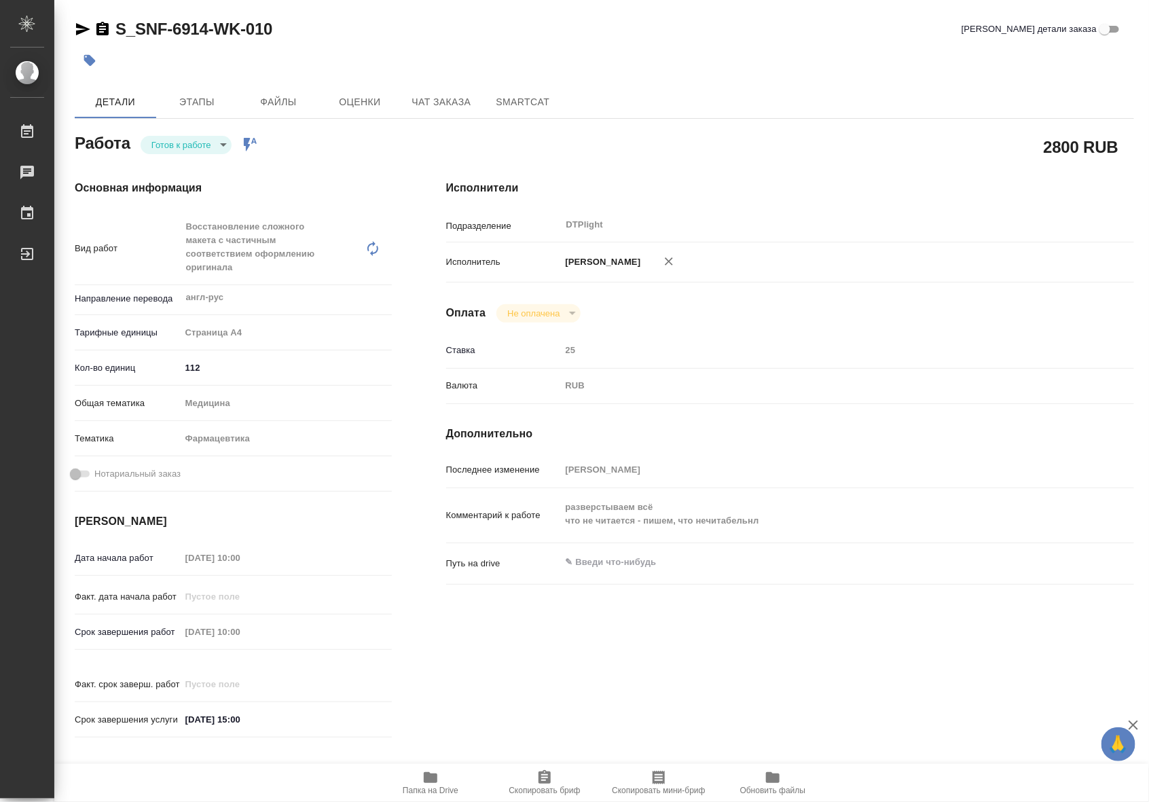
type textarea "x"
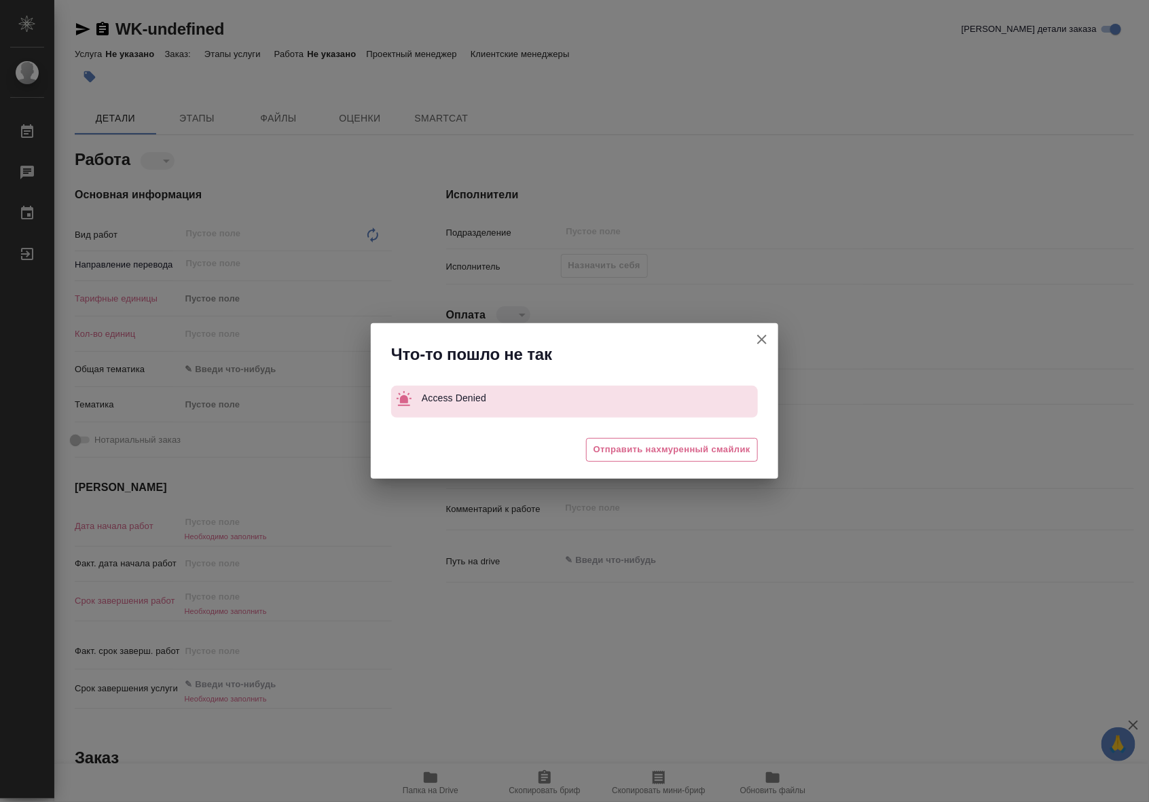
type textarea "x"
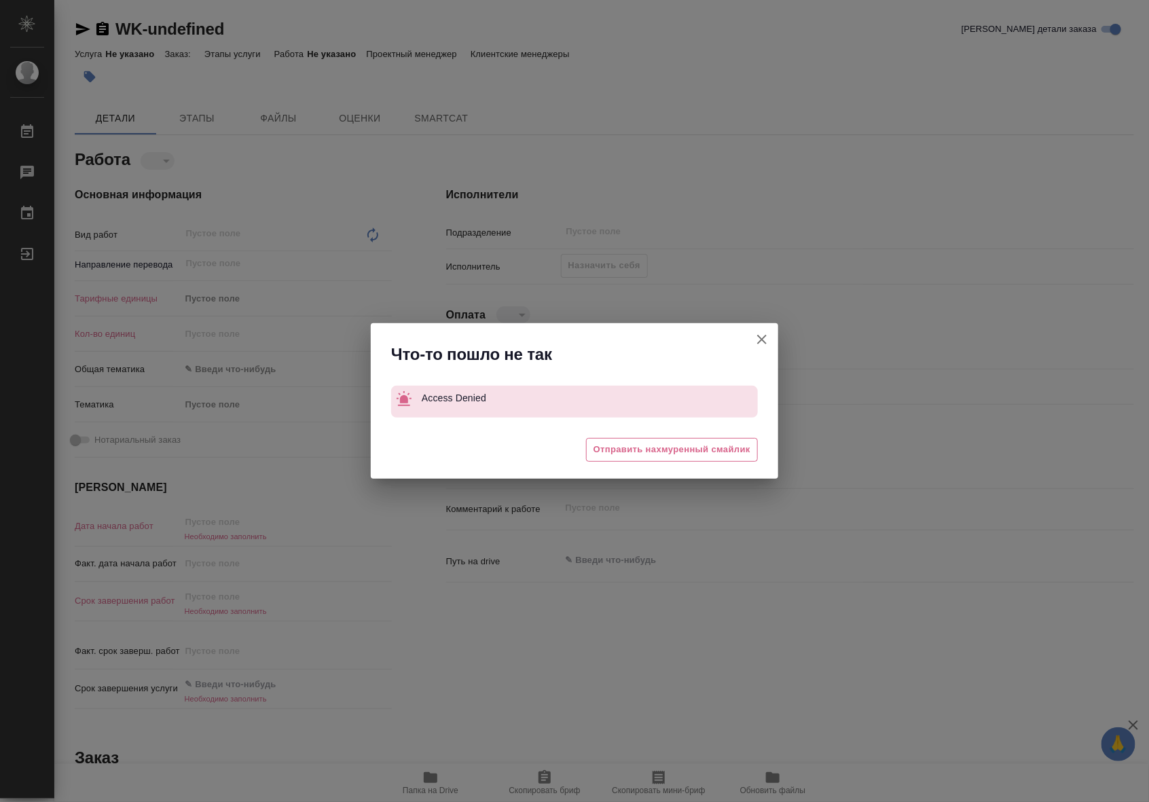
click at [762, 344] on icon "button" at bounding box center [762, 340] width 16 height 16
type textarea "x"
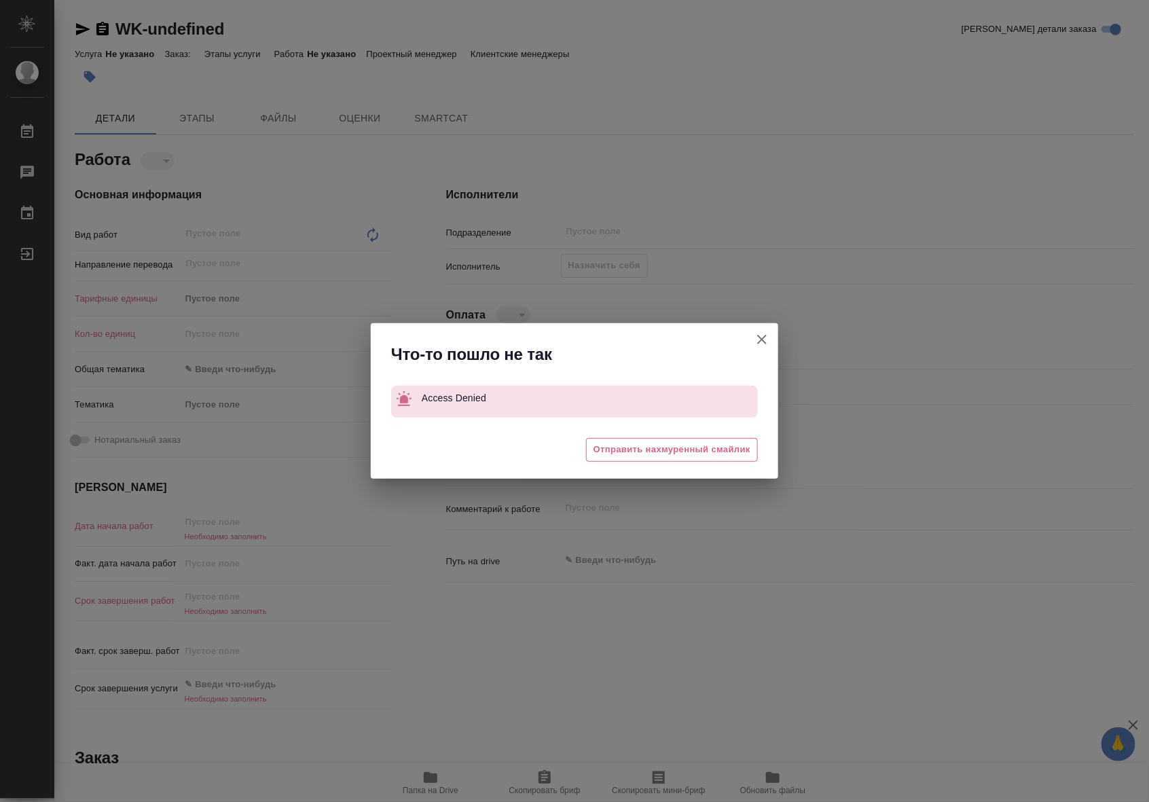
type textarea "x"
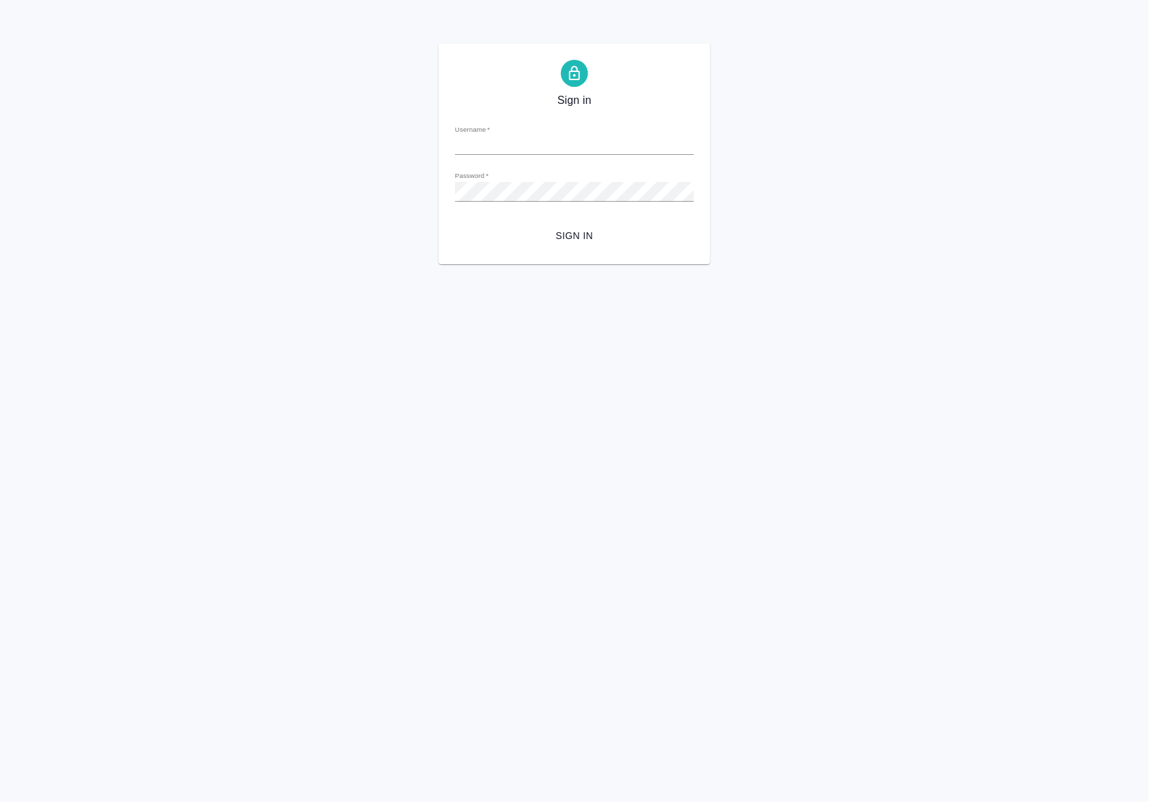
type input "[EMAIL_ADDRESS][DOMAIN_NAME]"
click at [585, 238] on span "Sign in" at bounding box center [574, 236] width 217 height 17
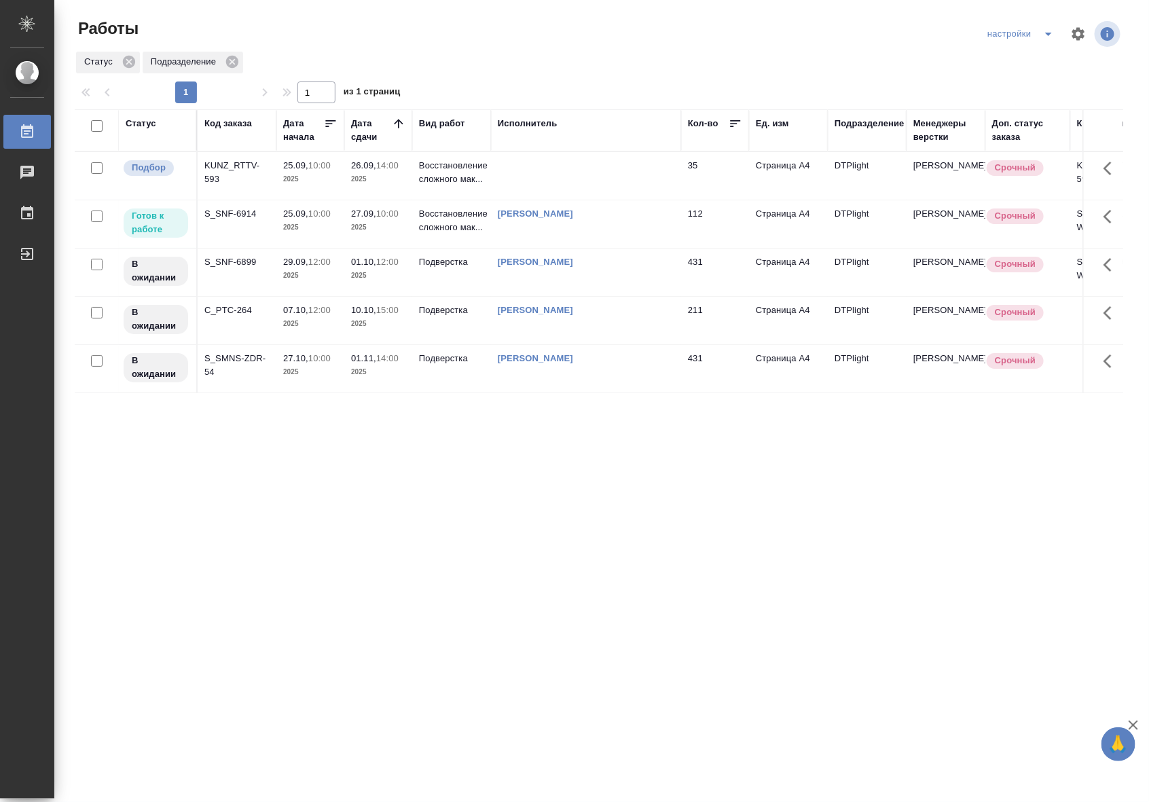
click at [551, 181] on td at bounding box center [586, 176] width 190 height 48
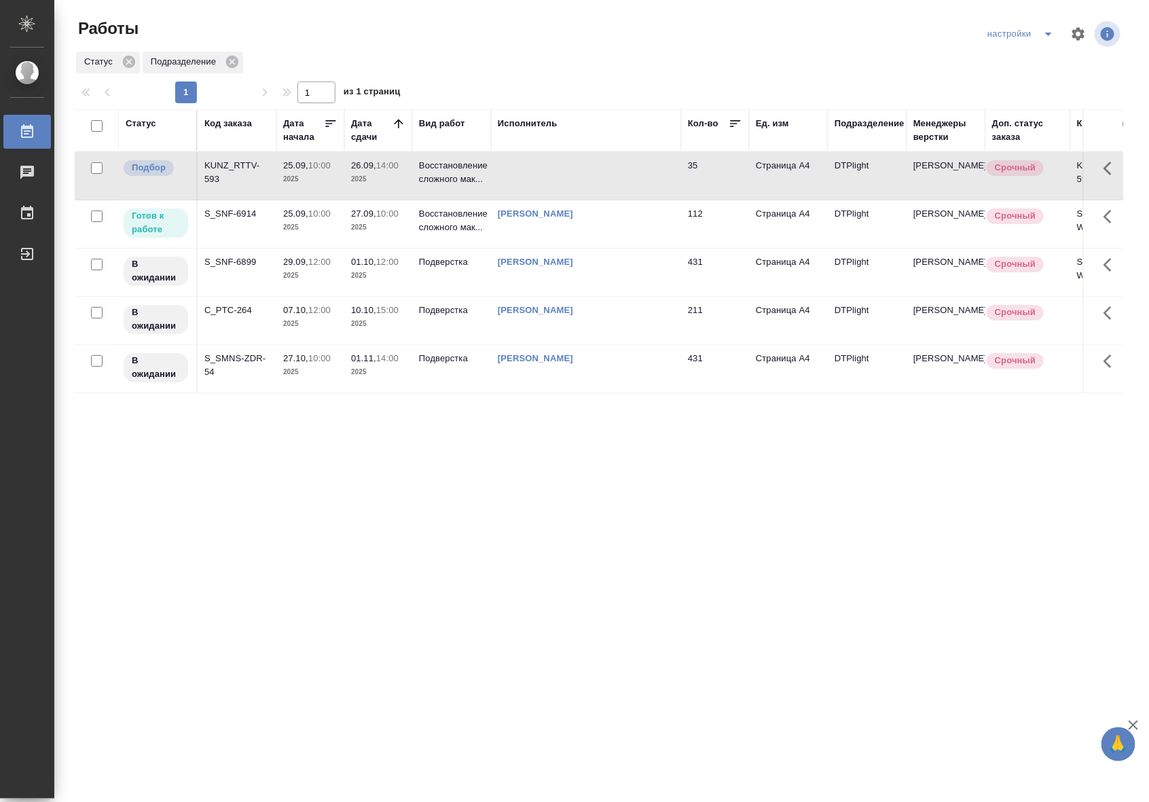
click at [551, 181] on td at bounding box center [586, 176] width 190 height 48
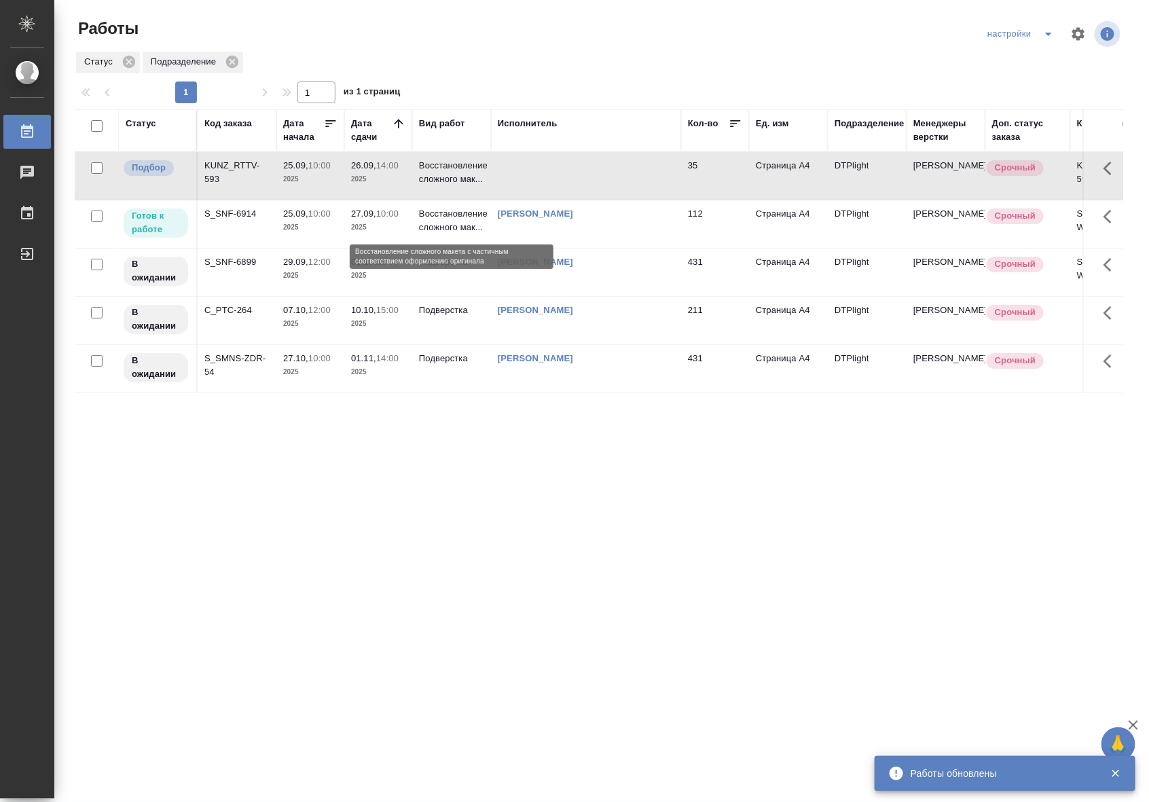
click at [459, 212] on p "Восстановление сложного мак..." at bounding box center [451, 220] width 65 height 27
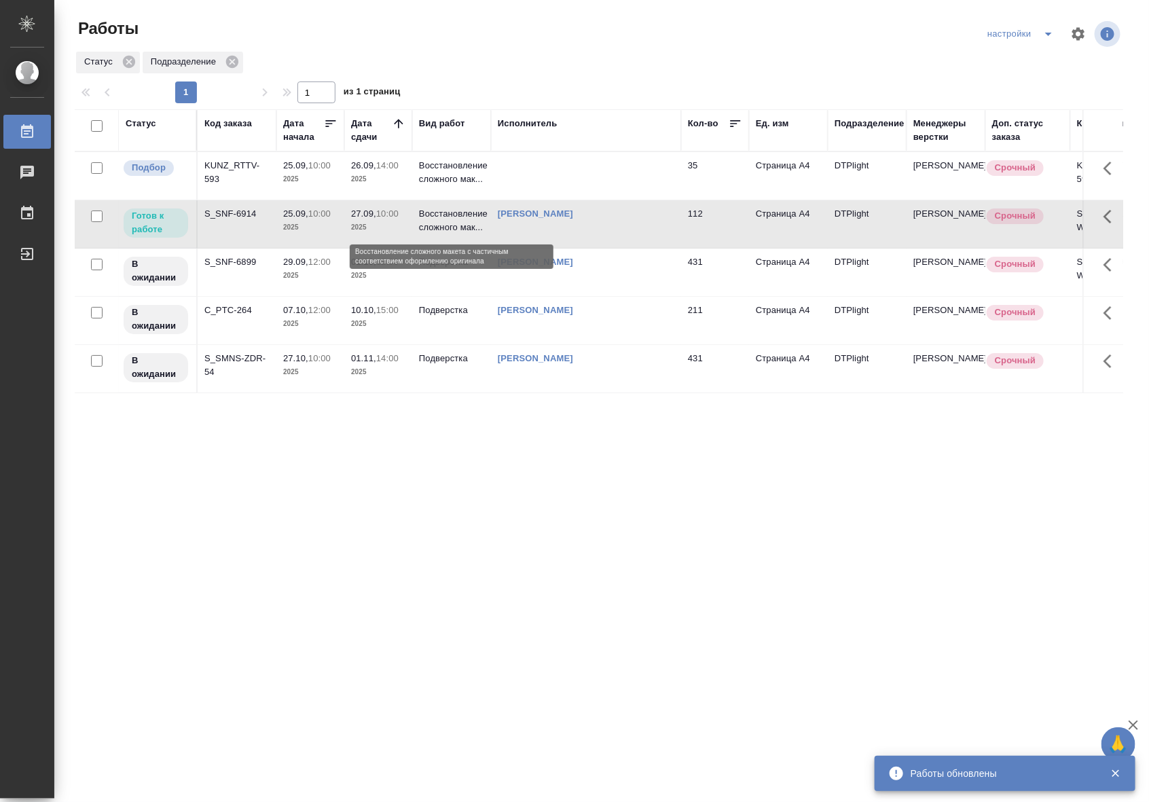
click at [459, 212] on p "Восстановление сложного мак..." at bounding box center [451, 220] width 65 height 27
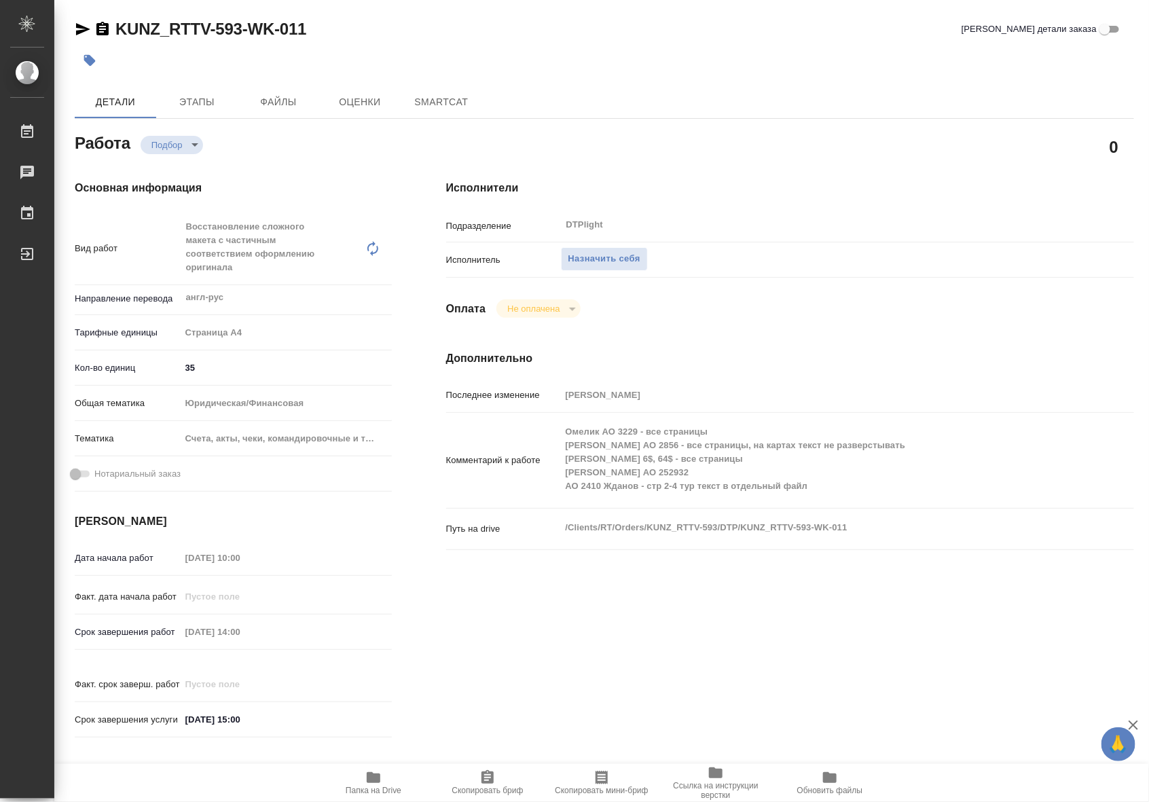
type textarea "x"
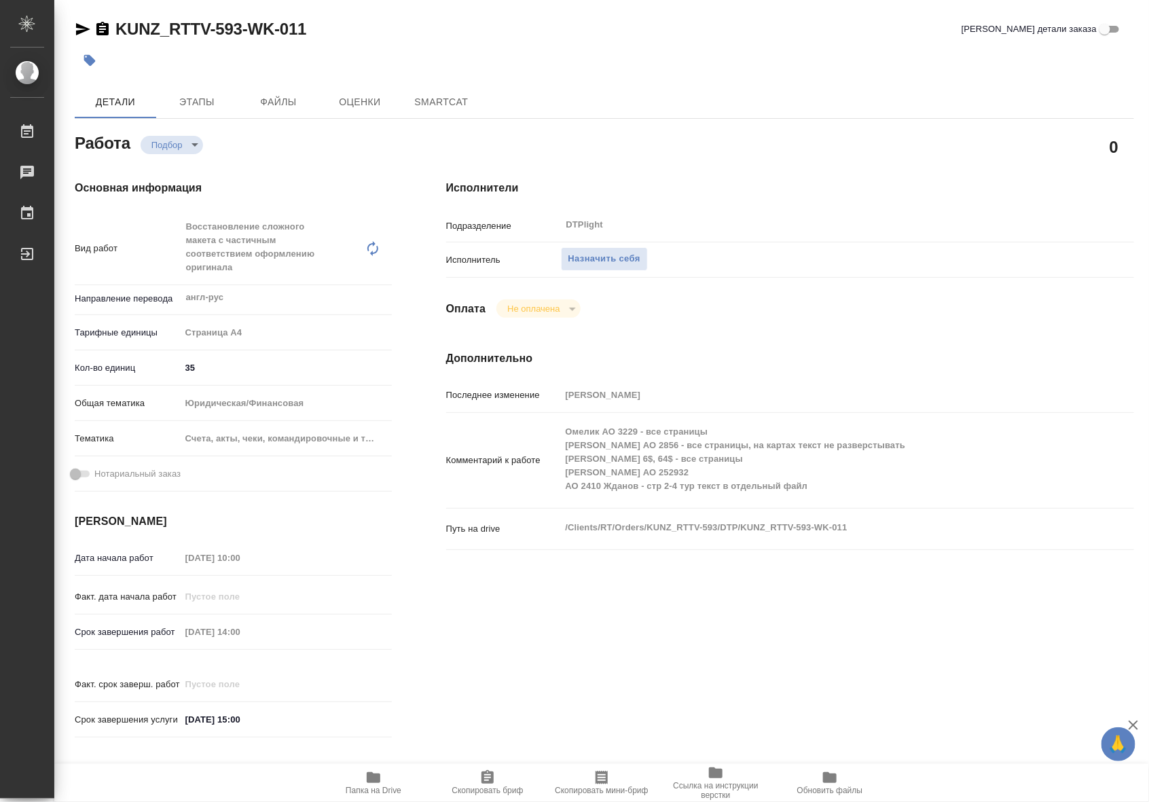
type textarea "x"
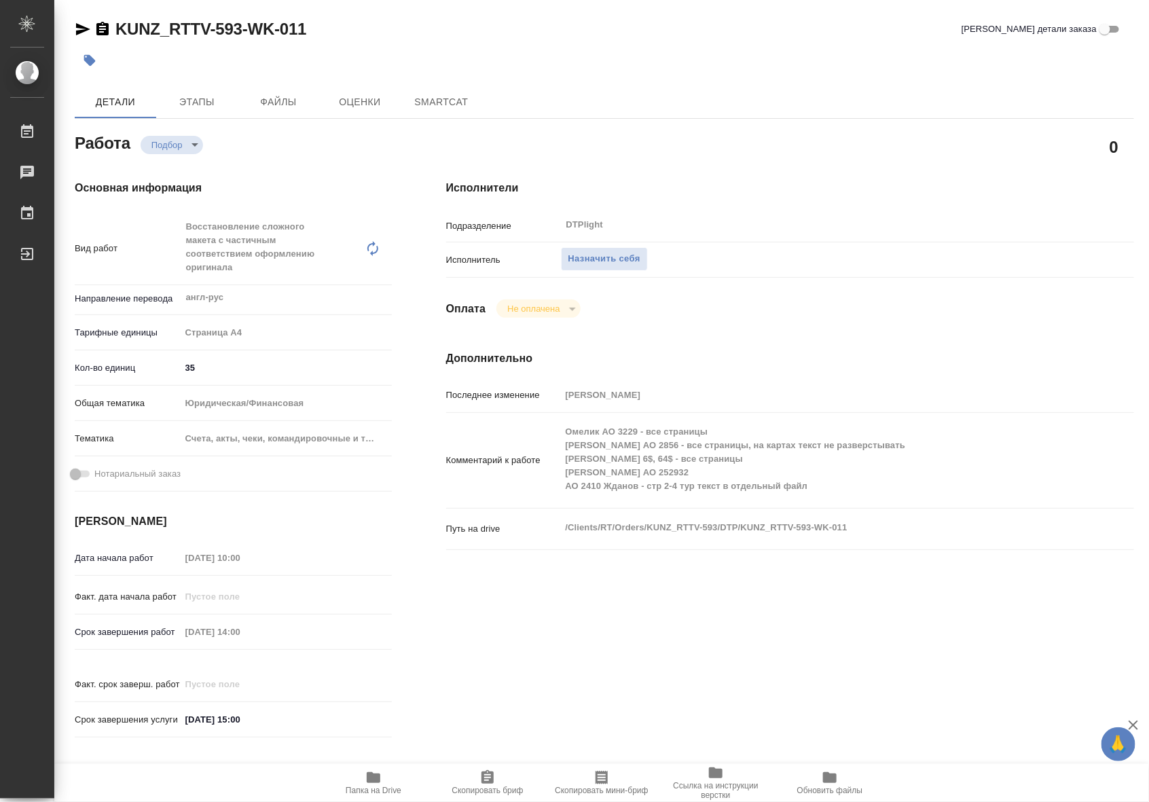
type textarea "x"
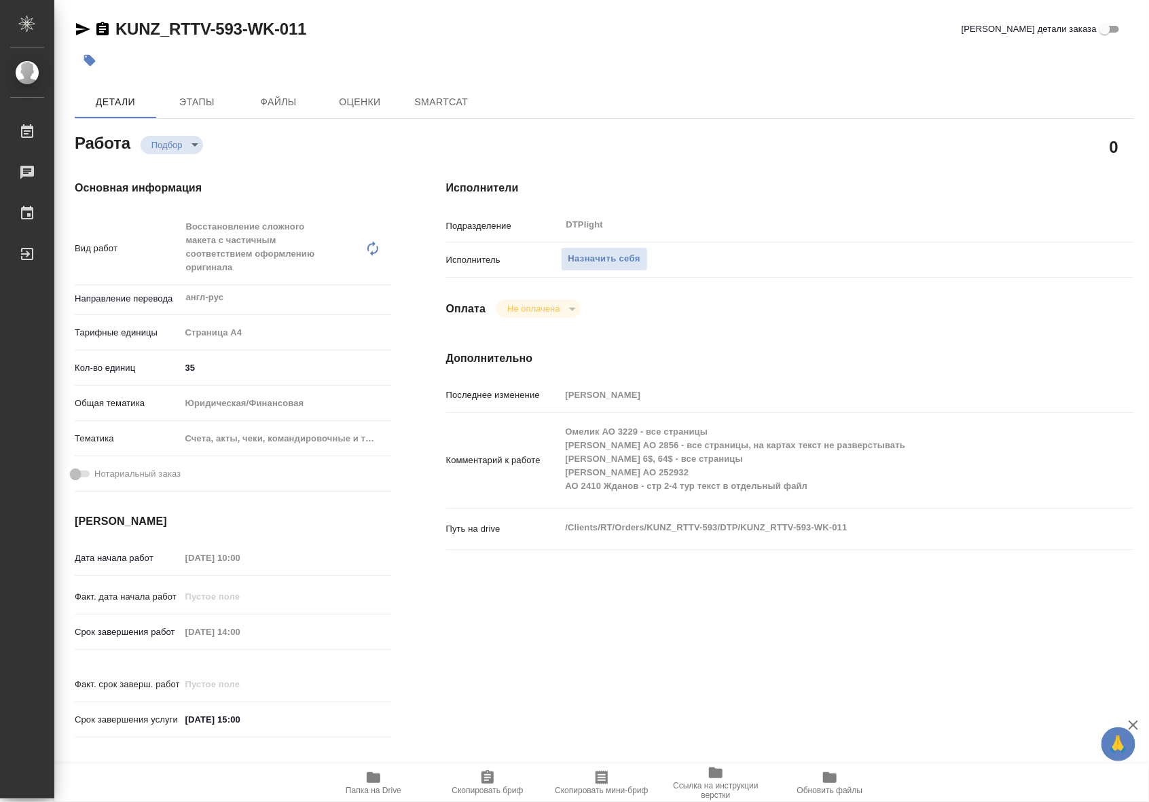
type textarea "x"
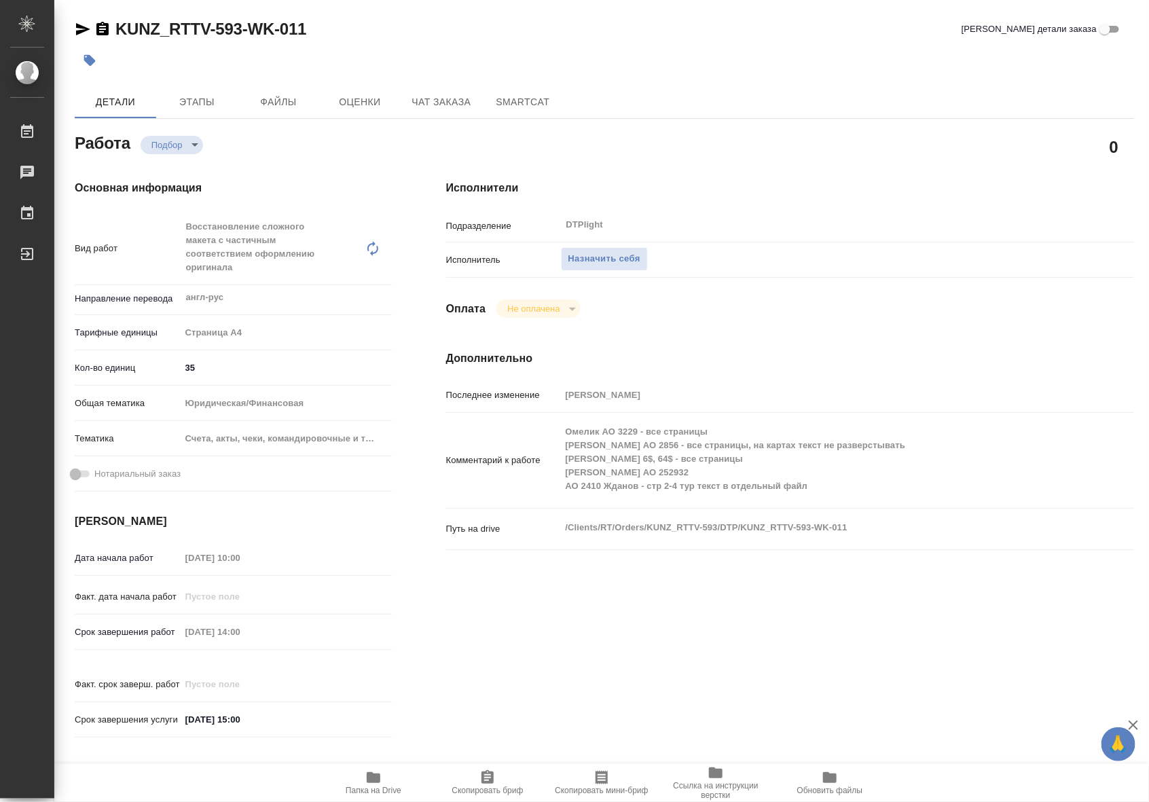
type textarea "x"
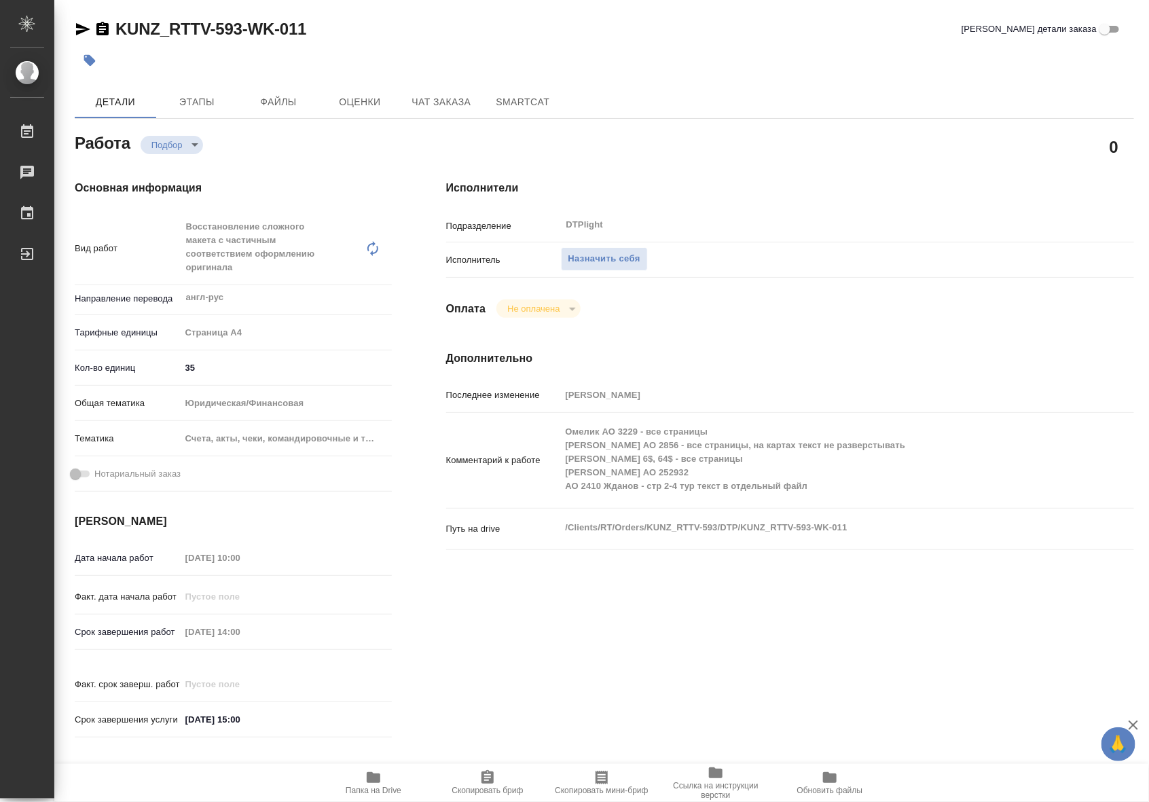
type textarea "x"
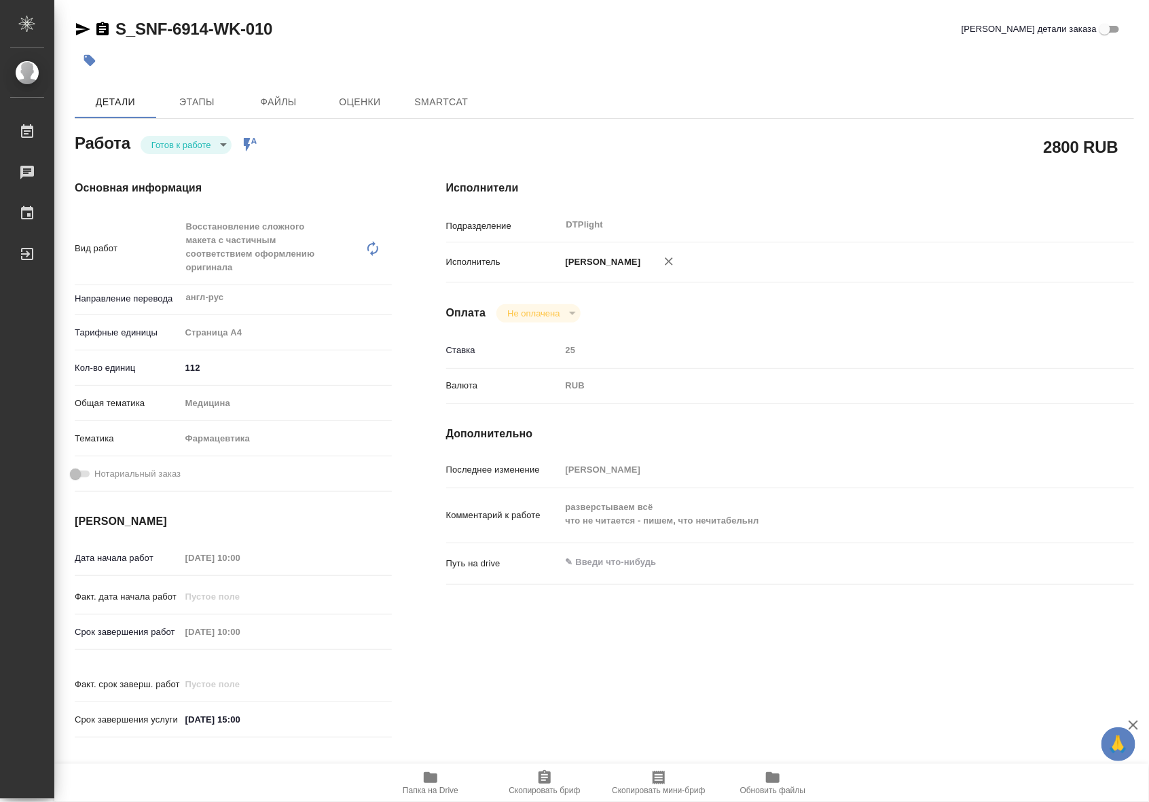
type textarea "x"
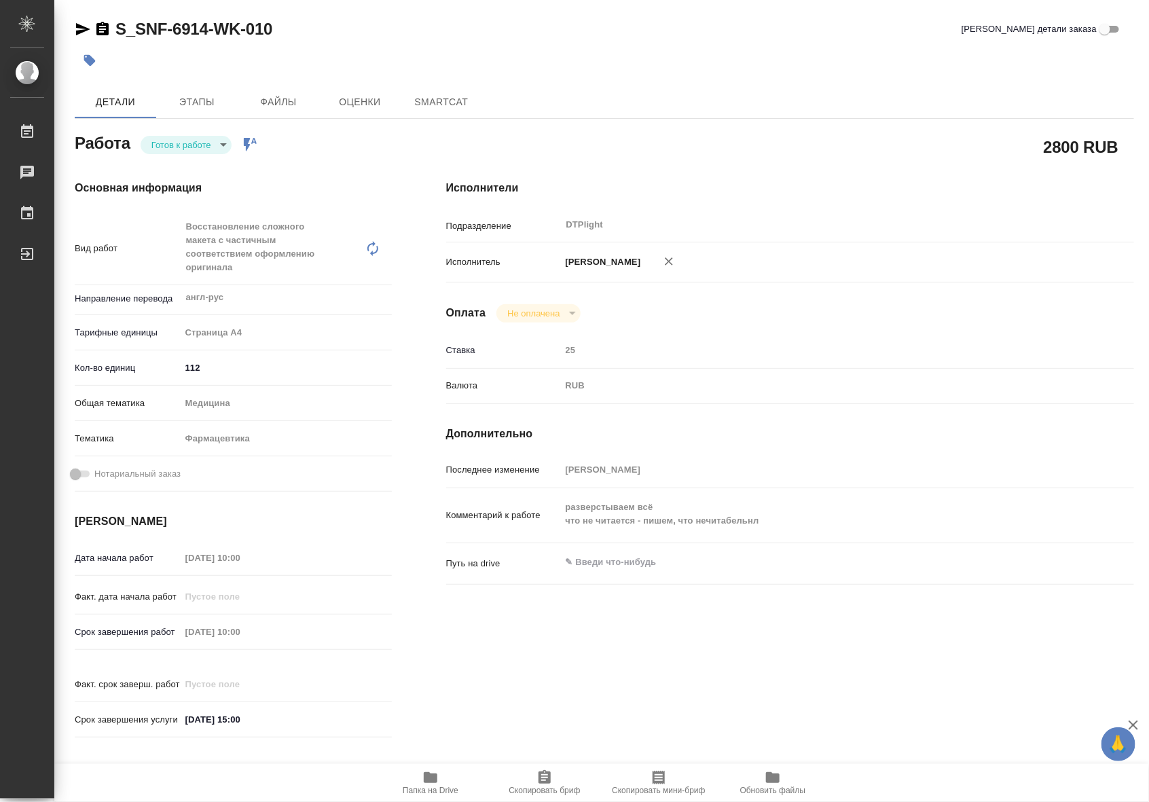
type textarea "x"
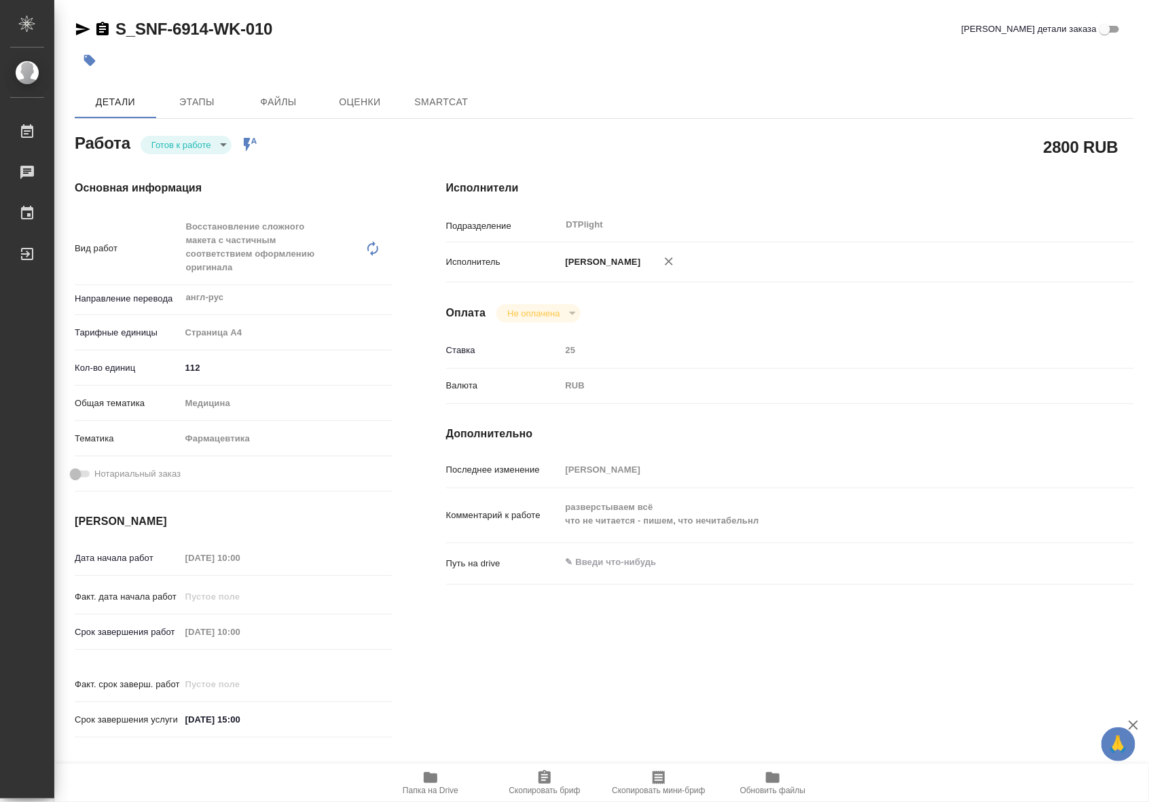
type textarea "x"
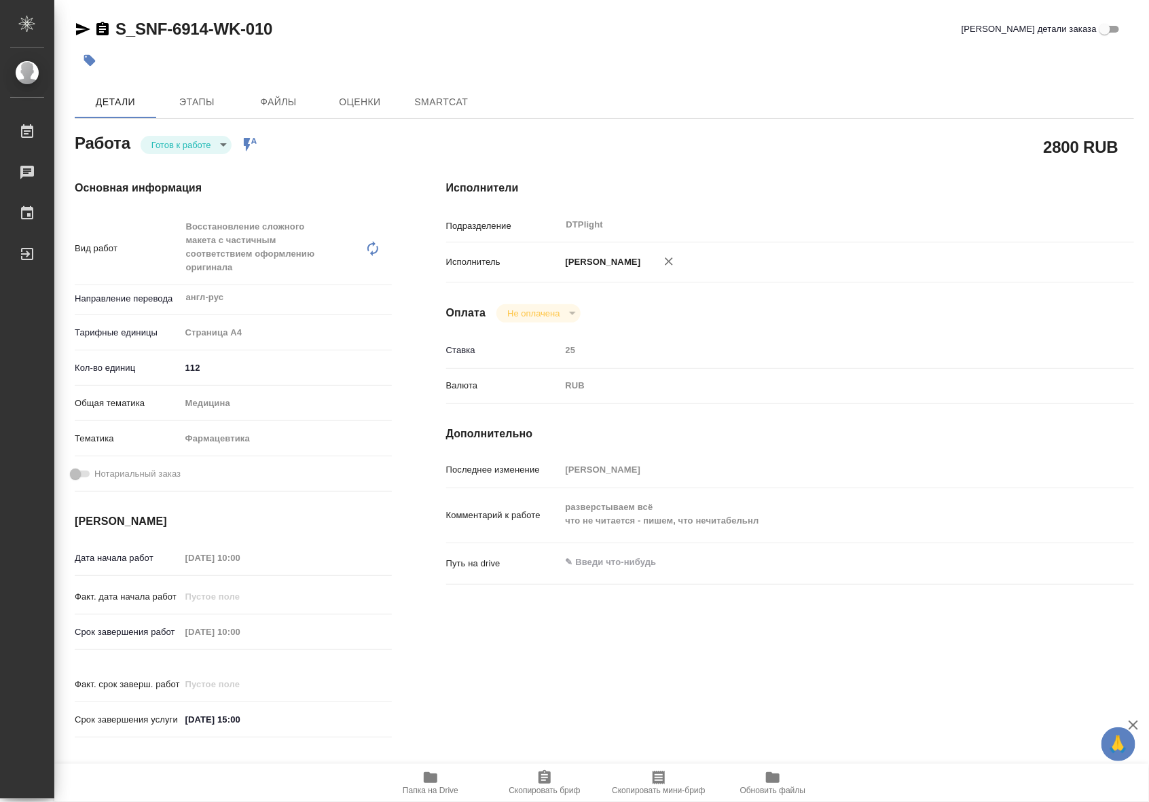
type textarea "x"
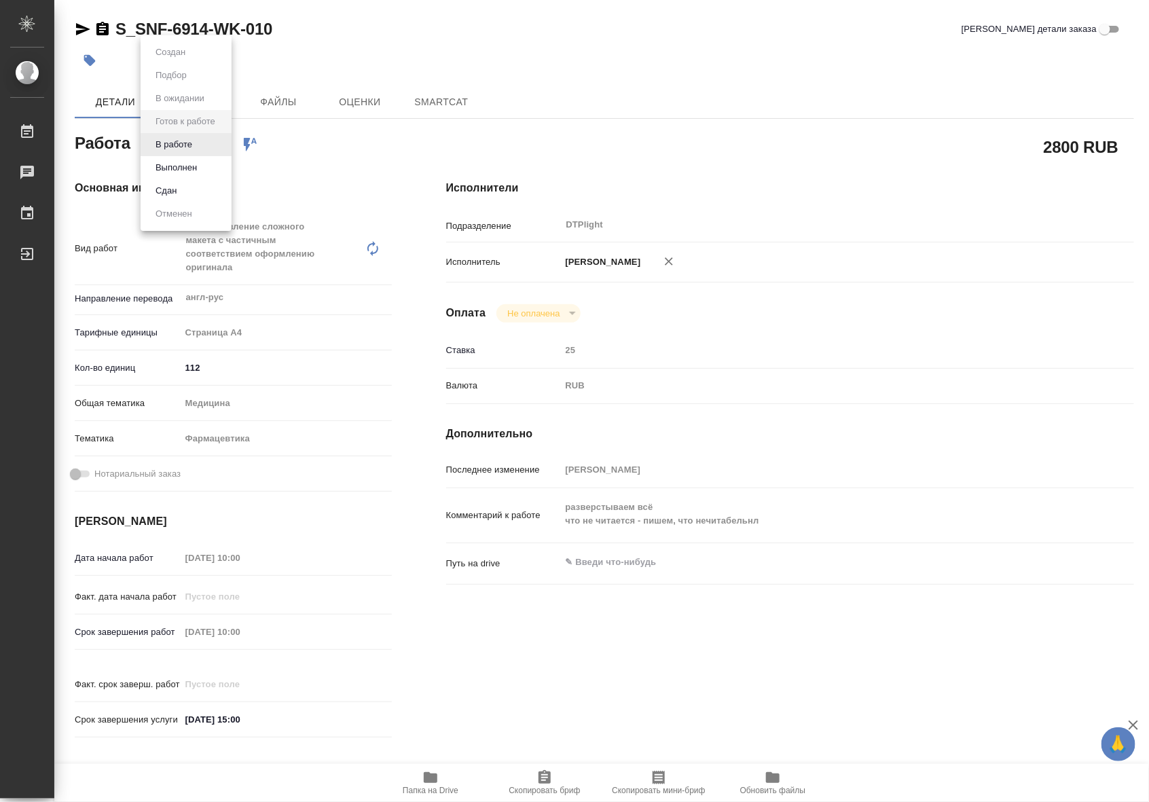
click at [211, 150] on body "🙏 .cls-1 fill:#fff; AWATERA Riianova [PERSON_NAME] Чаты График Выйти S_SNF-6914…" at bounding box center [574, 401] width 1149 height 802
type textarea "x"
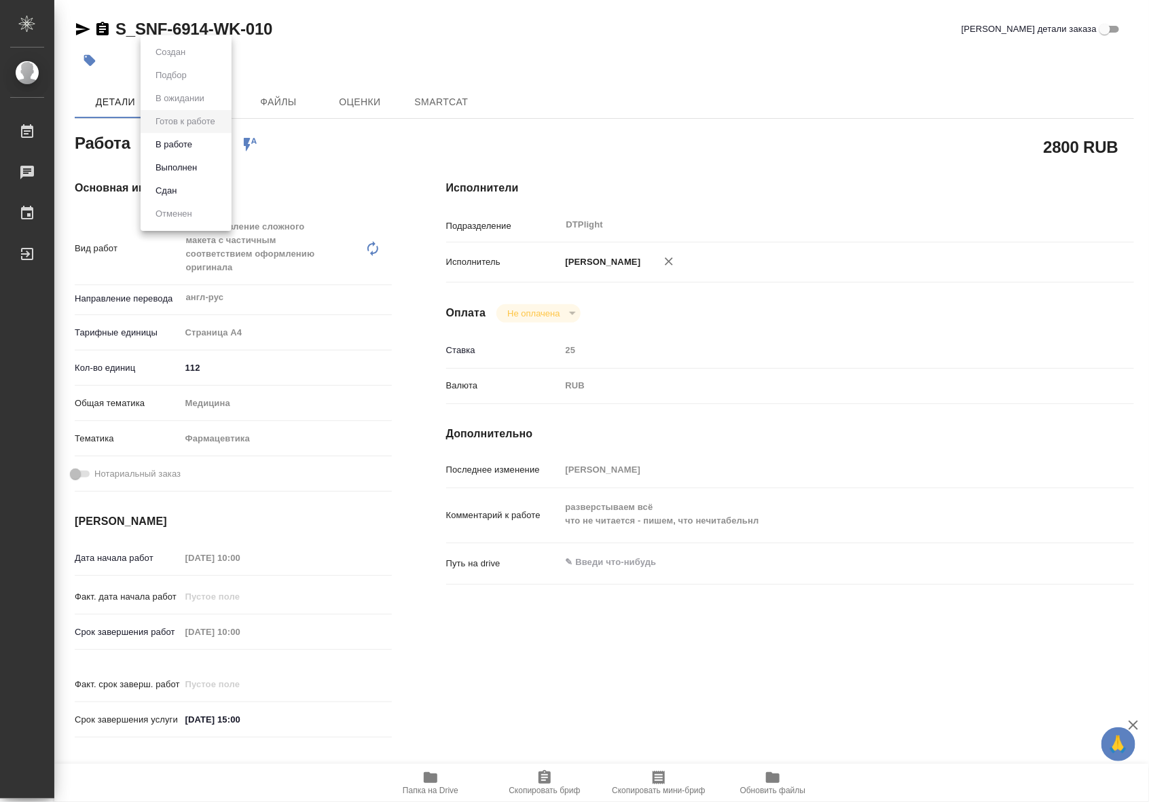
type textarea "x"
click at [192, 148] on button "В работе" at bounding box center [174, 144] width 45 height 15
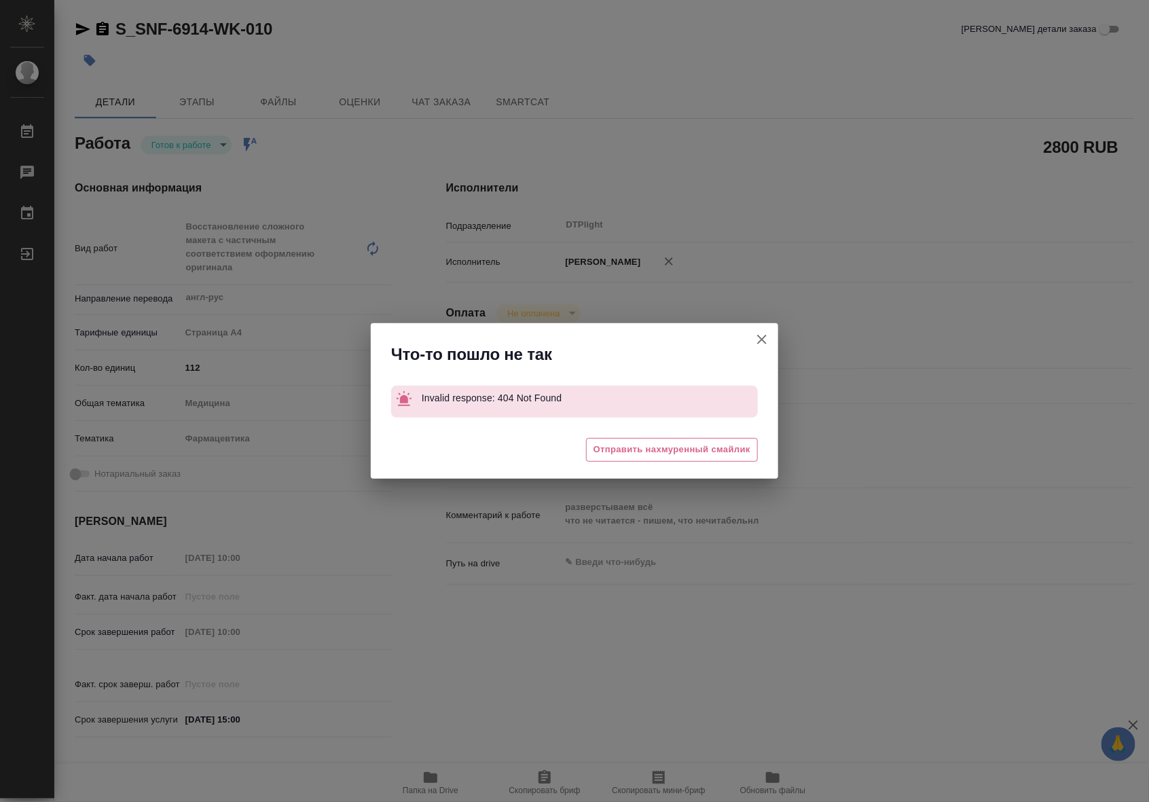
type textarea "x"
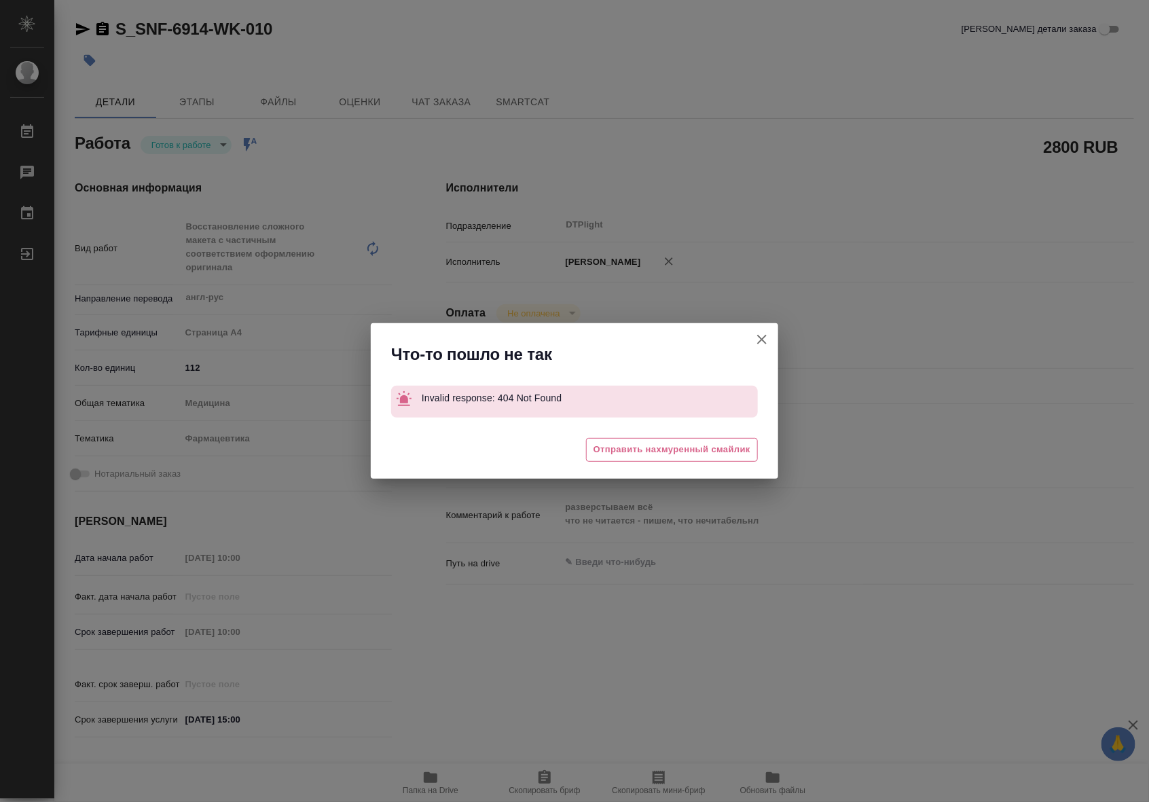
type textarea "x"
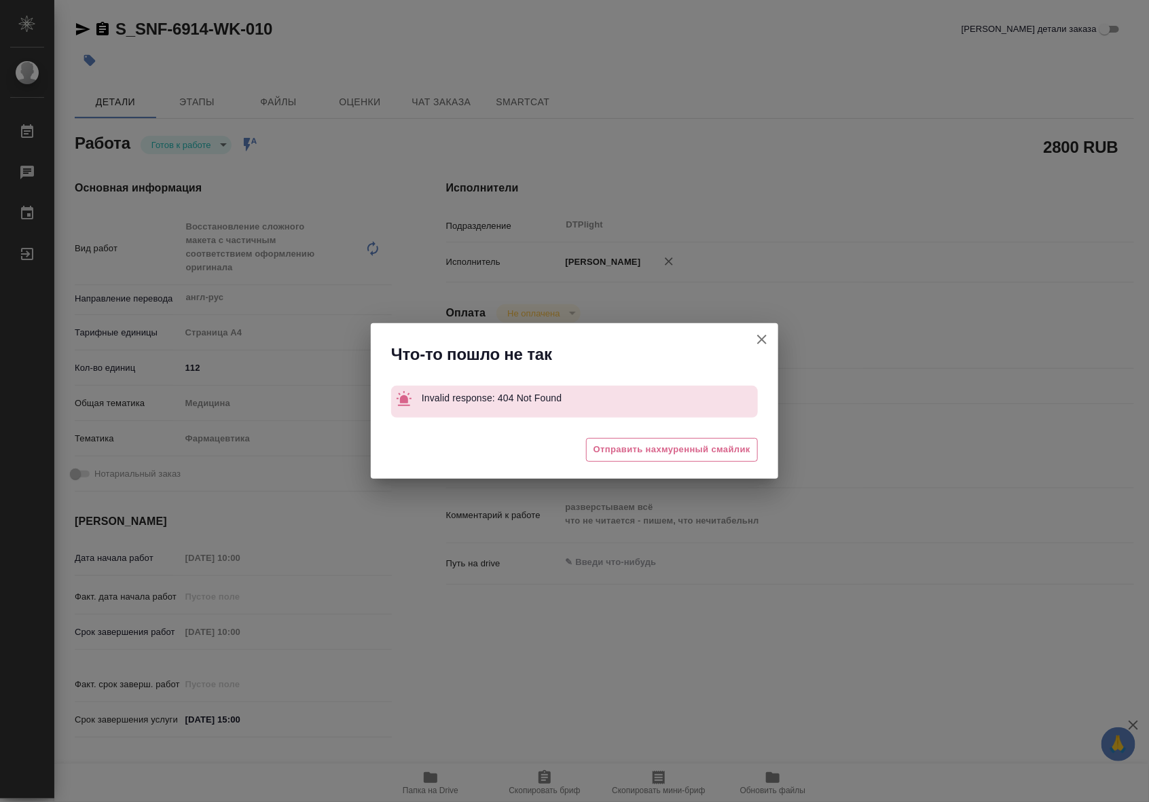
type textarea "x"
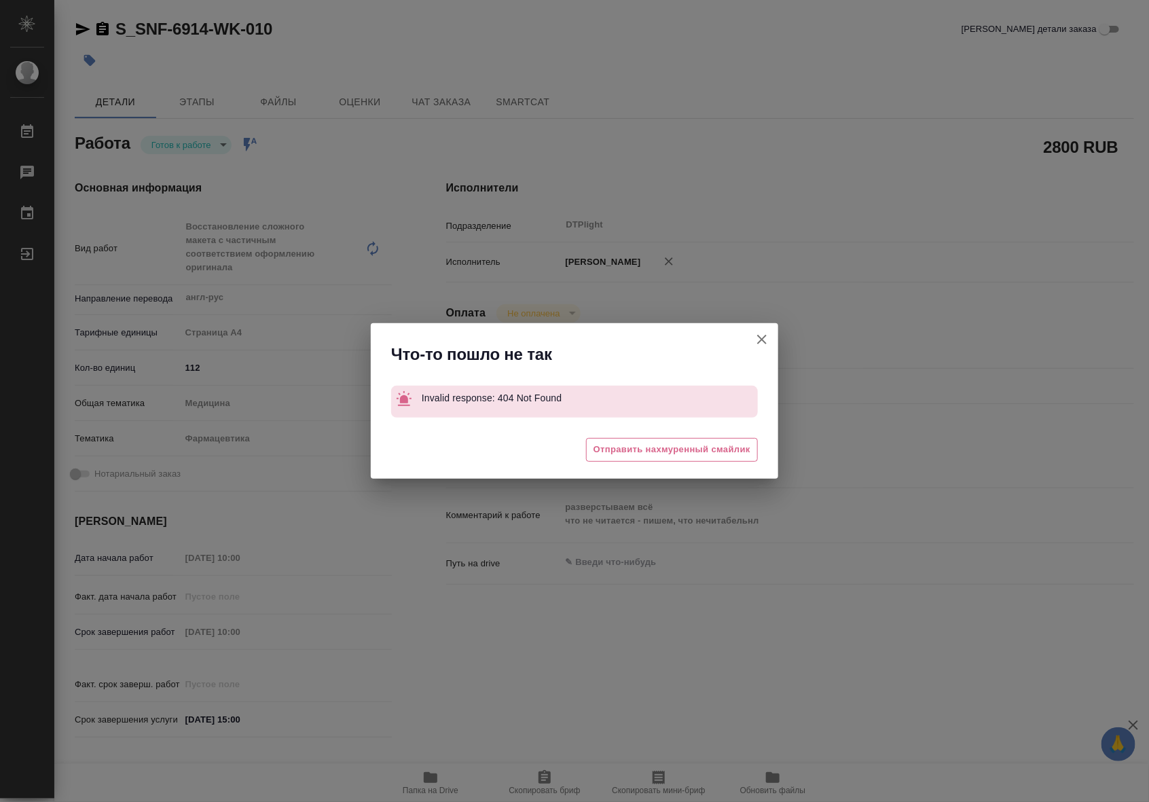
type textarea "x"
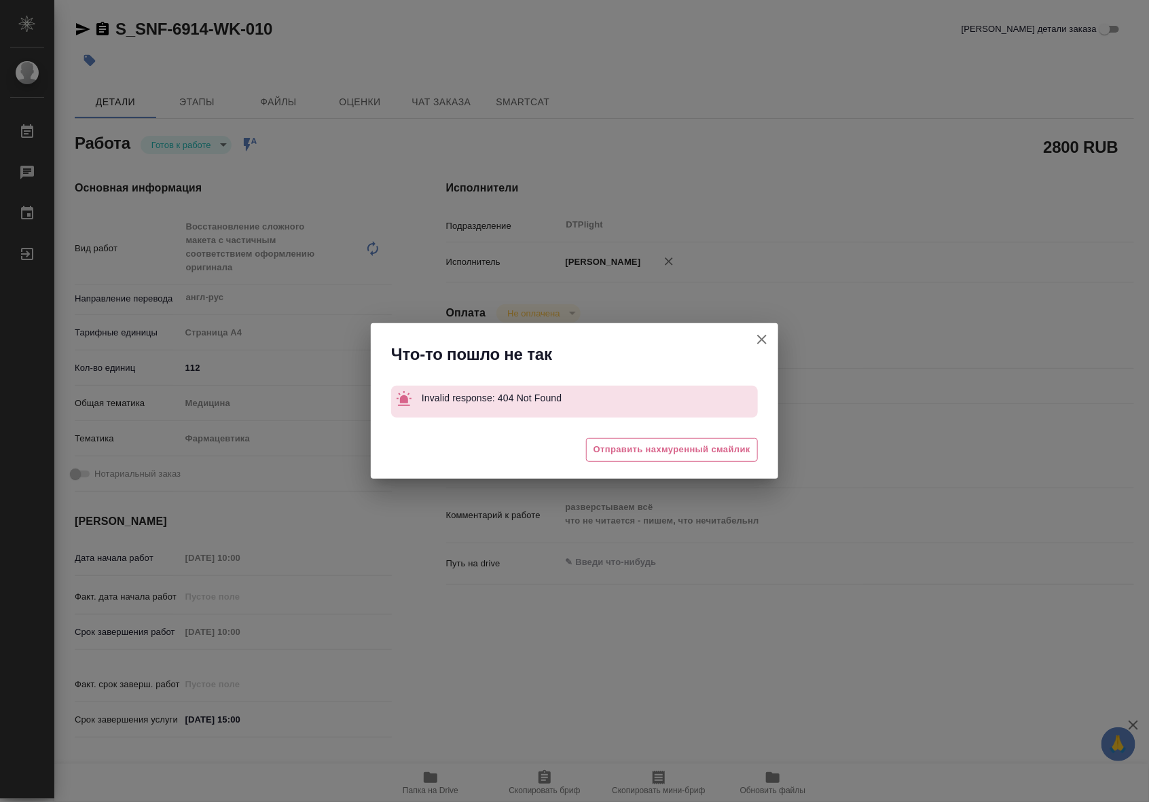
type textarea "x"
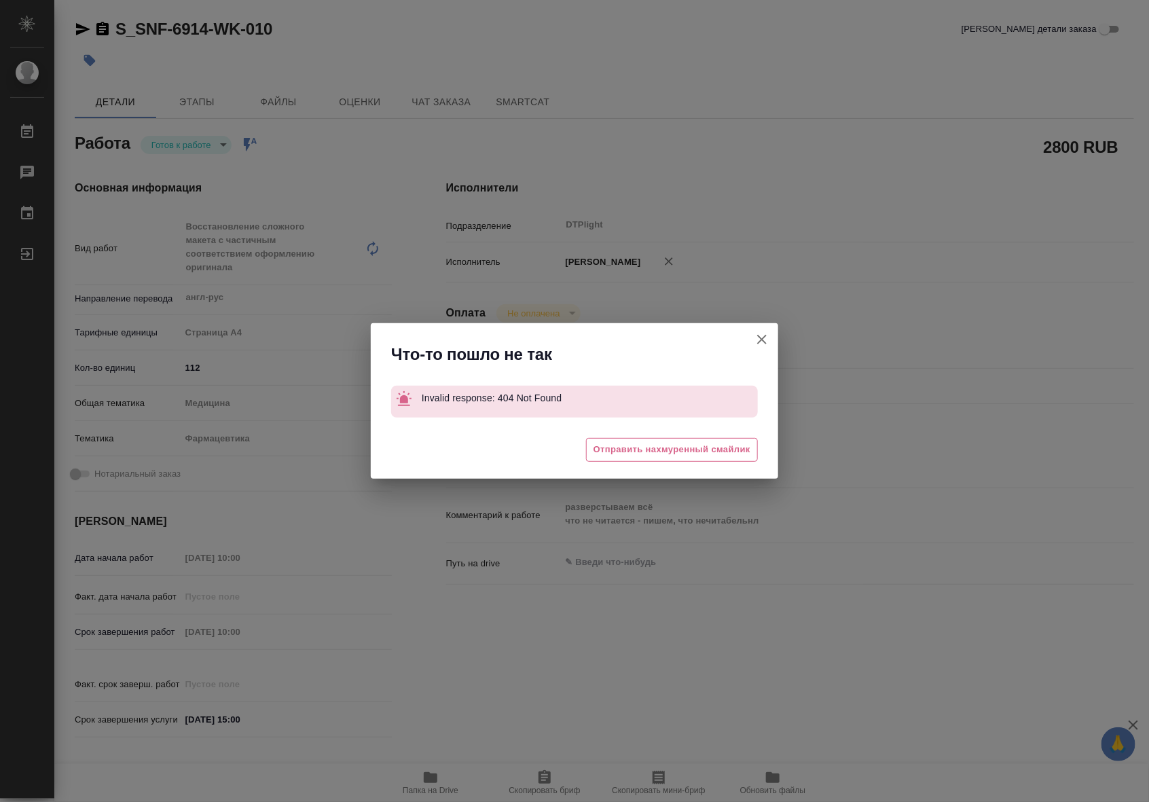
click at [765, 342] on icon "button" at bounding box center [763, 340] width 10 height 10
type textarea "x"
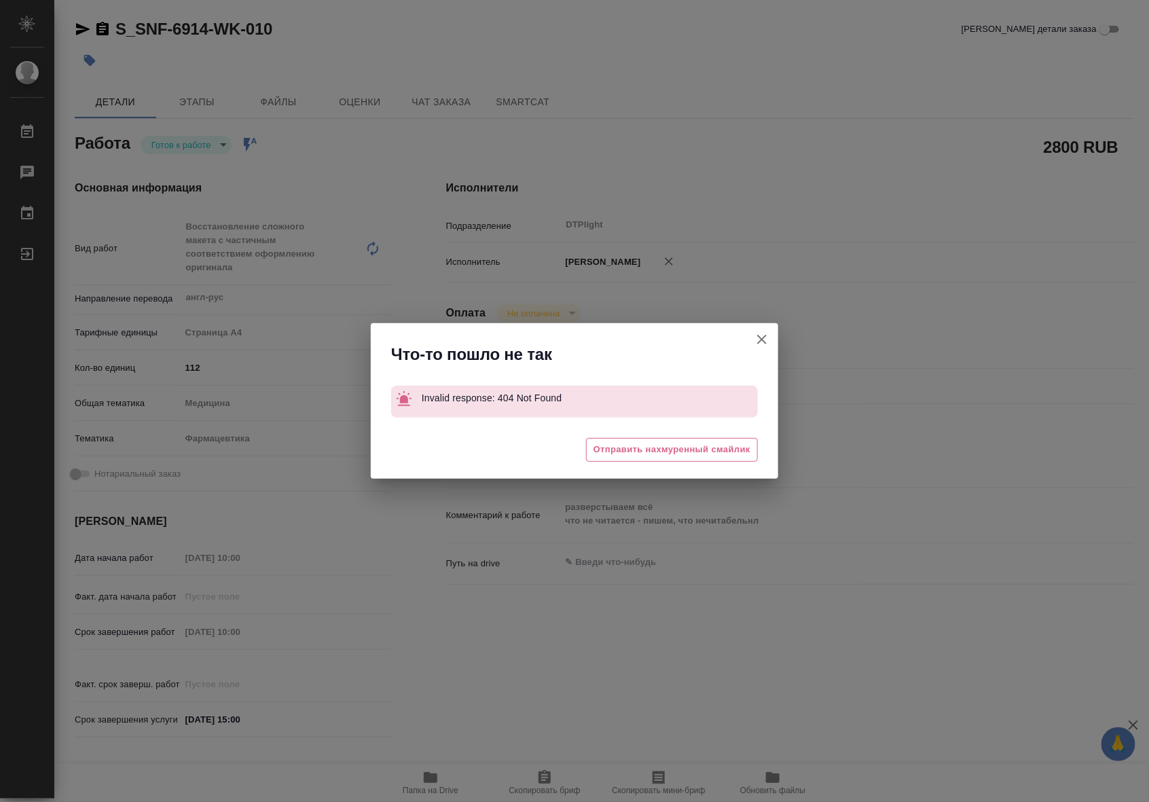
type textarea "x"
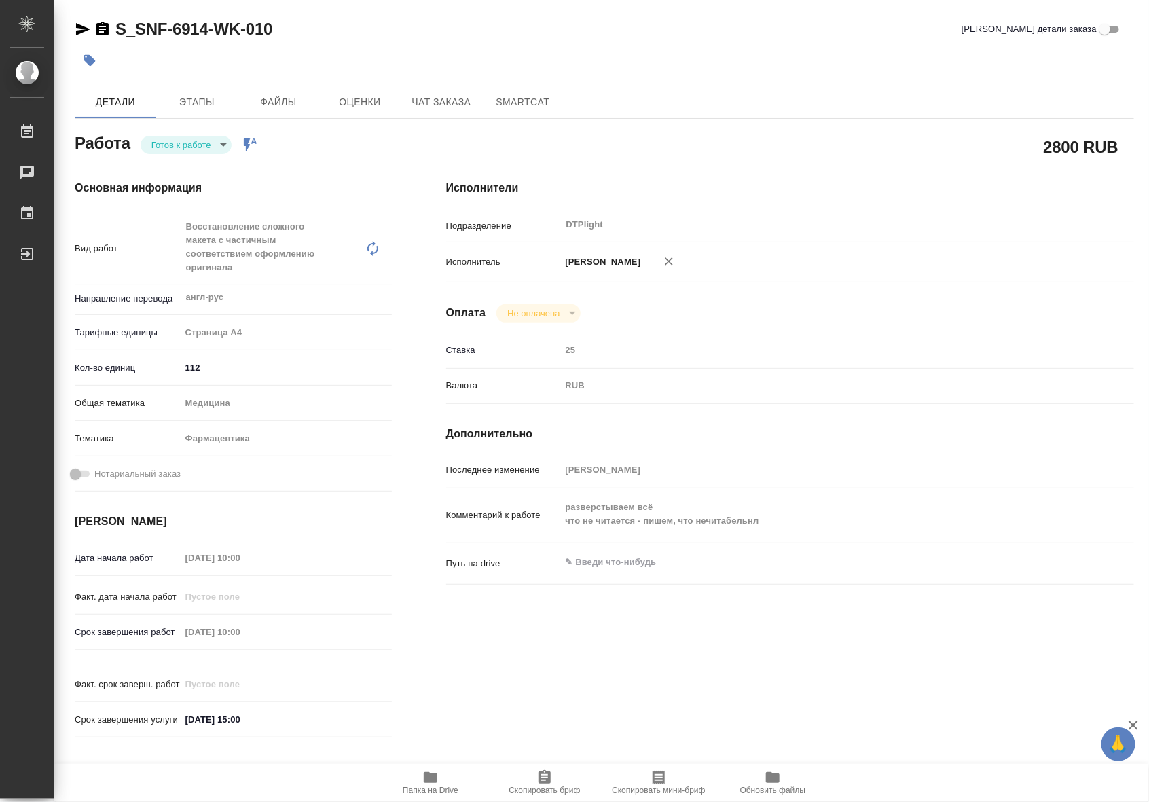
type textarea "x"
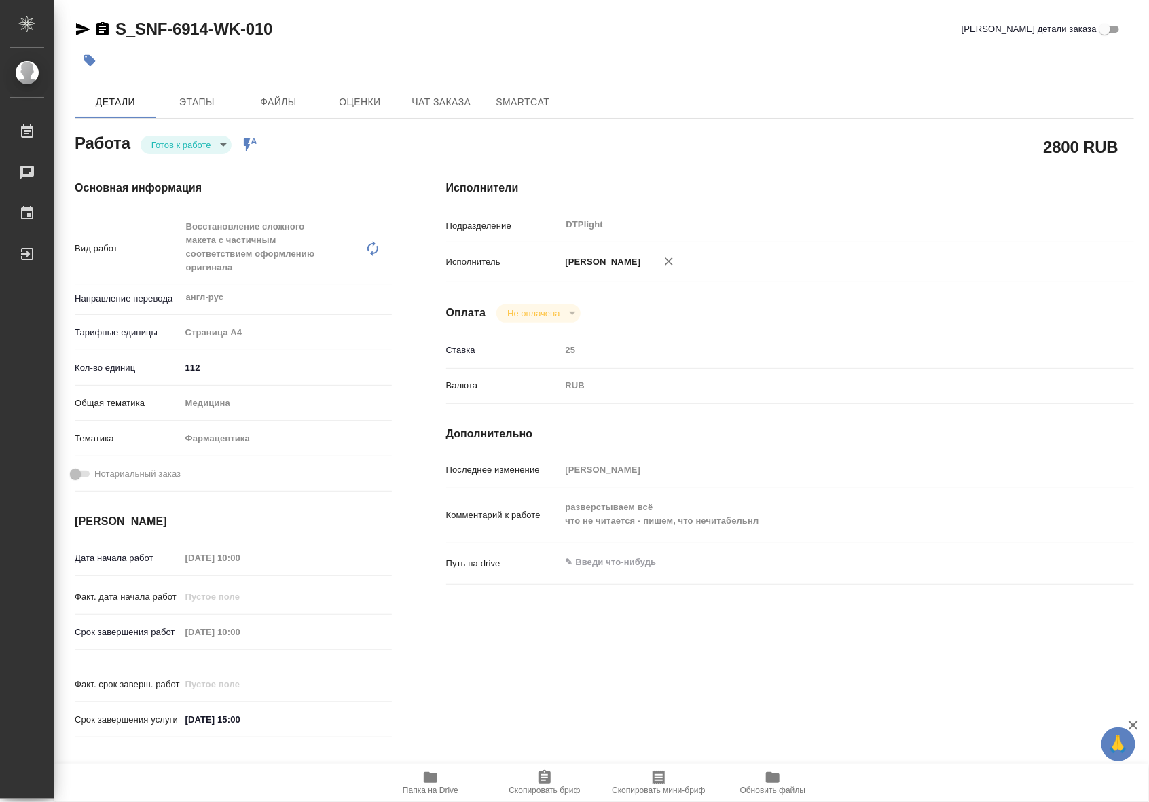
click at [450, 786] on span "Папка на Drive" at bounding box center [431, 791] width 56 height 10
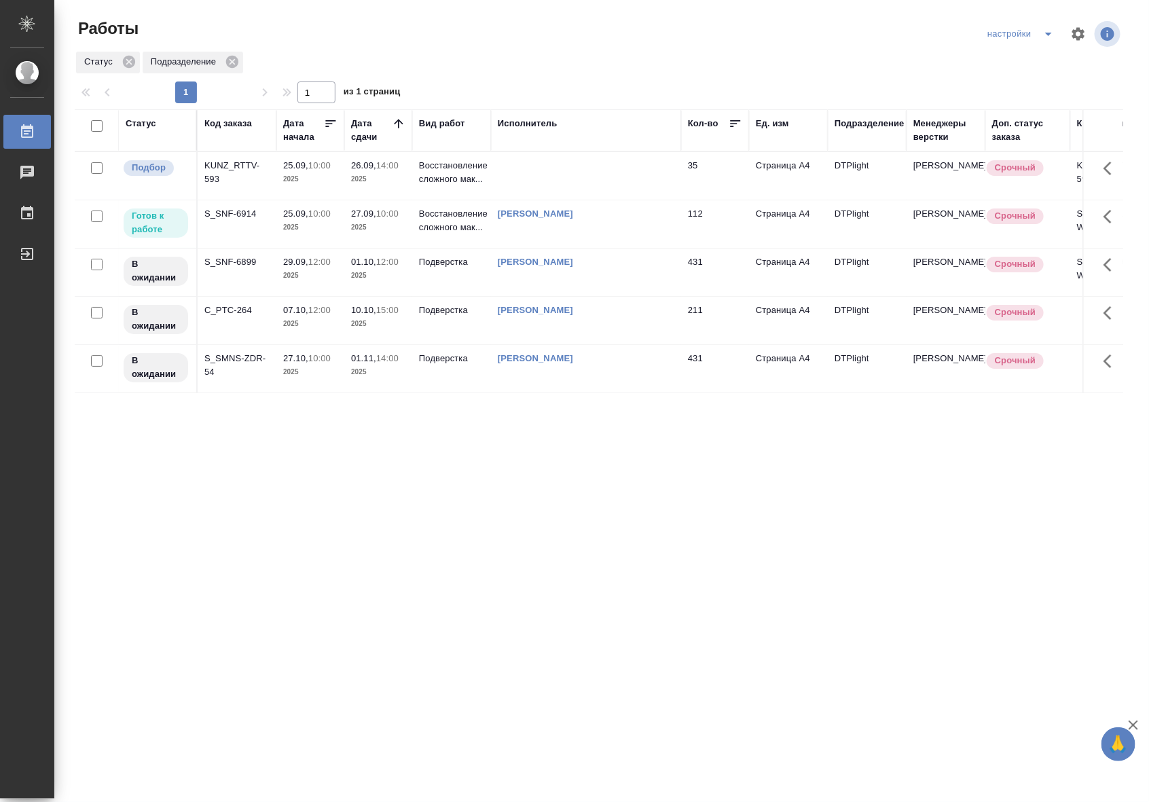
click at [240, 243] on td "S_SNF-6914" at bounding box center [237, 224] width 79 height 48
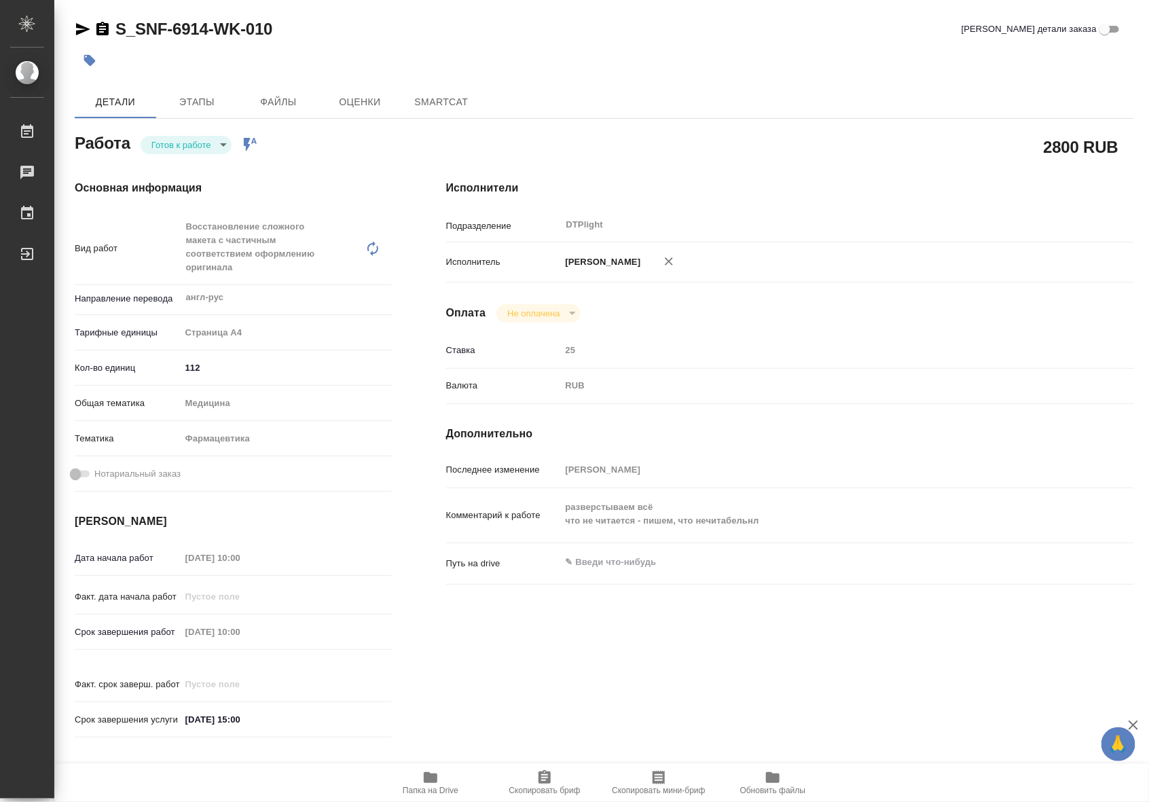
type textarea "x"
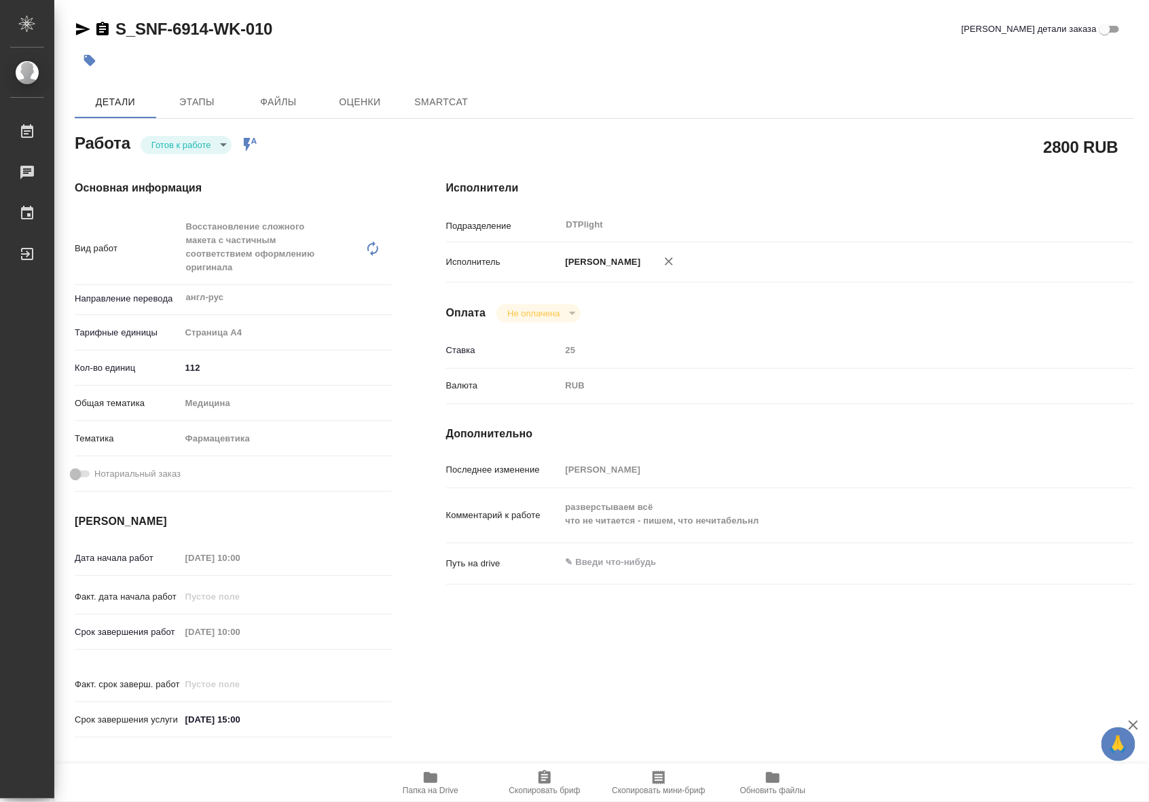
type textarea "x"
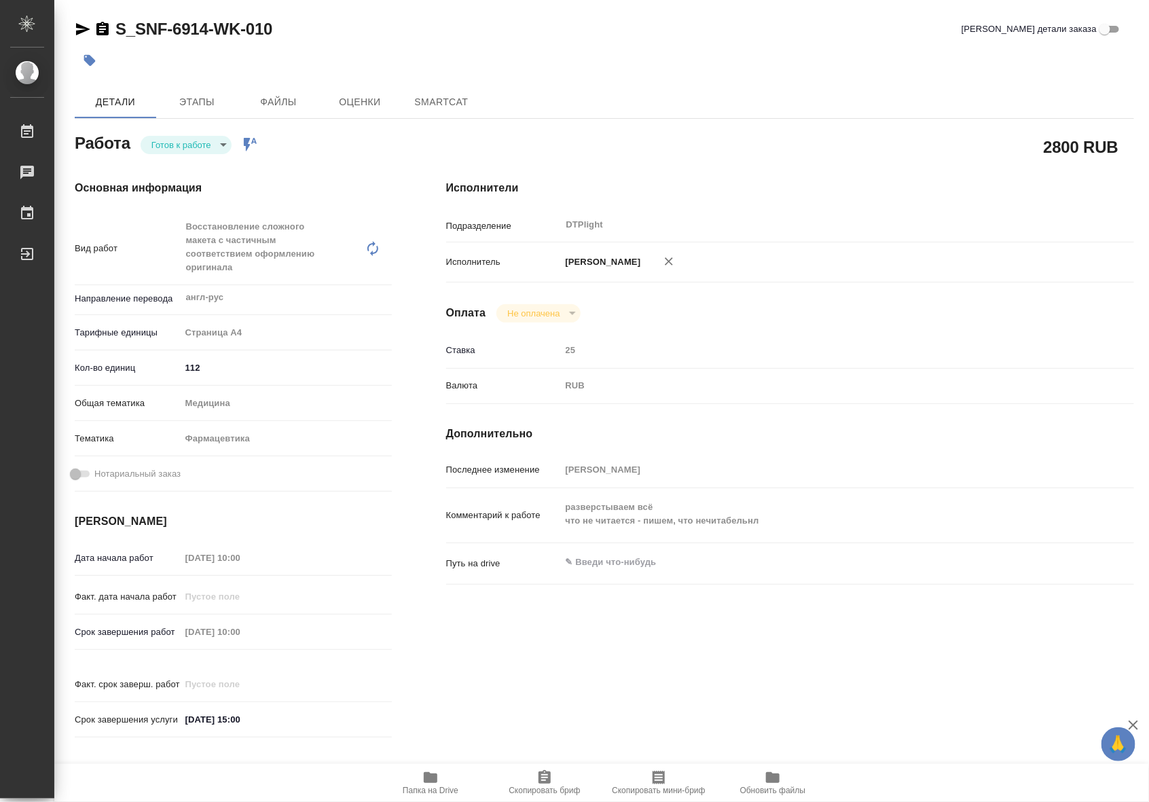
type textarea "x"
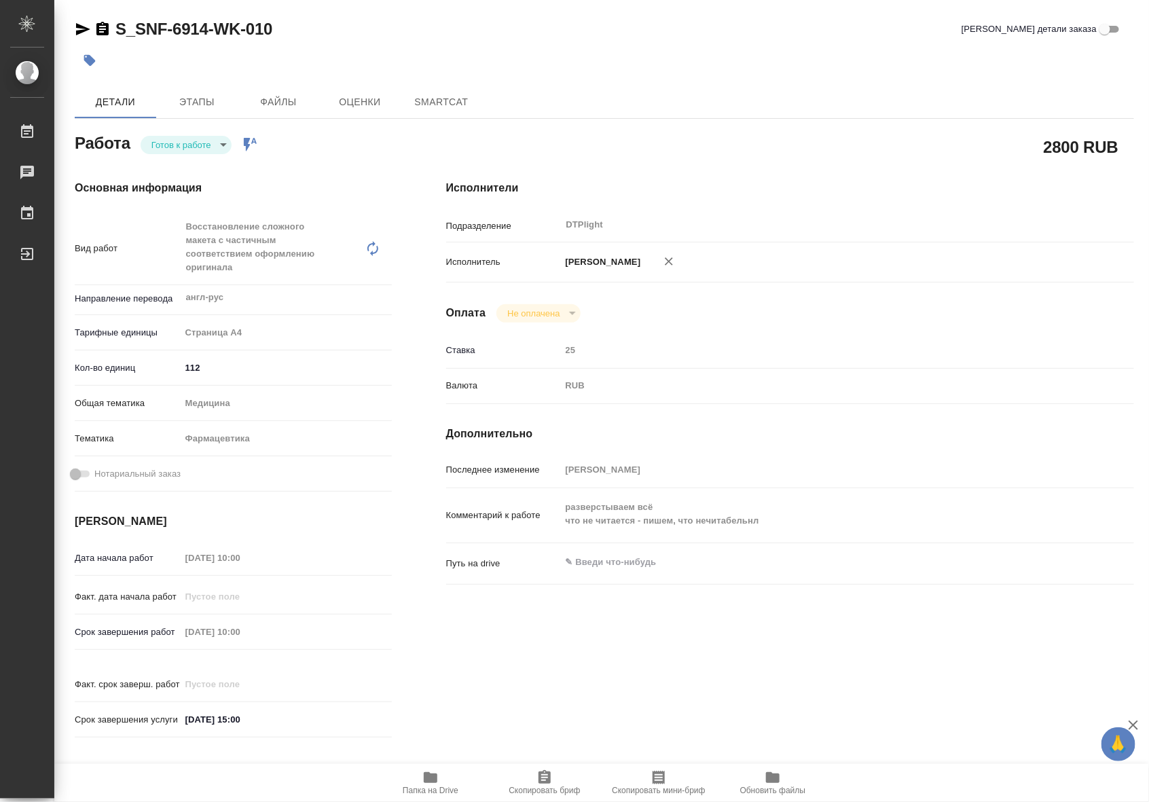
type textarea "x"
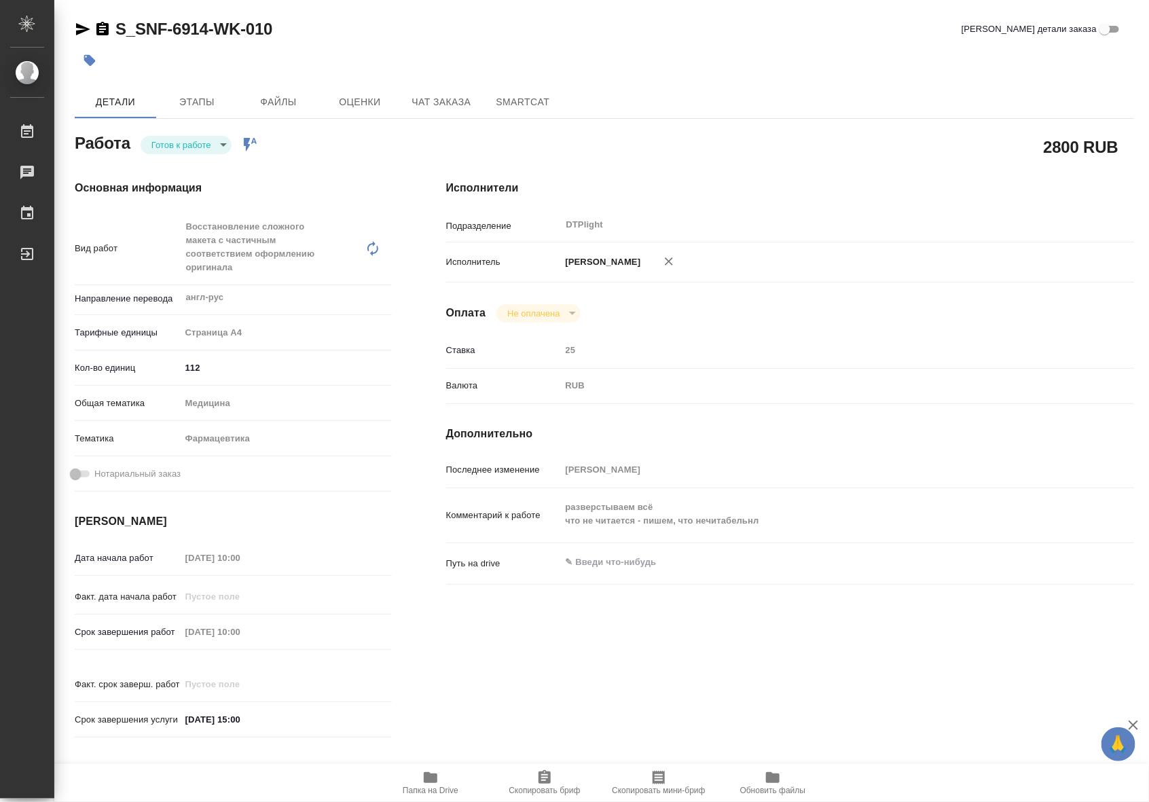
type textarea "x"
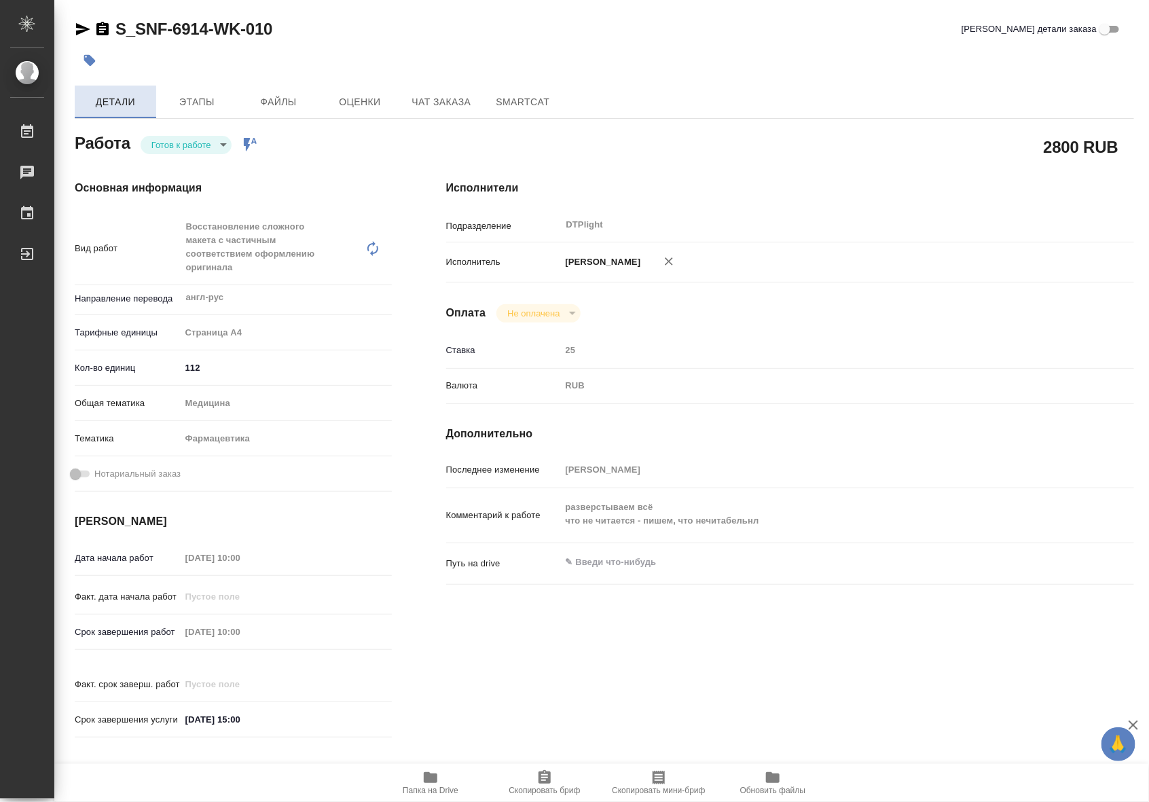
type textarea "x"
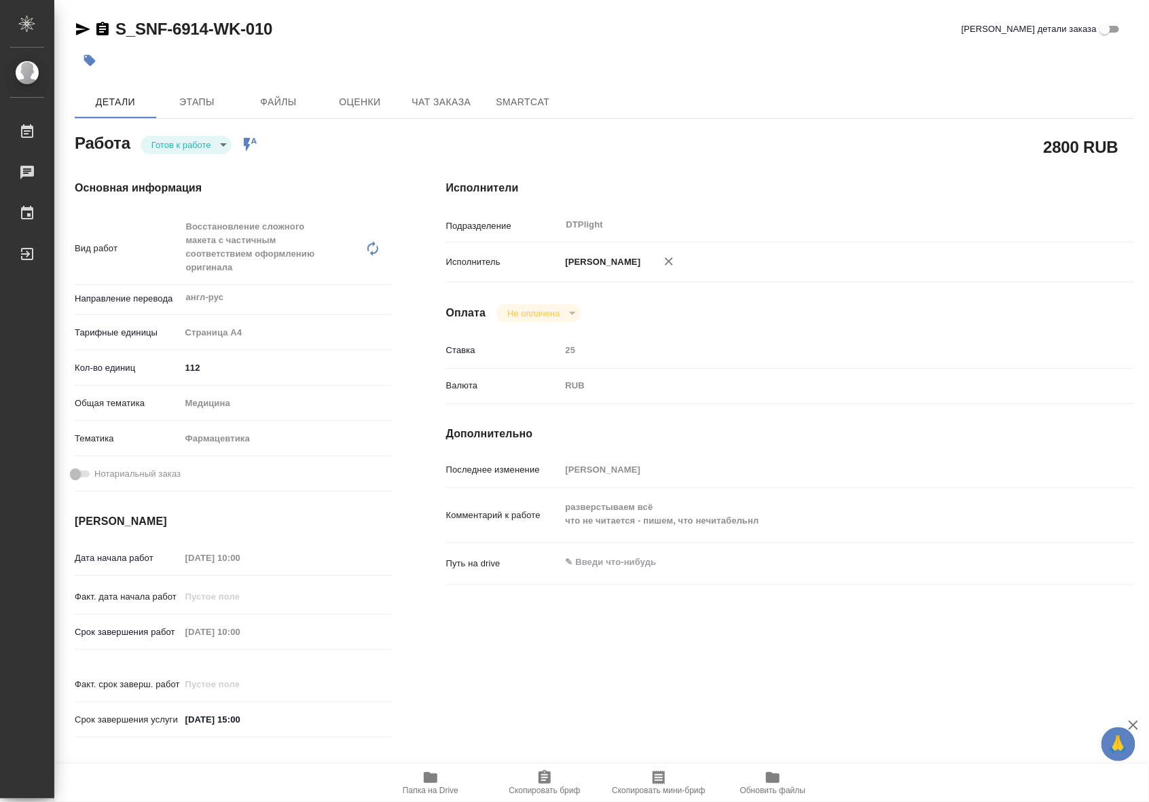
click at [77, 29] on icon "button" at bounding box center [83, 29] width 16 height 16
type textarea "x"
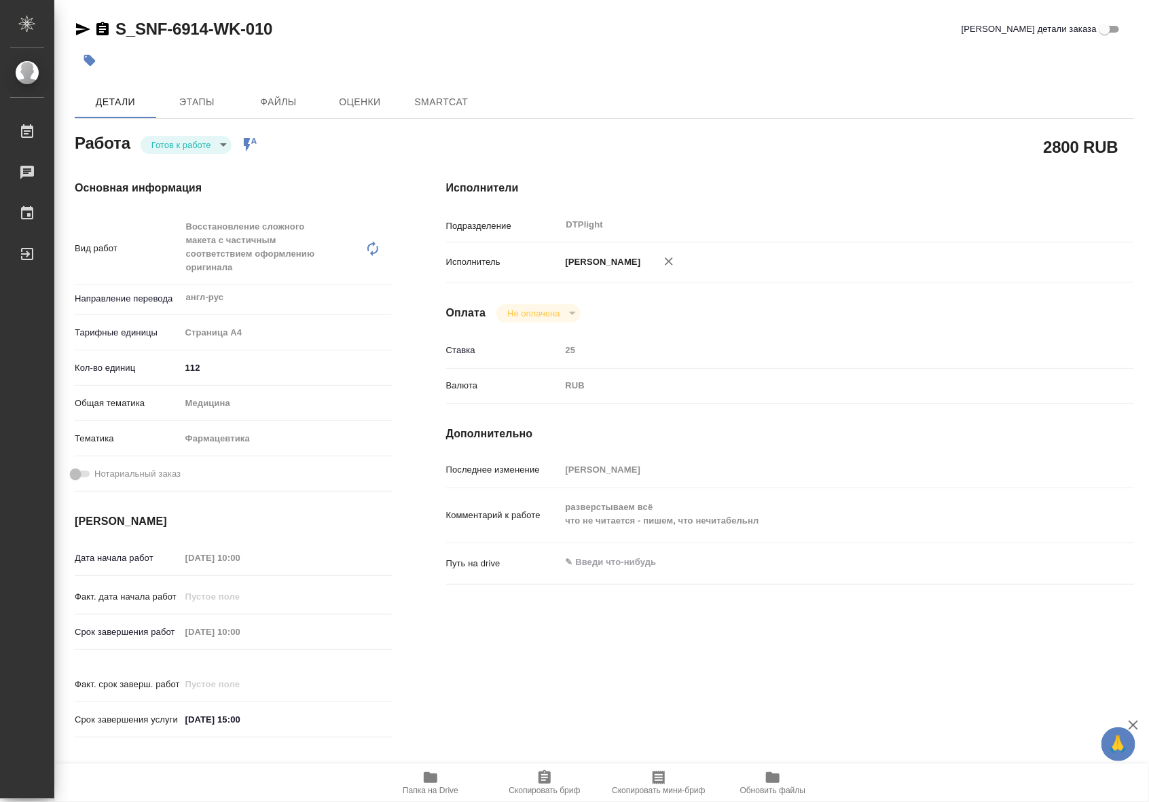
type textarea "x"
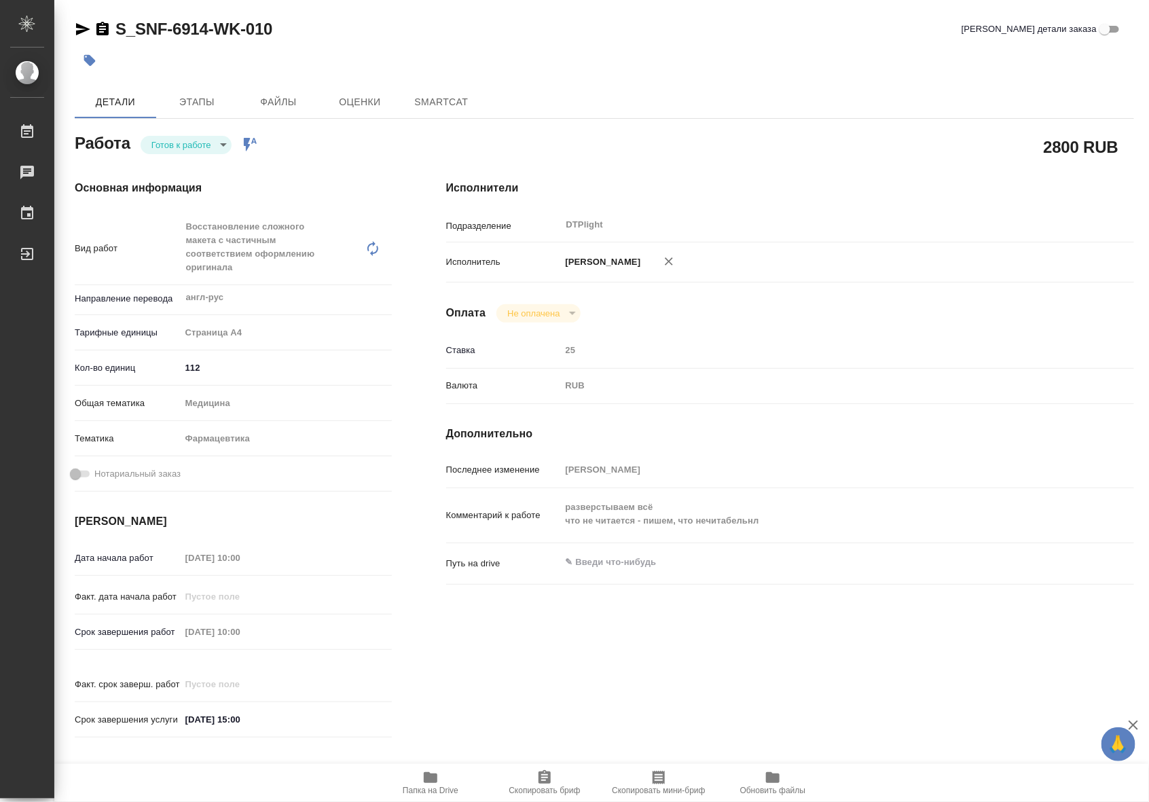
type textarea "x"
click at [192, 143] on body "🙏 .cls-1 fill:#fff; AWATERA Riianova [PERSON_NAME] Чаты График Выйти S_SNF-6914…" at bounding box center [574, 401] width 1149 height 802
type textarea "x"
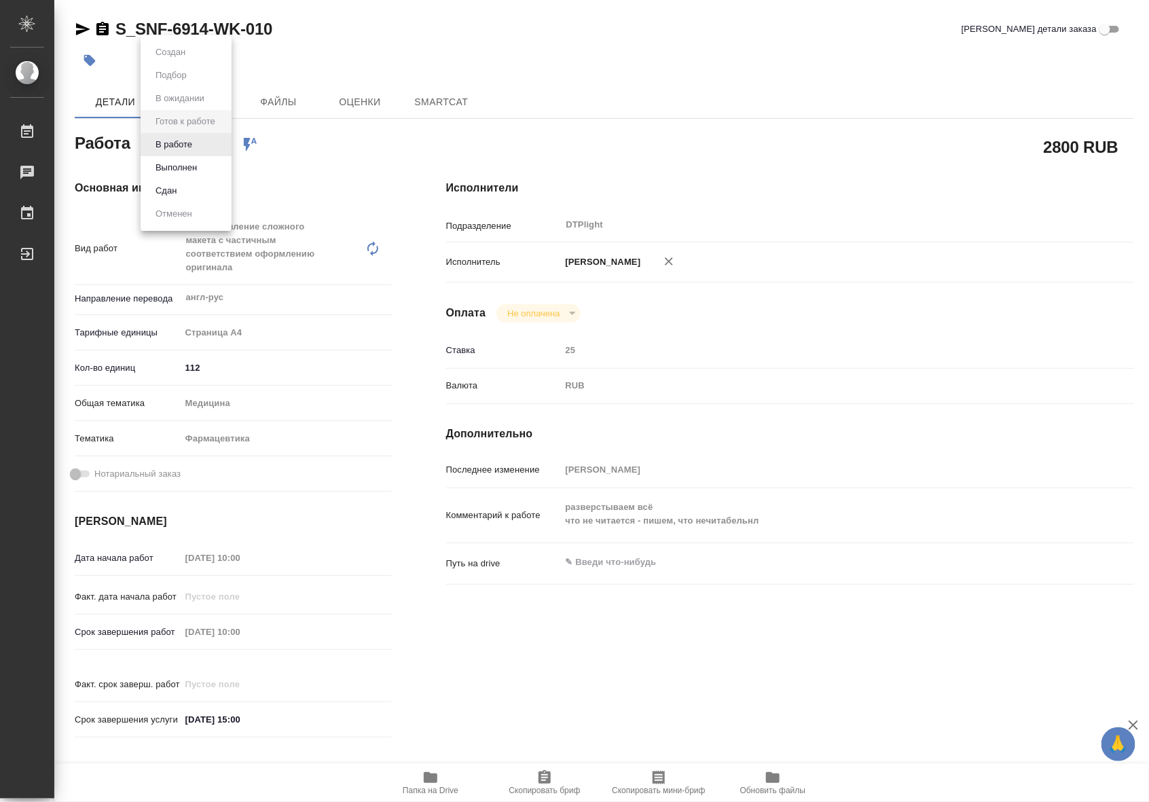
type textarea "x"
click at [185, 147] on button "В работе" at bounding box center [174, 144] width 45 height 15
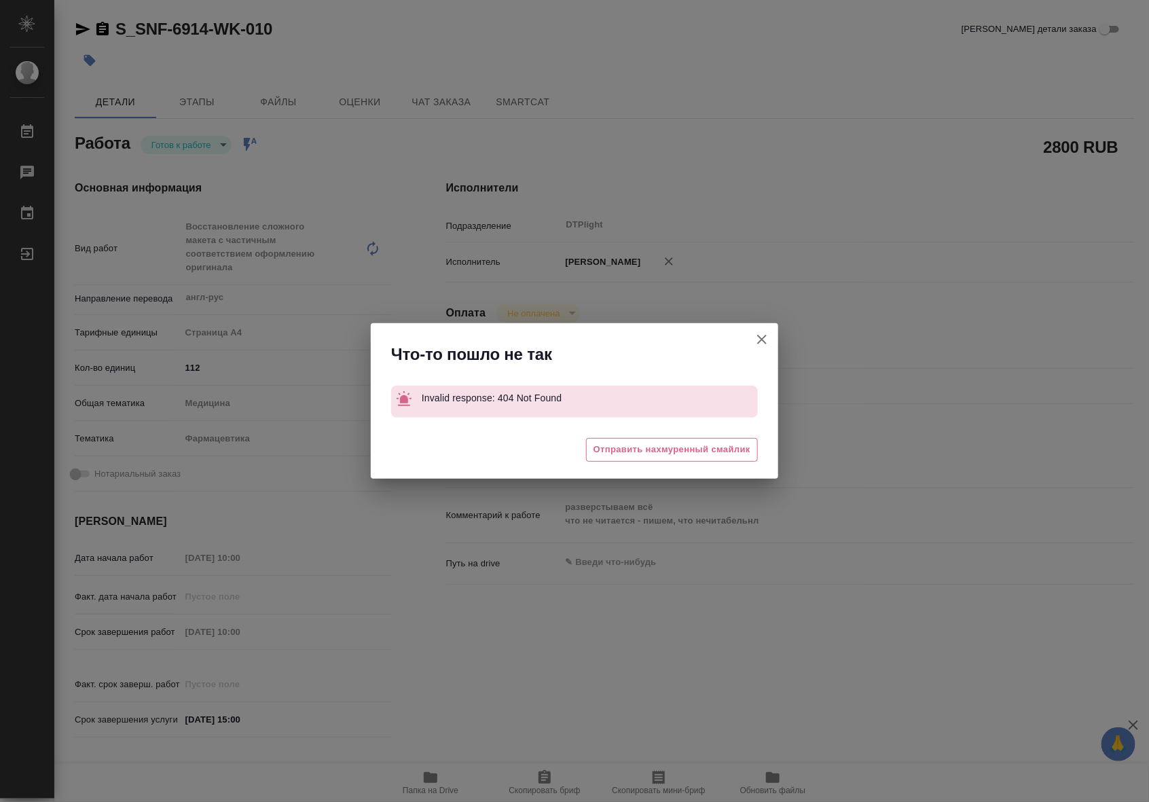
type textarea "x"
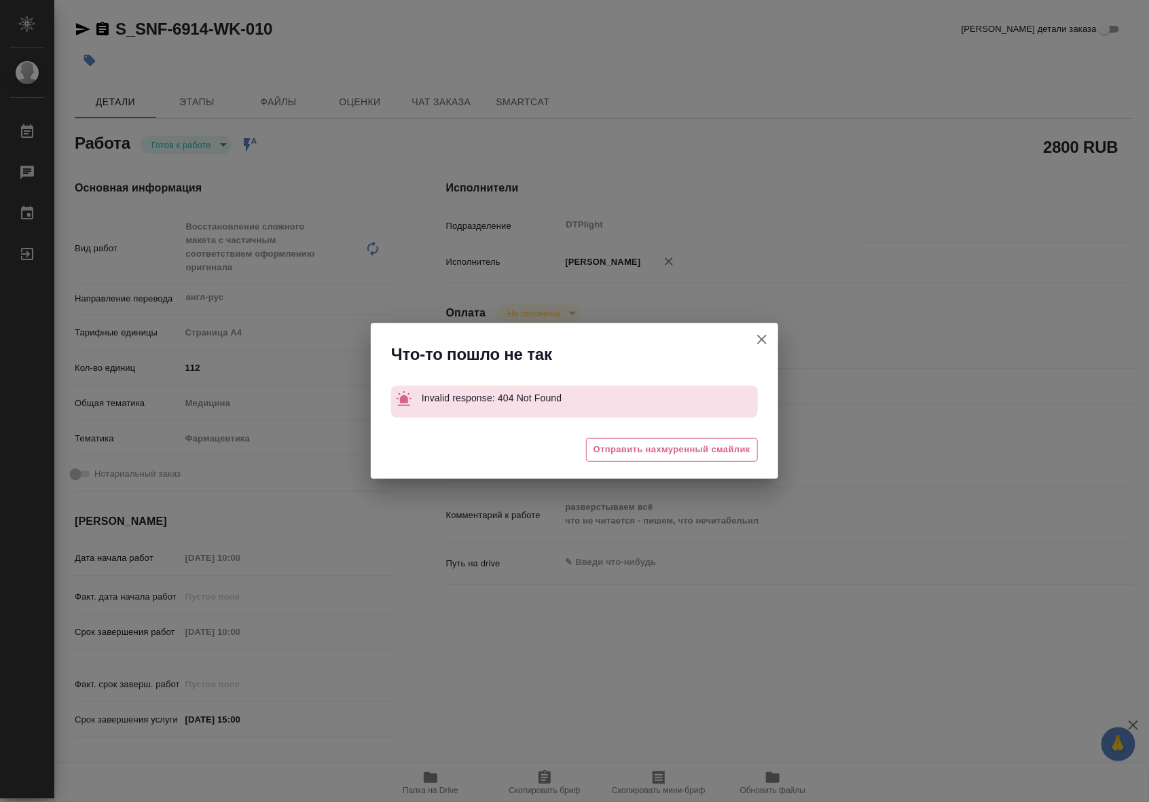
type textarea "x"
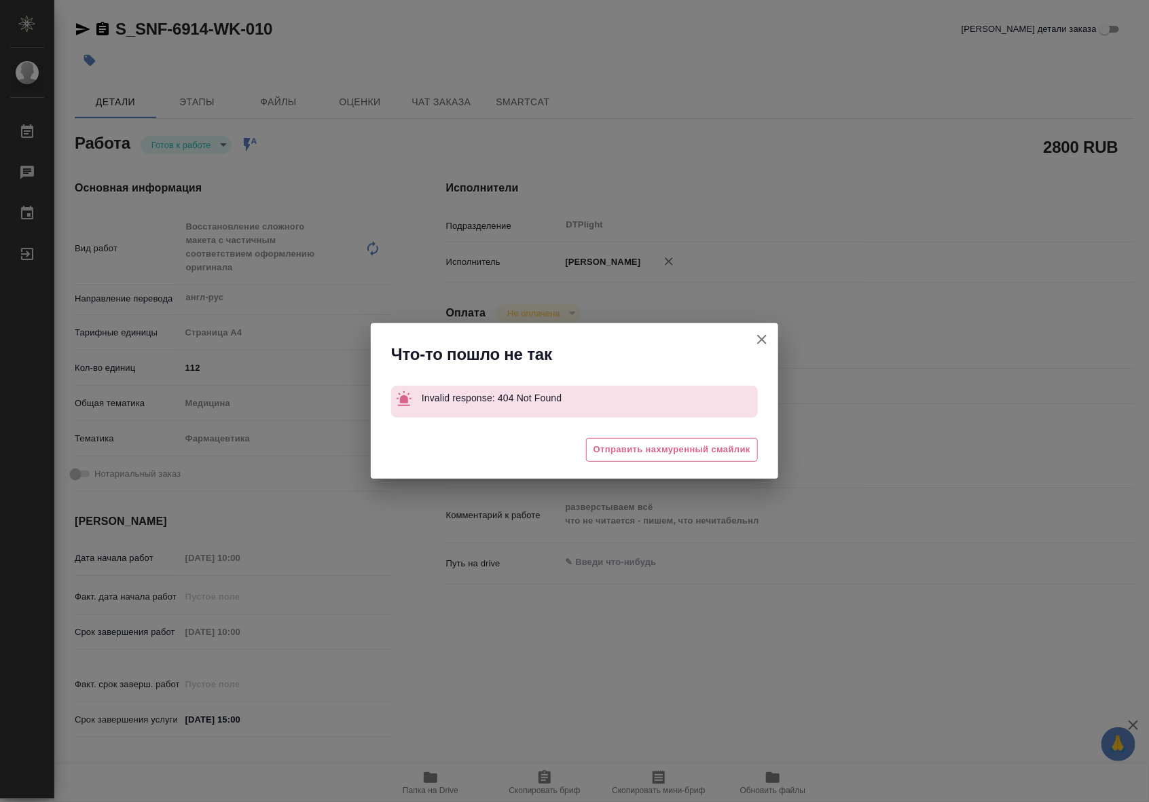
type textarea "x"
